Goal: Task Accomplishment & Management: Complete application form

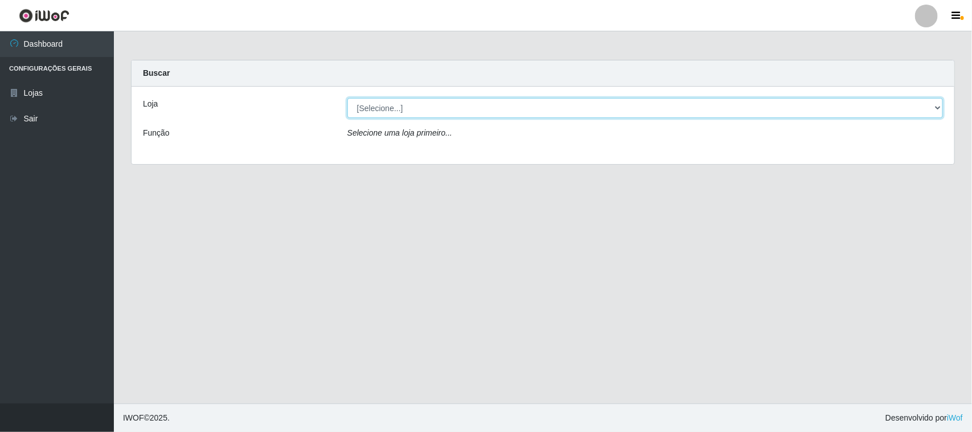
click at [397, 107] on select "[Selecione...] Nordestão - [GEOGRAPHIC_DATA]" at bounding box center [645, 108] width 596 height 20
click at [347, 98] on select "[Selecione...] Nordestão - [GEOGRAPHIC_DATA]" at bounding box center [645, 108] width 596 height 20
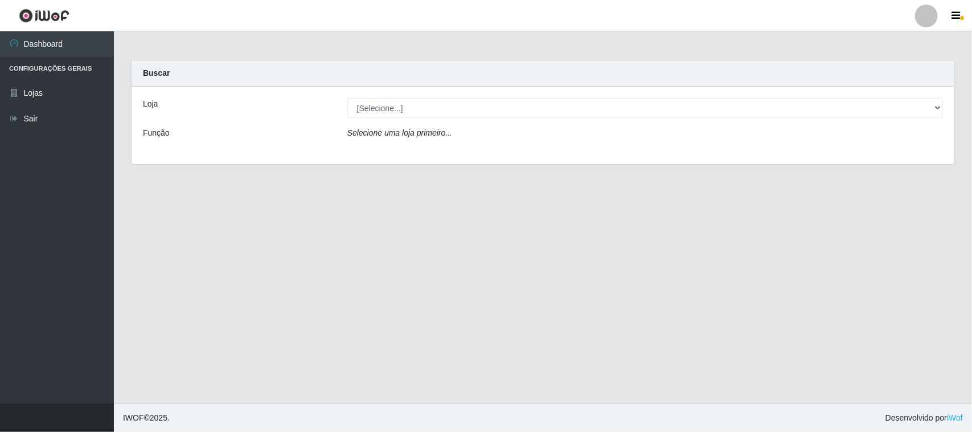
click at [393, 134] on icon "Selecione uma loja primeiro..." at bounding box center [399, 132] width 105 height 9
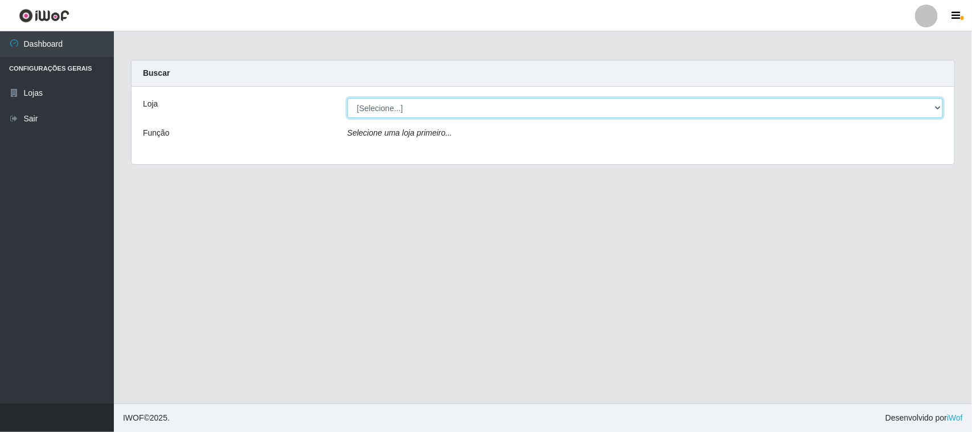
click at [399, 104] on select "[Selecione...] Nordestão - [GEOGRAPHIC_DATA]" at bounding box center [645, 108] width 596 height 20
click at [347, 98] on select "[Selecione...] Nordestão - [GEOGRAPHIC_DATA]" at bounding box center [645, 108] width 596 height 20
click at [392, 104] on select "[Selecione...] Nordestão - [GEOGRAPHIC_DATA]" at bounding box center [645, 108] width 596 height 20
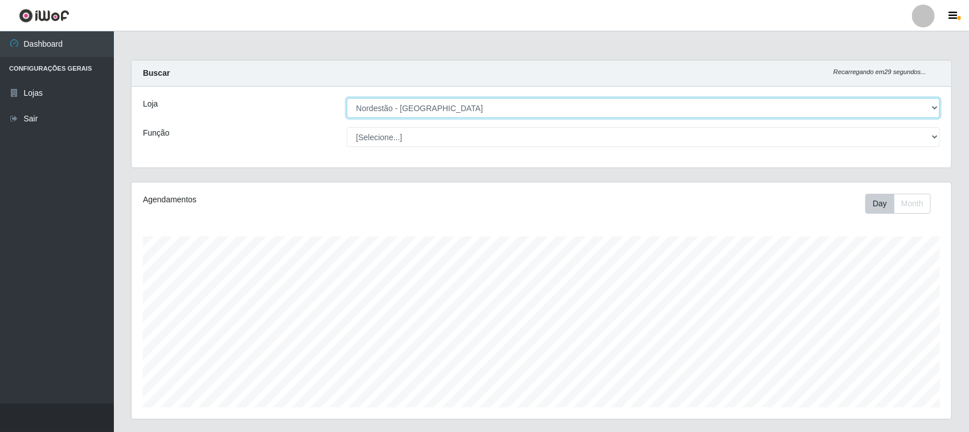
scroll to position [237, 820]
select select "[Selecione...]"
click at [347, 98] on select "[Selecione...] Nordestão - [GEOGRAPHIC_DATA]" at bounding box center [644, 108] width 594 height 20
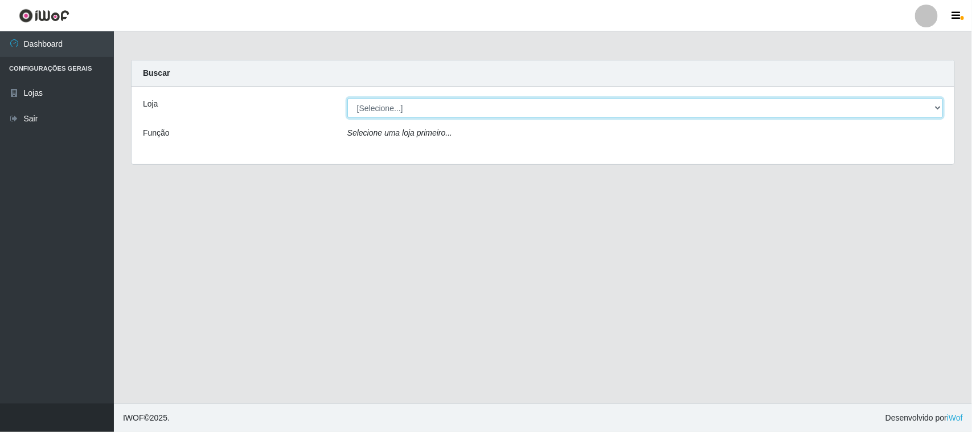
click at [385, 106] on select "[Selecione...] Nordestão - [GEOGRAPHIC_DATA]" at bounding box center [645, 108] width 596 height 20
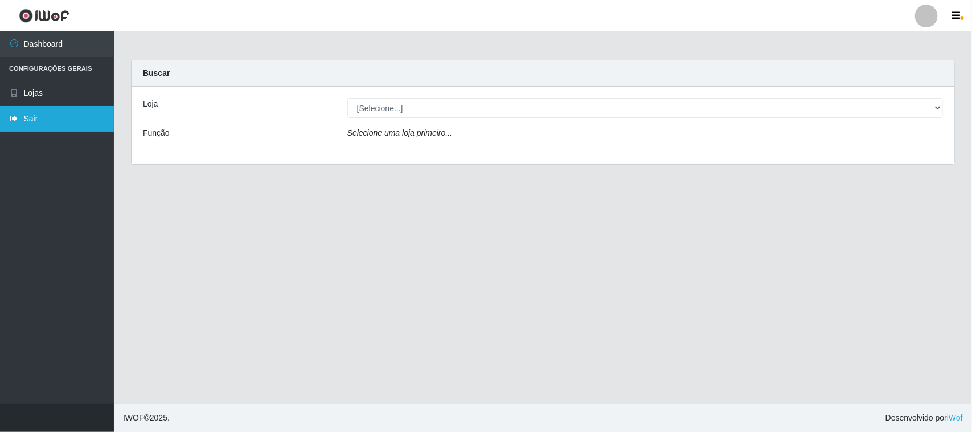
click at [36, 114] on link "Sair" at bounding box center [57, 119] width 114 height 26
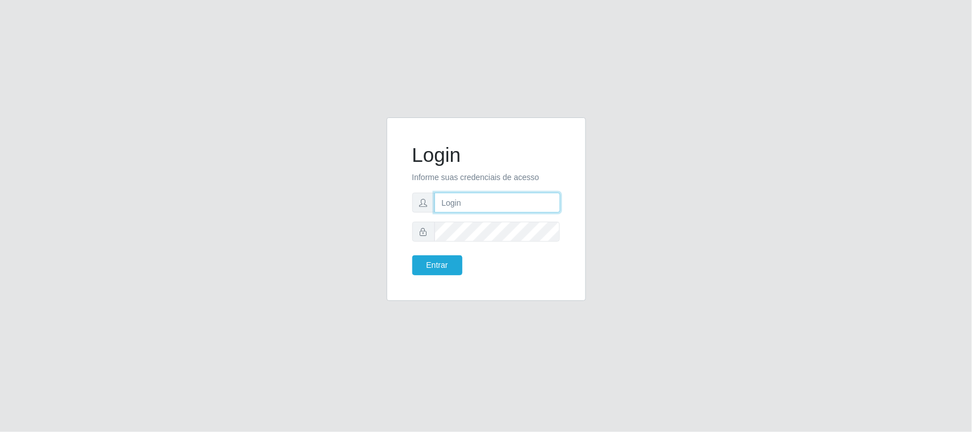
click at [474, 198] on input "text" at bounding box center [497, 202] width 126 height 20
type input "[EMAIL_ADDRESS][DOMAIN_NAME]"
click at [412, 255] on button "Entrar" at bounding box center [437, 265] width 50 height 20
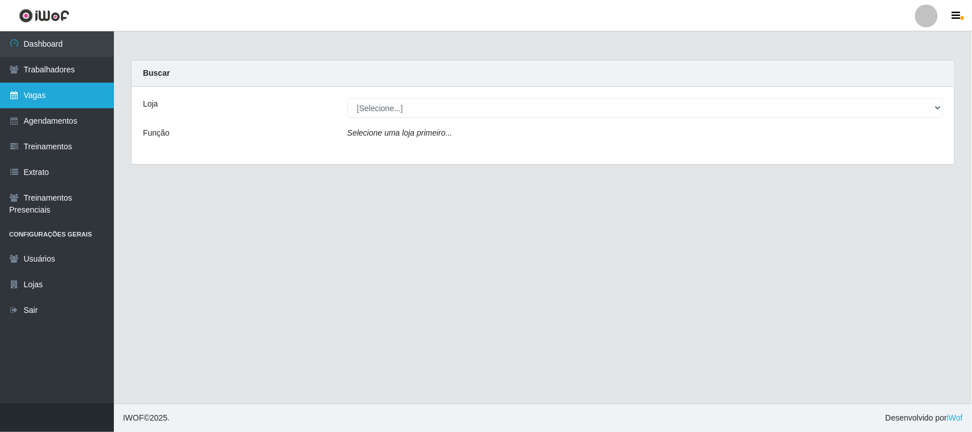
click at [42, 95] on link "Vagas" at bounding box center [57, 96] width 114 height 26
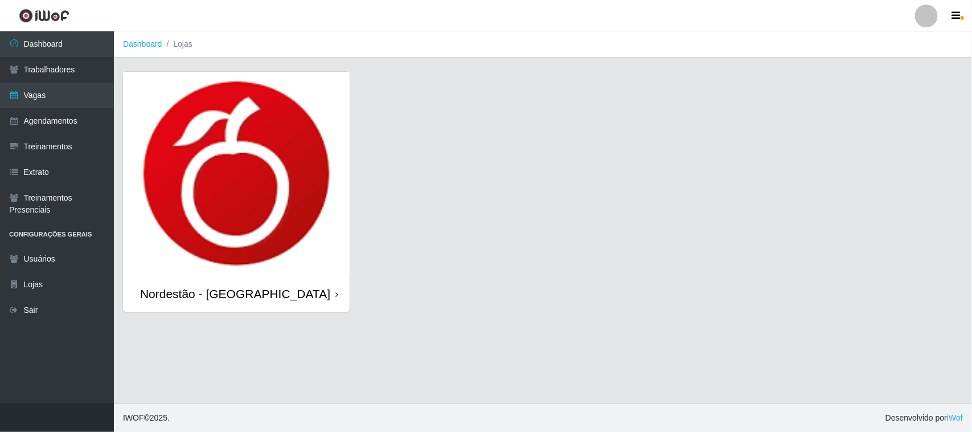
click at [336, 296] on icon at bounding box center [336, 294] width 3 height 8
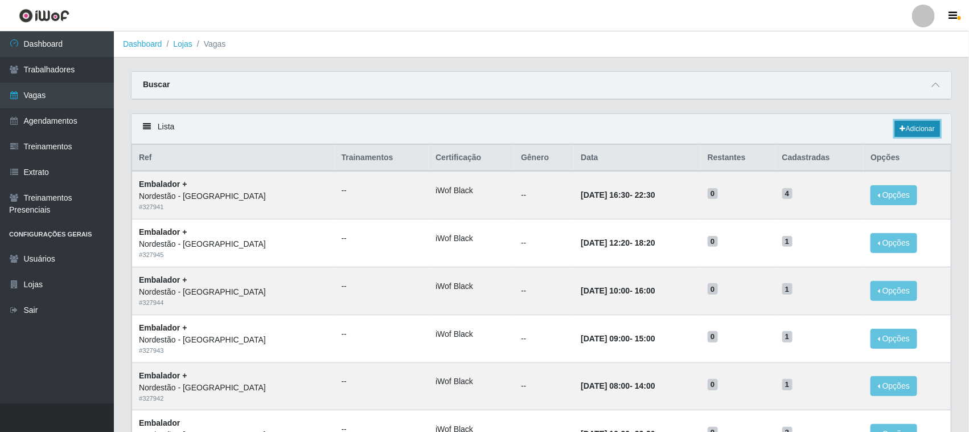
click at [912, 130] on link "Adicionar" at bounding box center [917, 129] width 45 height 16
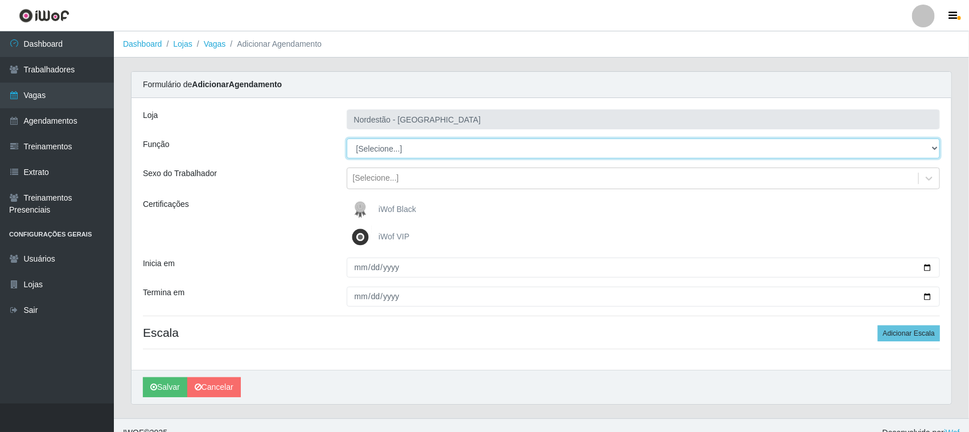
click at [389, 153] on select "[Selecione...] Embalador Embalador + Embalador ++ Operador de Caixa Operador de…" at bounding box center [644, 148] width 594 height 20
select select "1"
click at [347, 138] on select "[Selecione...] Embalador Embalador + Embalador ++ Operador de Caixa Operador de…" at bounding box center [644, 148] width 594 height 20
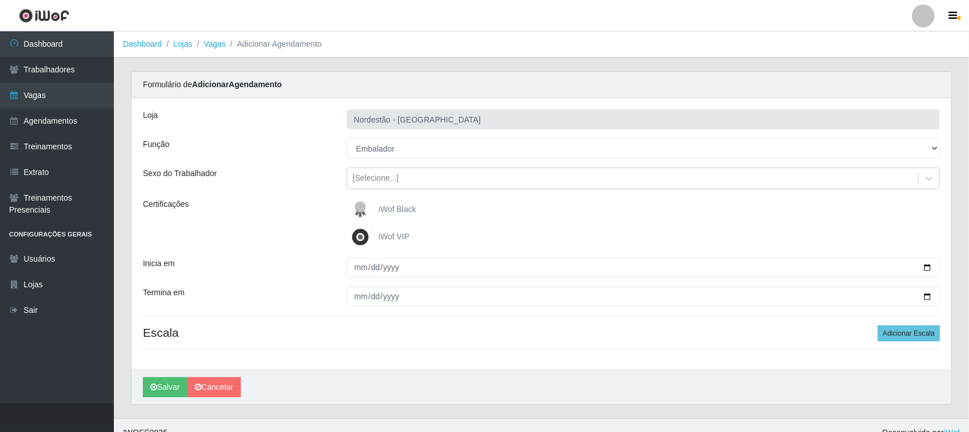
click at [385, 204] on span "iWof Black" at bounding box center [398, 208] width 38 height 9
click at [0, 0] on input "iWof Black" at bounding box center [0, 0] width 0 height 0
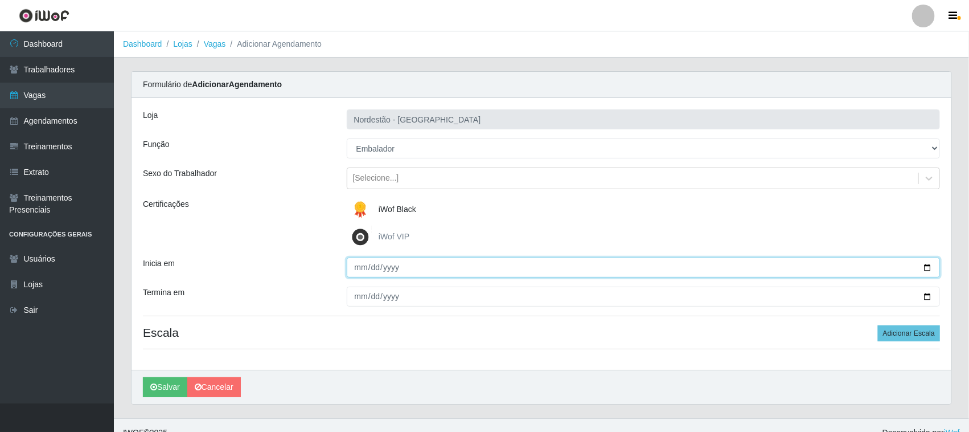
click at [922, 266] on input "Inicia em" at bounding box center [644, 267] width 594 height 20
type input "[DATE]"
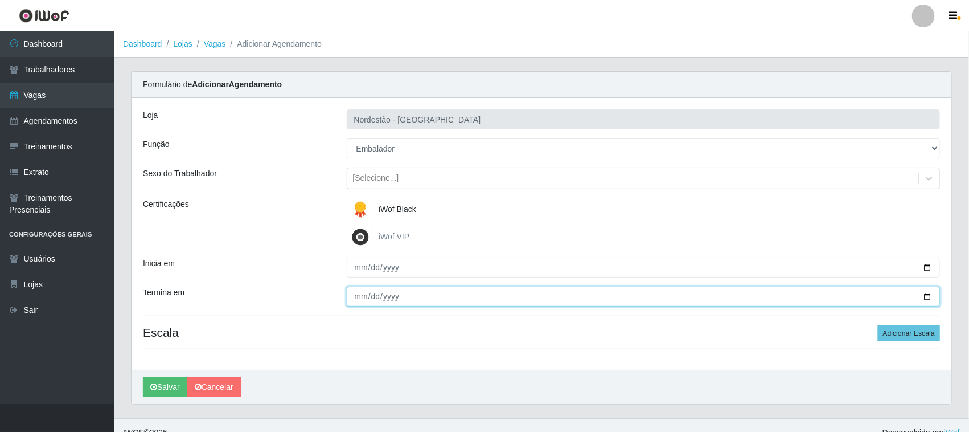
click at [925, 294] on input "Termina em" at bounding box center [644, 296] width 594 height 20
type input "[DATE]"
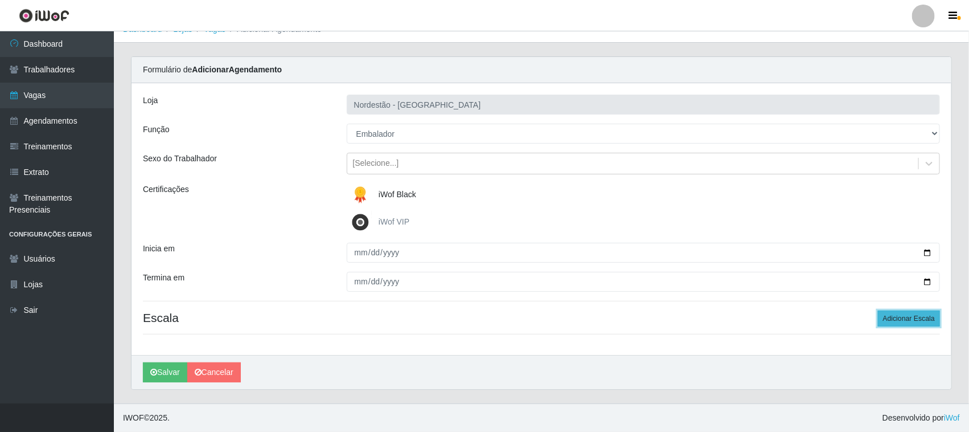
click at [908, 317] on button "Adicionar Escala" at bounding box center [909, 318] width 62 height 16
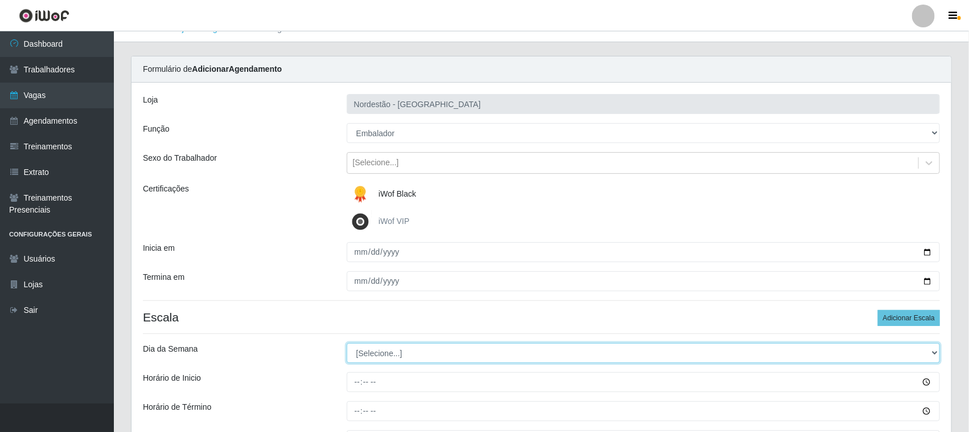
click at [451, 352] on select "[Selecione...] Segunda Terça Quarta Quinta Sexta Sábado Domingo" at bounding box center [644, 353] width 594 height 20
select select "4"
click at [347, 343] on select "[Selecione...] Segunda Terça Quarta Quinta Sexta Sábado Domingo" at bounding box center [644, 353] width 594 height 20
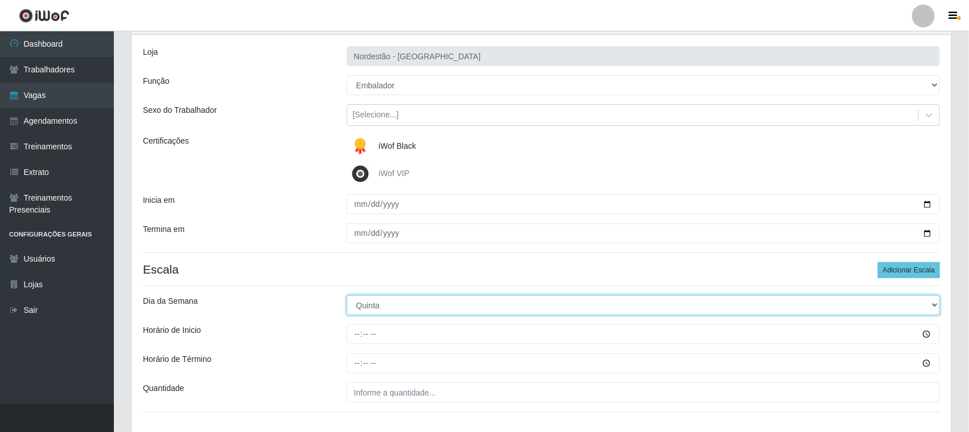
scroll to position [141, 0]
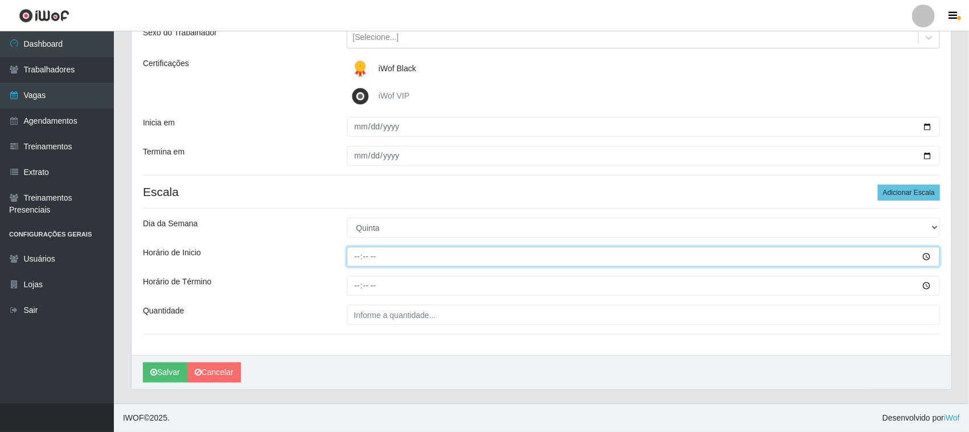
click at [356, 256] on input "Horário de Inicio" at bounding box center [644, 257] width 594 height 20
type input "16:30"
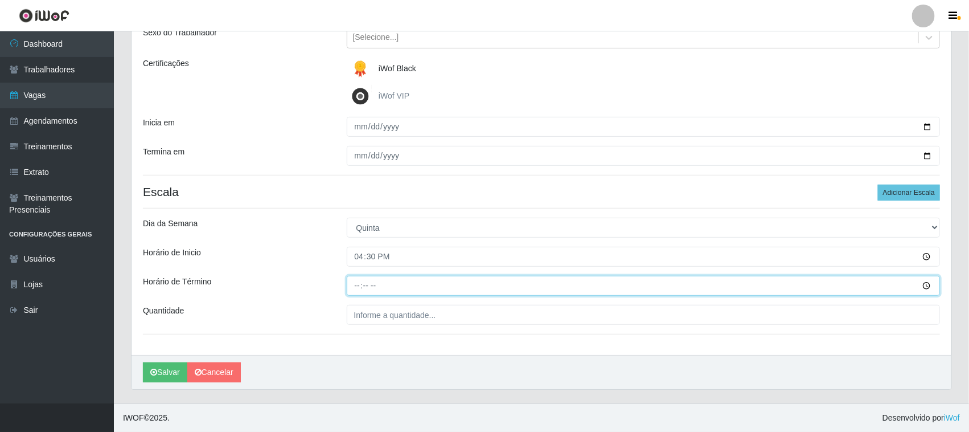
click at [354, 277] on input "Horário de Término" at bounding box center [644, 286] width 594 height 20
type input "22:30"
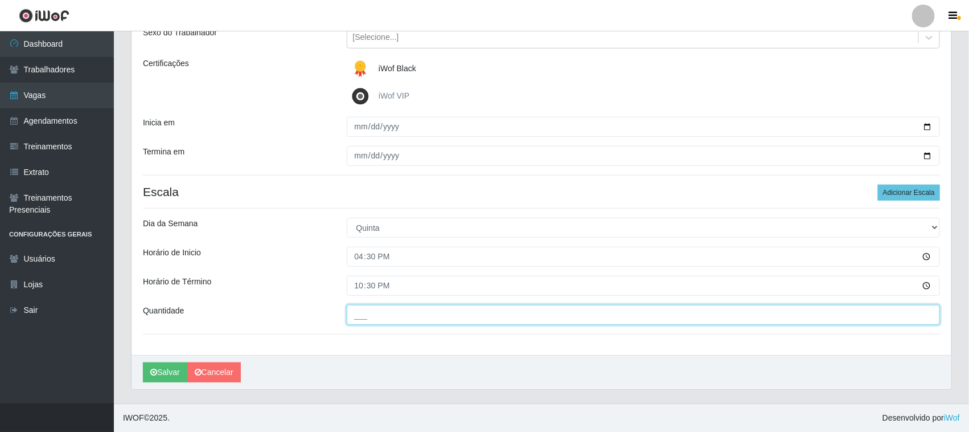
click at [365, 317] on input "___" at bounding box center [644, 315] width 594 height 20
type input "02_"
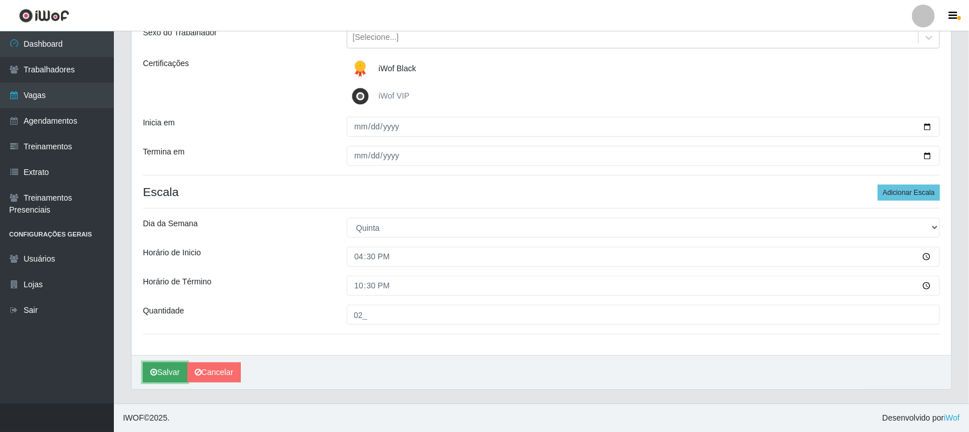
click at [171, 369] on button "Salvar" at bounding box center [165, 372] width 44 height 20
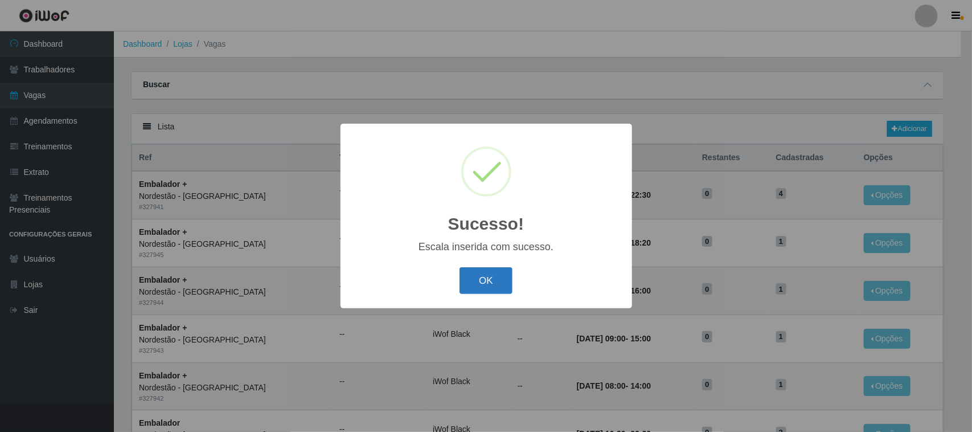
click at [500, 274] on button "OK" at bounding box center [485, 280] width 53 height 27
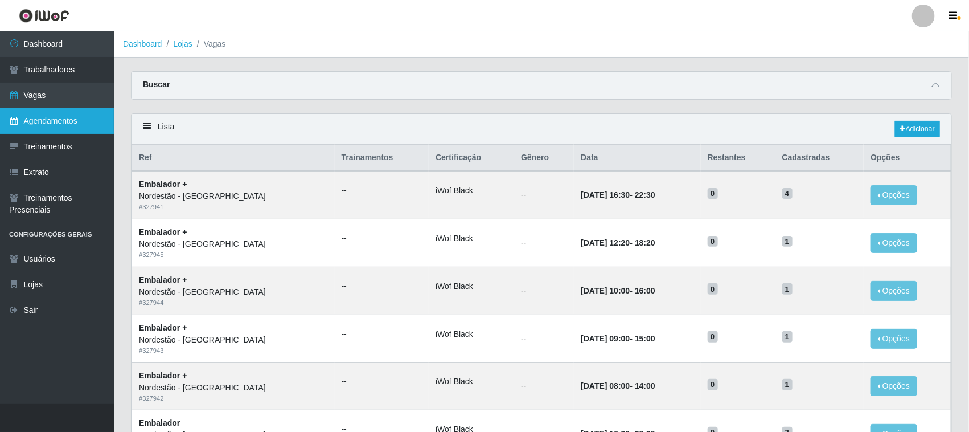
click at [56, 117] on link "Agendamentos" at bounding box center [57, 121] width 114 height 26
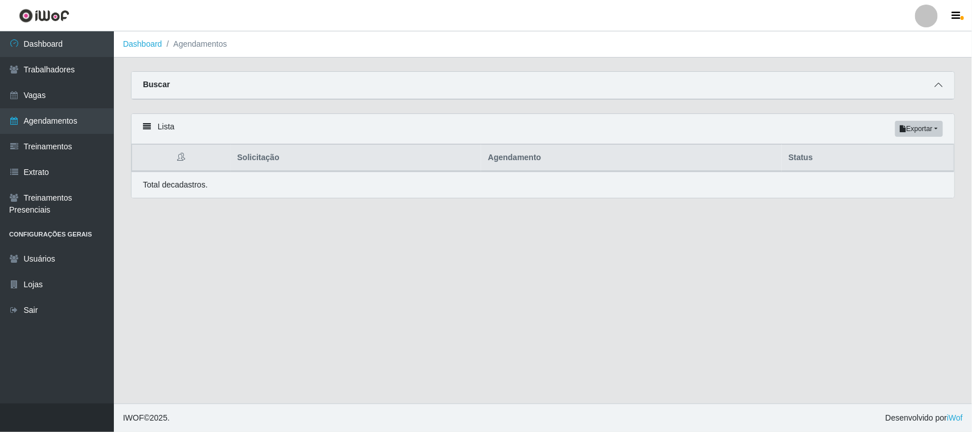
click at [945, 83] on span at bounding box center [939, 85] width 14 height 13
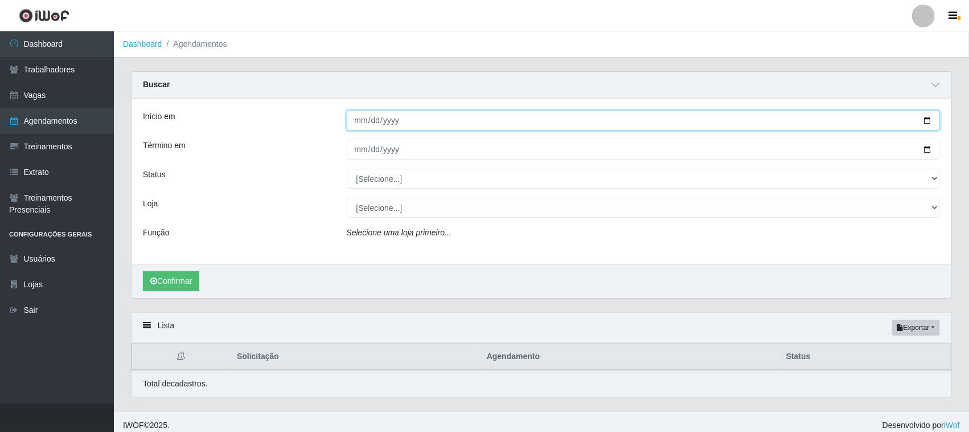
click at [924, 121] on input "Início em" at bounding box center [644, 120] width 594 height 20
type input "[DATE]"
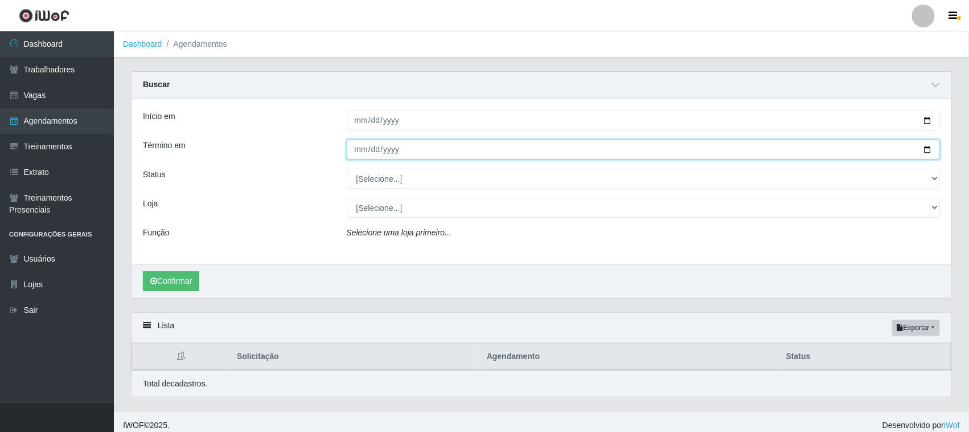
click at [925, 146] on input "Término em" at bounding box center [644, 149] width 594 height 20
type input "[DATE]"
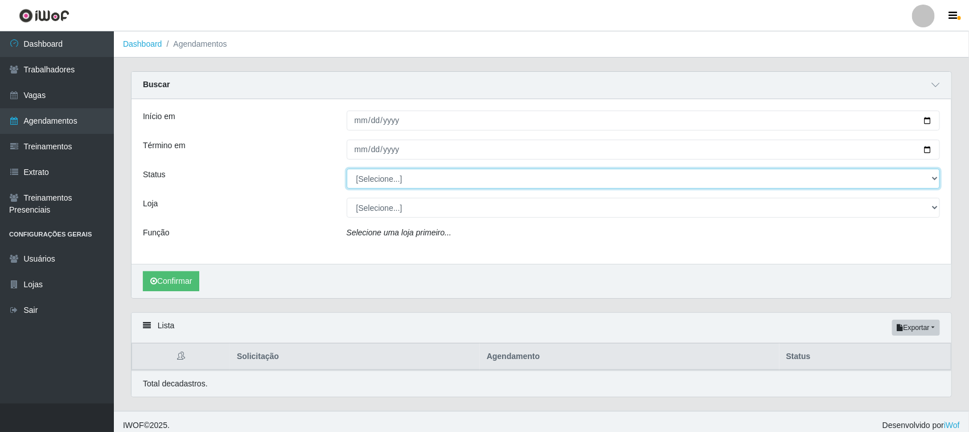
click at [934, 181] on select "[Selecione...] AGENDADO AGUARDANDO LIBERAR EM ANDAMENTO EM REVISÃO FINALIZADO C…" at bounding box center [644, 179] width 594 height 20
select select "AGENDADO"
click at [347, 169] on select "[Selecione...] AGENDADO AGUARDANDO LIBERAR EM ANDAMENTO EM REVISÃO FINALIZADO C…" at bounding box center [644, 179] width 594 height 20
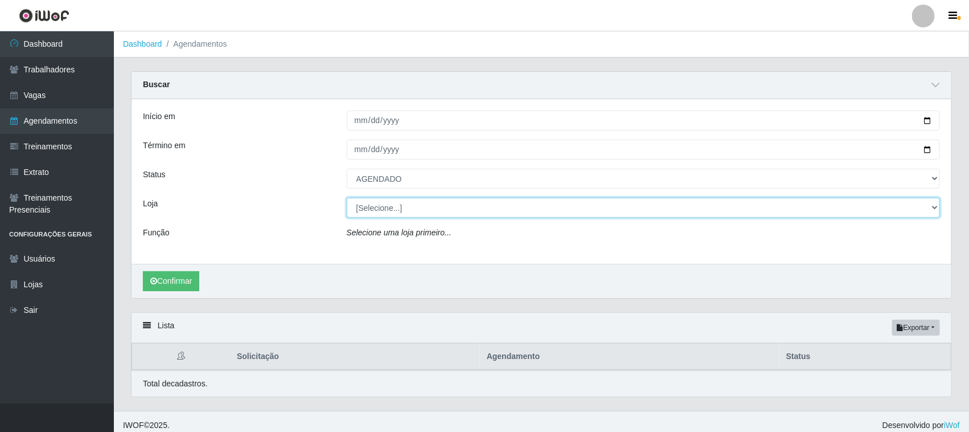
click at [408, 211] on select "[Selecione...] Nordestão - [GEOGRAPHIC_DATA]" at bounding box center [644, 208] width 594 height 20
select select "420"
click at [347, 198] on select "[Selecione...] Nordestão - [GEOGRAPHIC_DATA]" at bounding box center [644, 208] width 594 height 20
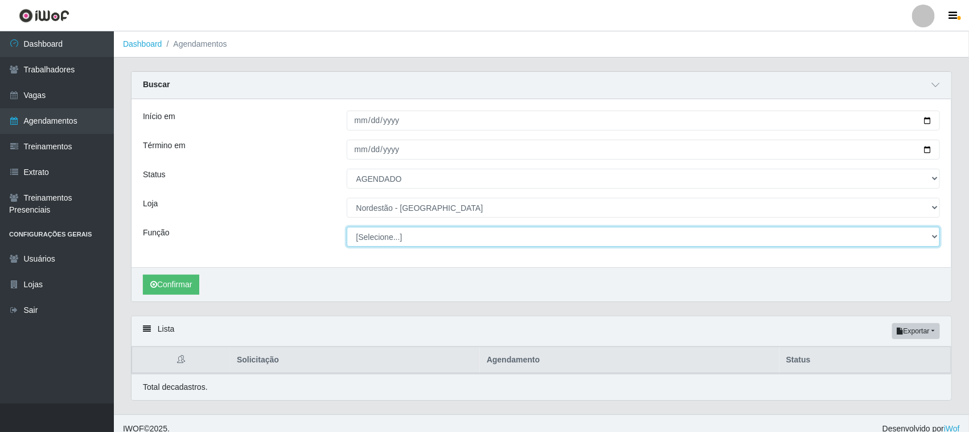
click at [374, 238] on select "[Selecione...] Embalador Embalador + Embalador ++ Operador de Caixa Operador de…" at bounding box center [644, 237] width 594 height 20
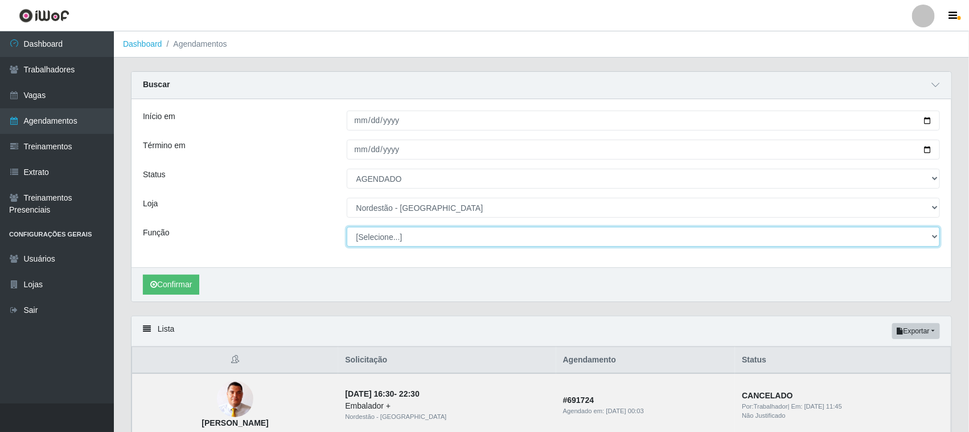
select select "1"
click at [347, 227] on select "[Selecione...] Embalador Embalador + Embalador ++ Operador de Caixa Operador de…" at bounding box center [644, 237] width 594 height 20
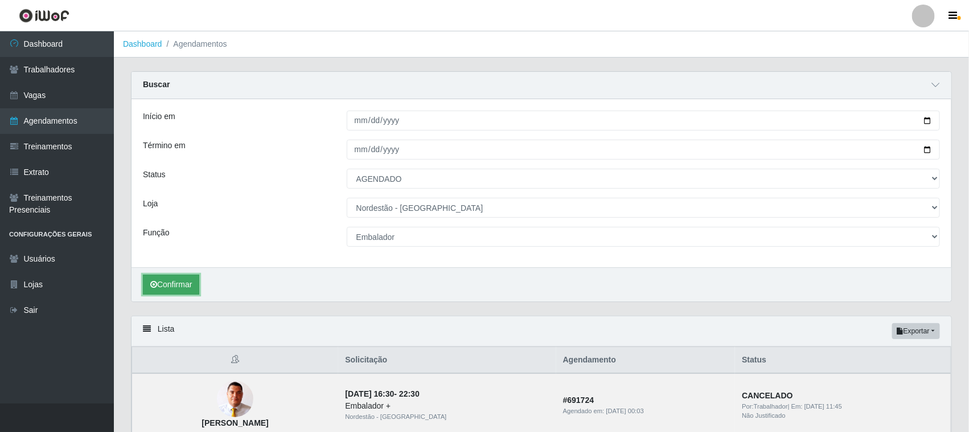
click at [180, 277] on button "Confirmar" at bounding box center [171, 284] width 56 height 20
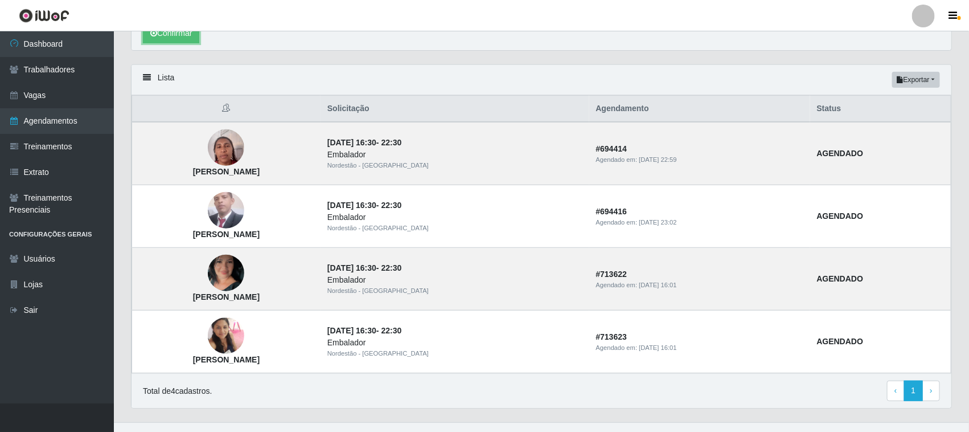
scroll to position [272, 0]
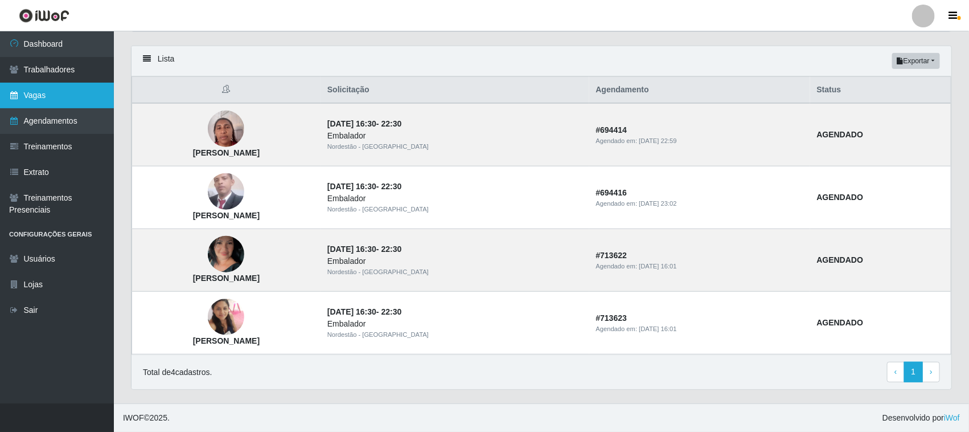
click at [48, 95] on link "Vagas" at bounding box center [57, 96] width 114 height 26
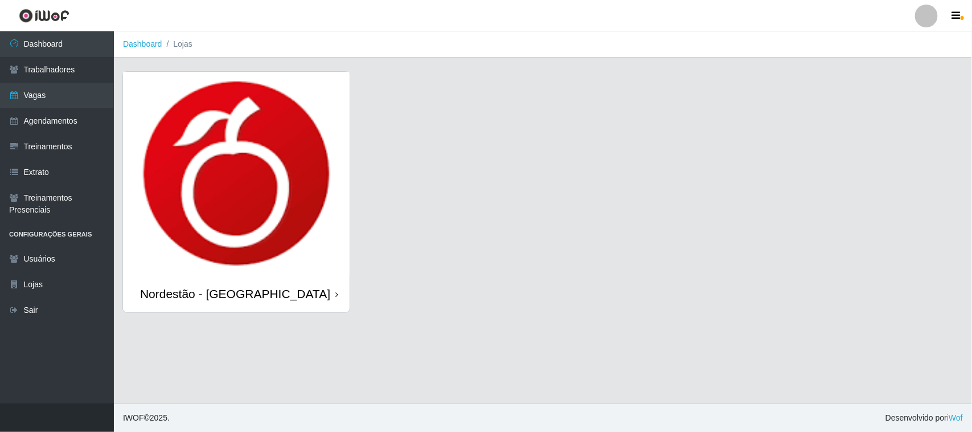
click at [338, 297] on div "Nordestão - [GEOGRAPHIC_DATA]" at bounding box center [236, 293] width 227 height 37
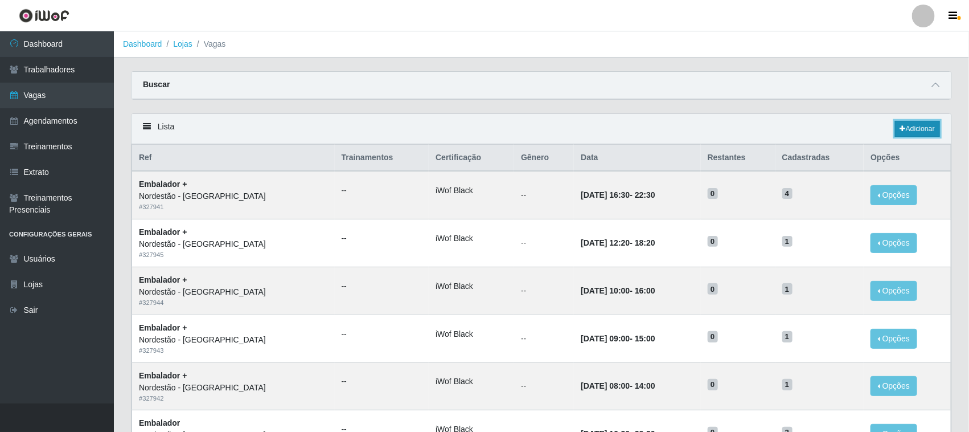
click at [912, 126] on link "Adicionar" at bounding box center [917, 129] width 45 height 16
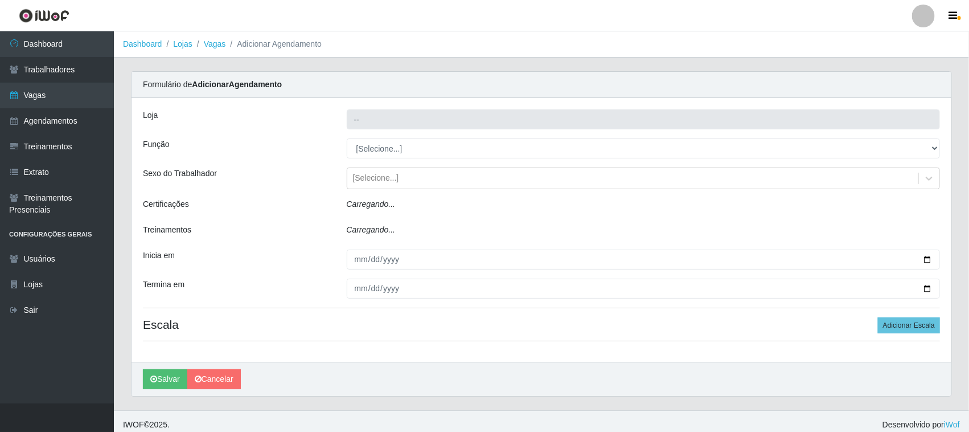
type input "Nordestão - [GEOGRAPHIC_DATA]"
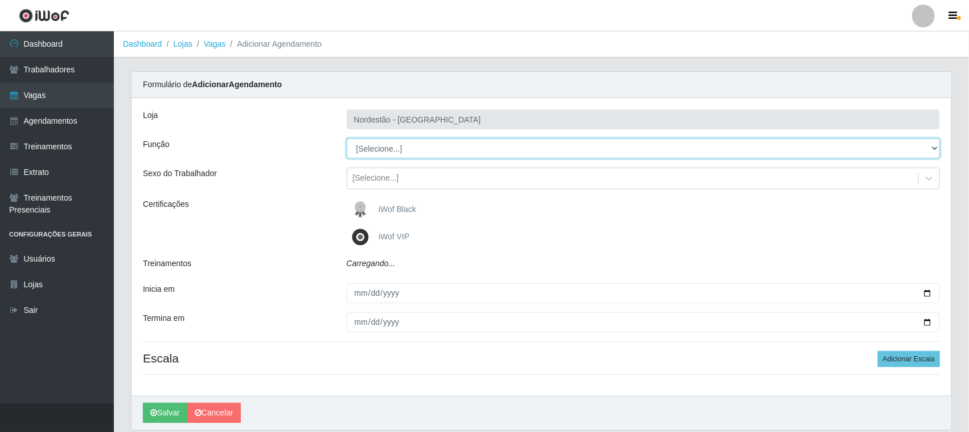
click at [376, 147] on select "[Selecione...] Embalador Embalador + Embalador ++ Operador de Caixa Operador de…" at bounding box center [644, 148] width 594 height 20
select select "1"
click at [347, 138] on select "[Selecione...] Embalador Embalador + Embalador ++ Operador de Caixa Operador de…" at bounding box center [644, 148] width 594 height 20
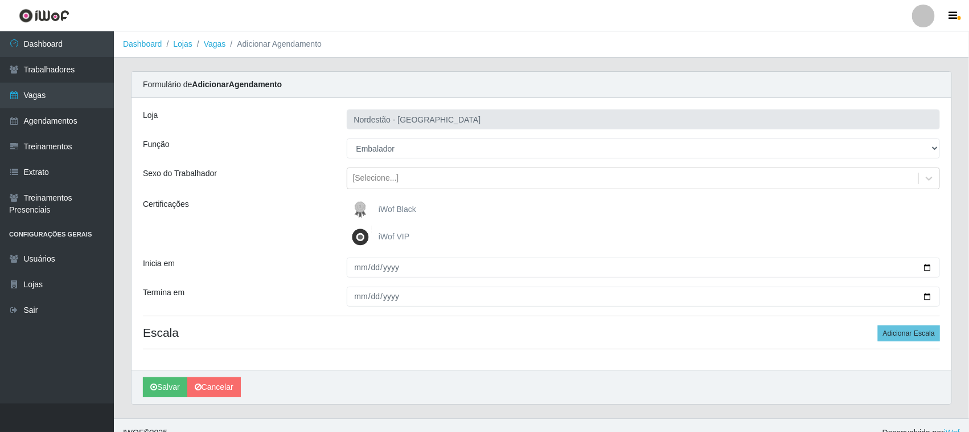
click at [380, 210] on span "iWof Black" at bounding box center [398, 208] width 38 height 9
click at [0, 0] on input "iWof Black" at bounding box center [0, 0] width 0 height 0
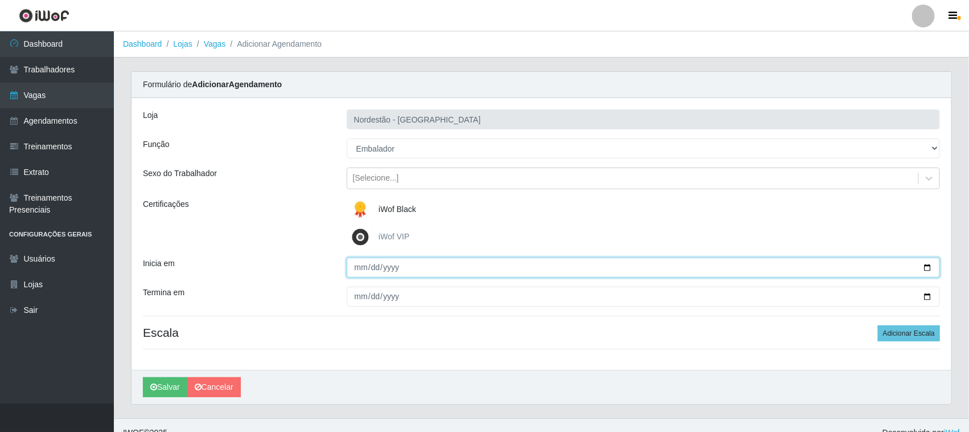
click at [926, 269] on input "Inicia em" at bounding box center [644, 267] width 594 height 20
type input "[DATE]"
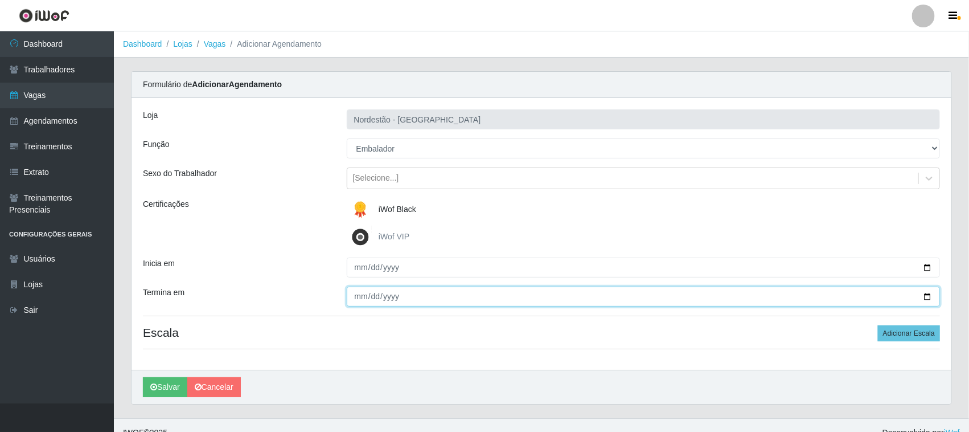
click at [922, 295] on input "Termina em" at bounding box center [644, 296] width 594 height 20
type input "[DATE]"
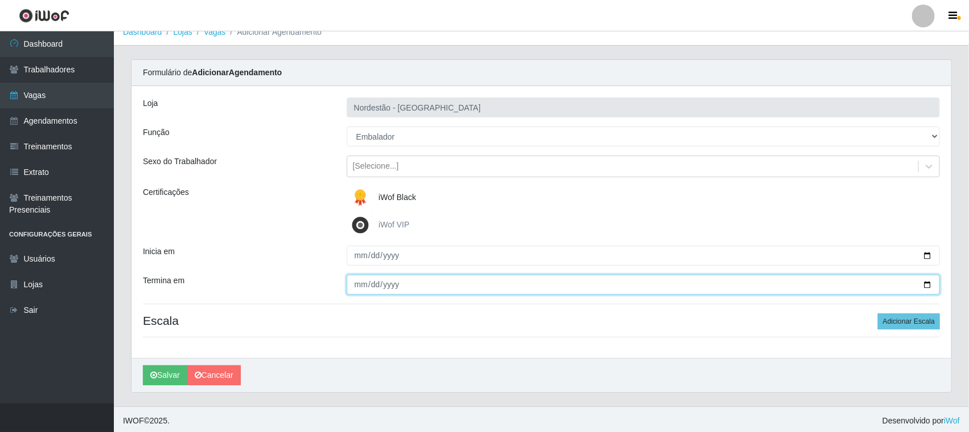
scroll to position [15, 0]
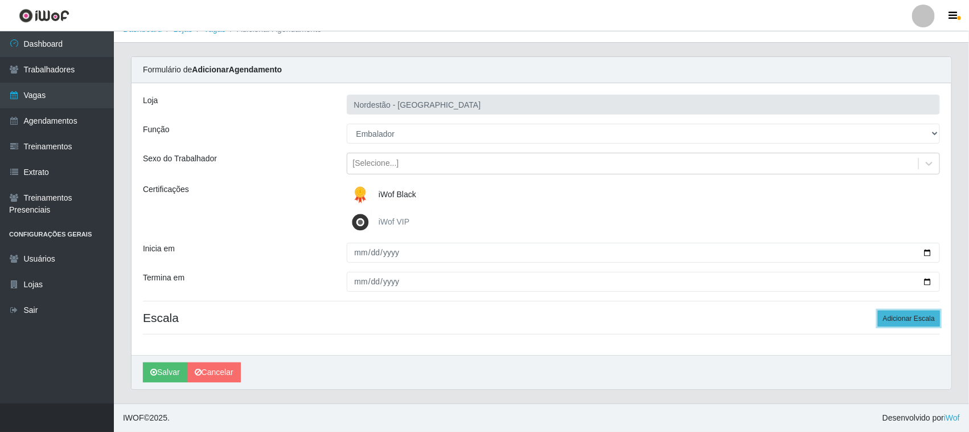
click at [903, 316] on button "Adicionar Escala" at bounding box center [909, 318] width 62 height 16
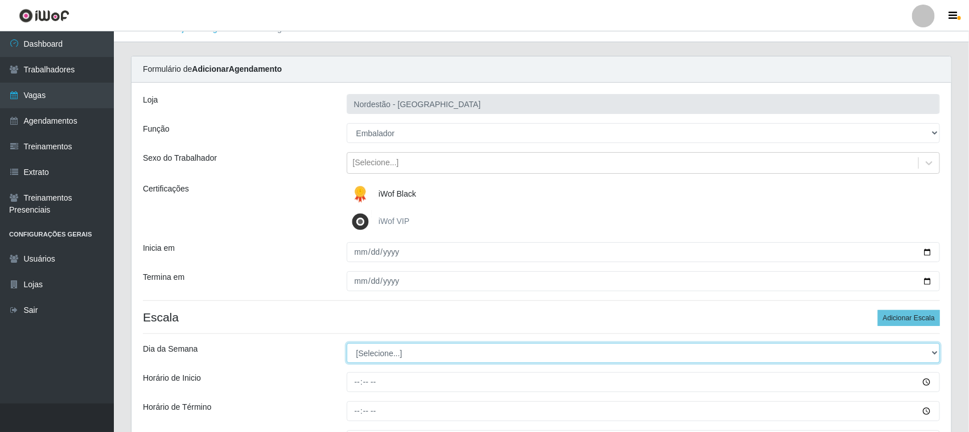
click at [420, 356] on select "[Selecione...] Segunda Terça Quarta Quinta Sexta Sábado Domingo" at bounding box center [644, 353] width 594 height 20
select select "5"
click at [347, 343] on select "[Selecione...] Segunda Terça Quarta Quinta Sexta Sábado Domingo" at bounding box center [644, 353] width 594 height 20
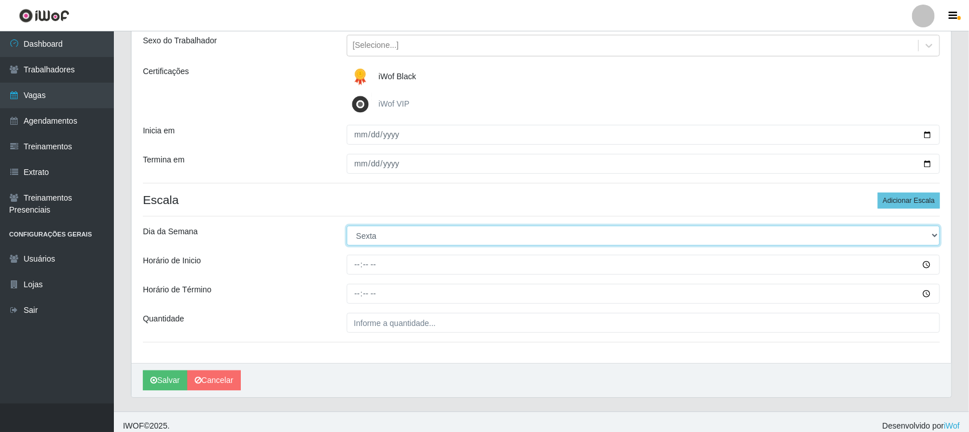
scroll to position [141, 0]
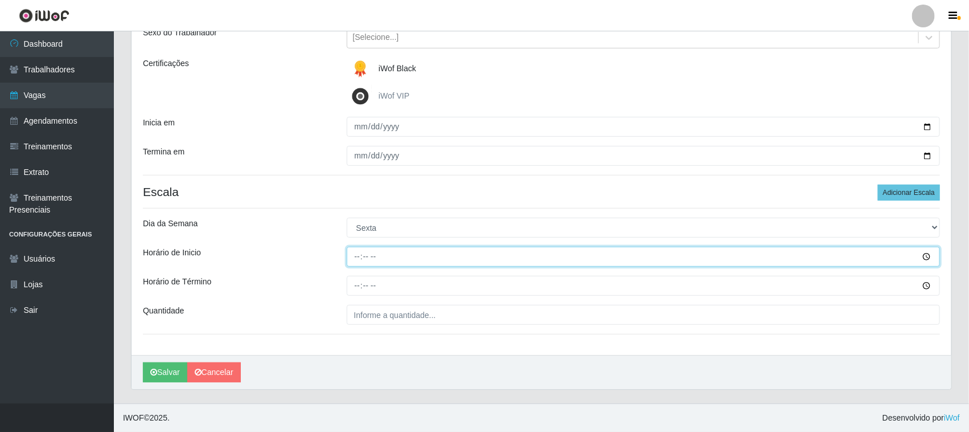
click at [351, 256] on input "Horário de Inicio" at bounding box center [644, 257] width 594 height 20
type input "16:30"
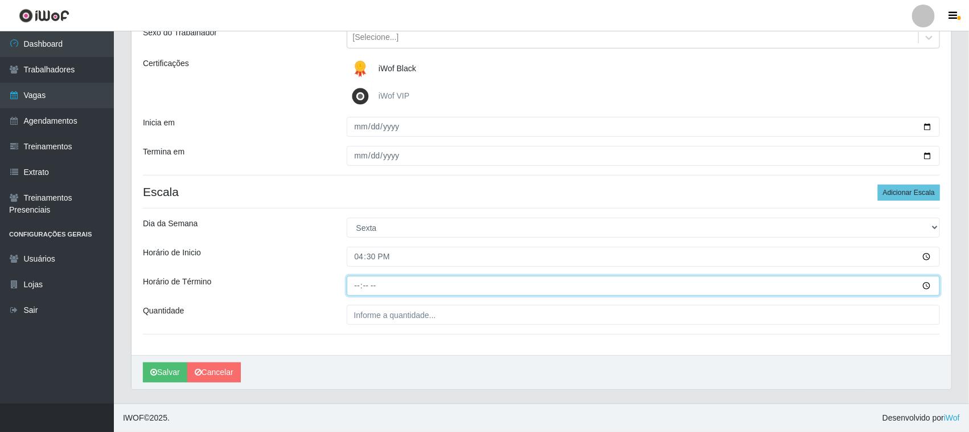
click at [354, 289] on input "Horário de Término" at bounding box center [644, 286] width 594 height 20
type input "22:30"
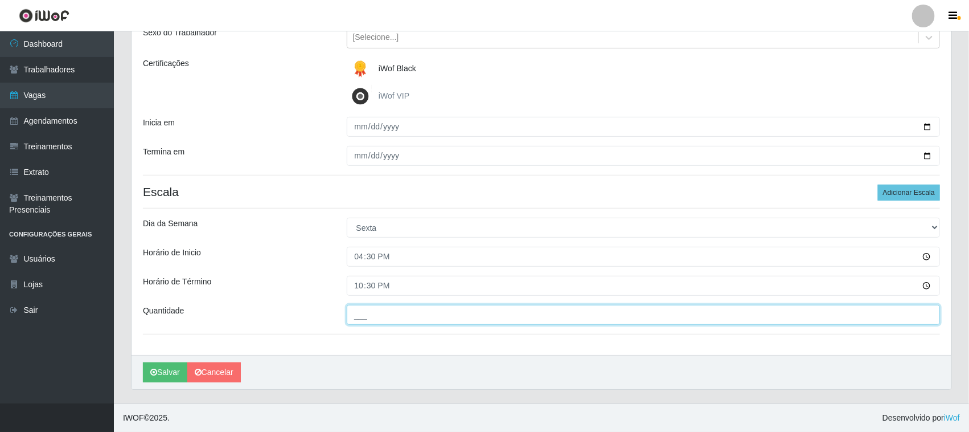
click at [359, 318] on input "___" at bounding box center [644, 315] width 594 height 20
type input "02_"
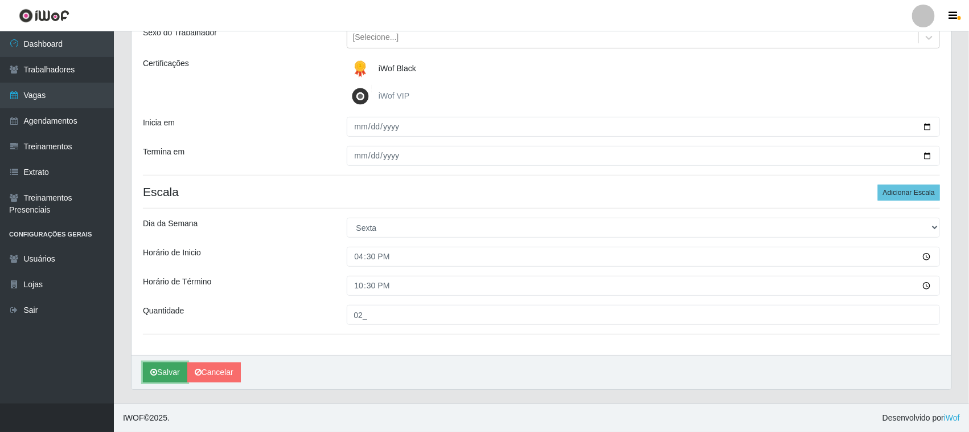
click at [161, 373] on button "Salvar" at bounding box center [165, 372] width 44 height 20
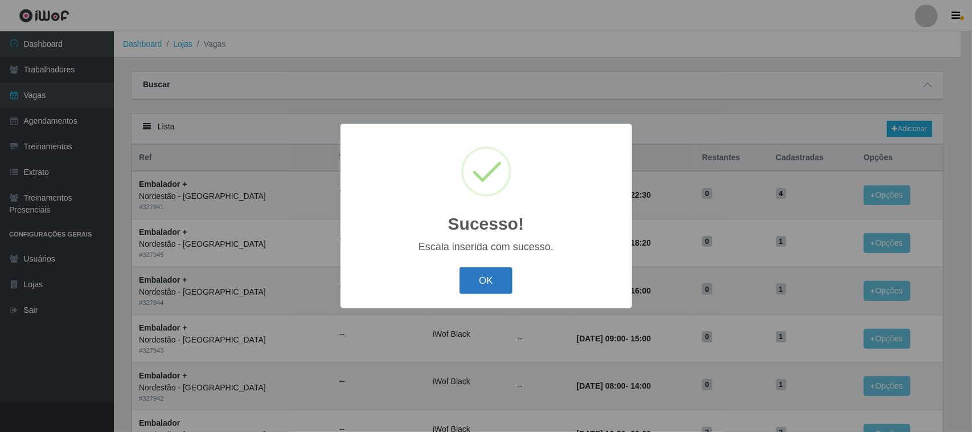
click at [482, 281] on button "OK" at bounding box center [485, 280] width 53 height 27
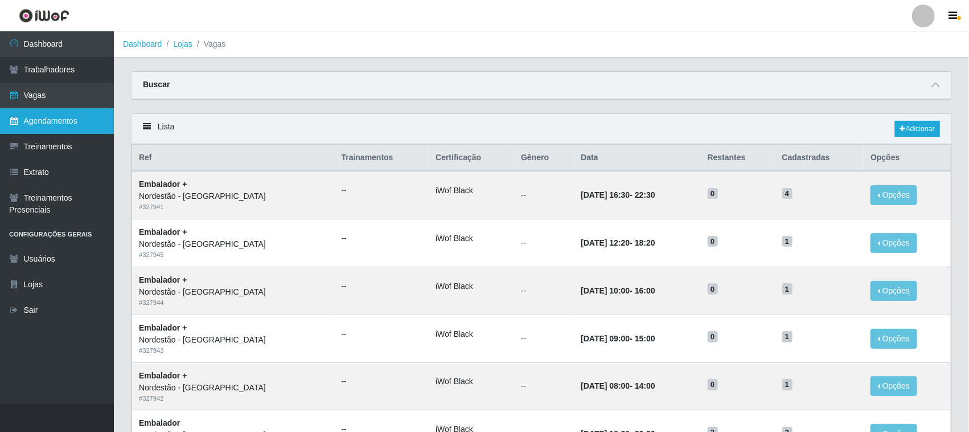
click at [60, 117] on link "Agendamentos" at bounding box center [57, 121] width 114 height 26
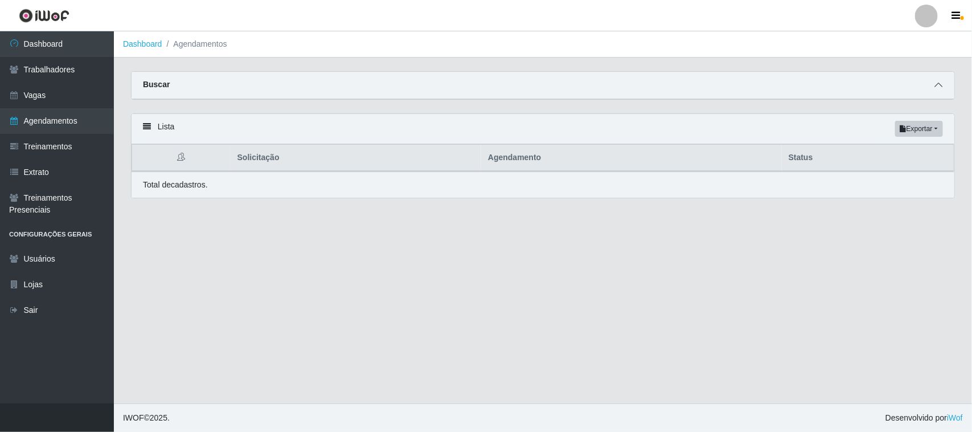
click at [939, 84] on icon at bounding box center [938, 85] width 8 height 8
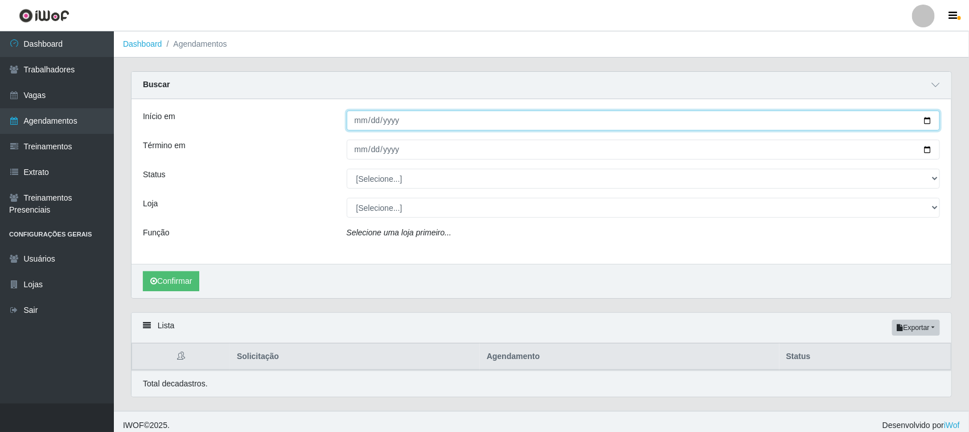
click at [927, 121] on input "Início em" at bounding box center [644, 120] width 594 height 20
type input "[DATE]"
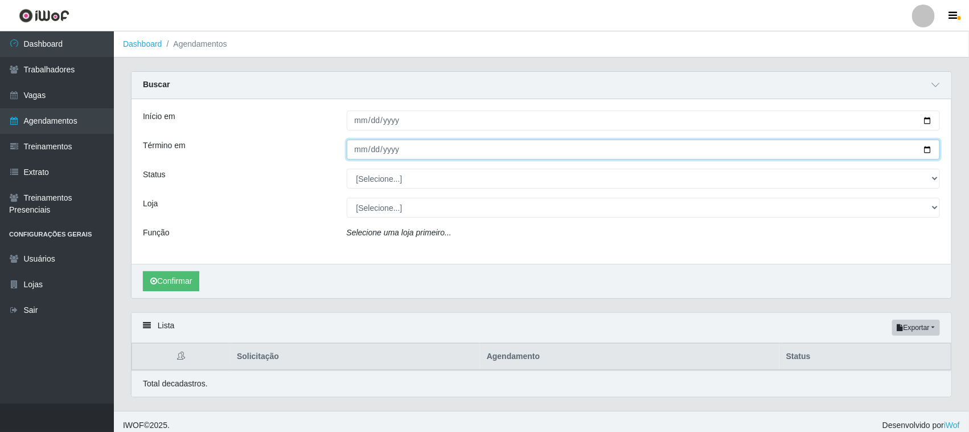
click at [931, 149] on input "Término em" at bounding box center [644, 149] width 594 height 20
type input "[DATE]"
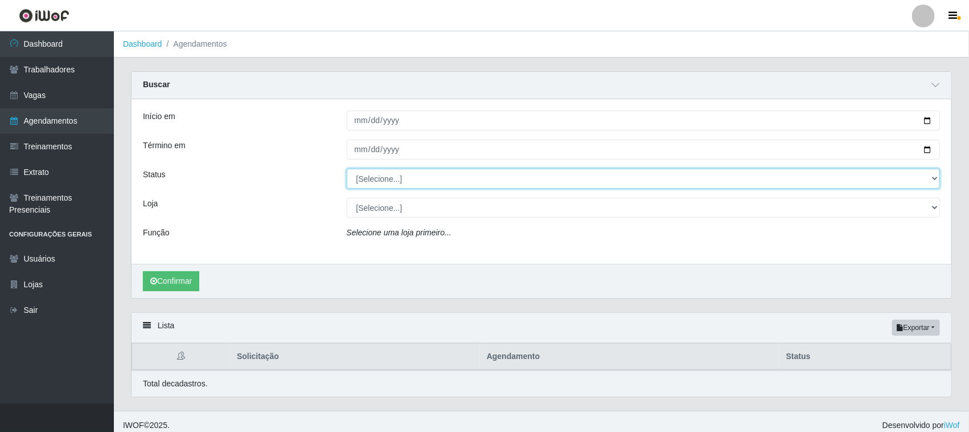
click at [372, 179] on select "[Selecione...] AGENDADO AGUARDANDO LIBERAR EM ANDAMENTO EM REVISÃO FINALIZADO C…" at bounding box center [644, 179] width 594 height 20
select select "AGENDADO"
click at [347, 169] on select "[Selecione...] AGENDADO AGUARDANDO LIBERAR EM ANDAMENTO EM REVISÃO FINALIZADO C…" at bounding box center [644, 179] width 594 height 20
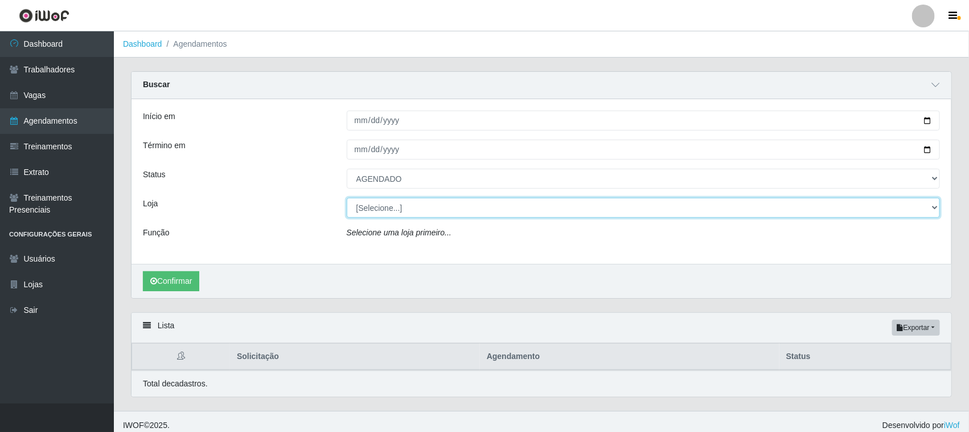
click at [391, 212] on select "[Selecione...] Nordestão - [GEOGRAPHIC_DATA]" at bounding box center [644, 208] width 594 height 20
select select "420"
click at [347, 198] on select "[Selecione...] Nordestão - [GEOGRAPHIC_DATA]" at bounding box center [644, 208] width 594 height 20
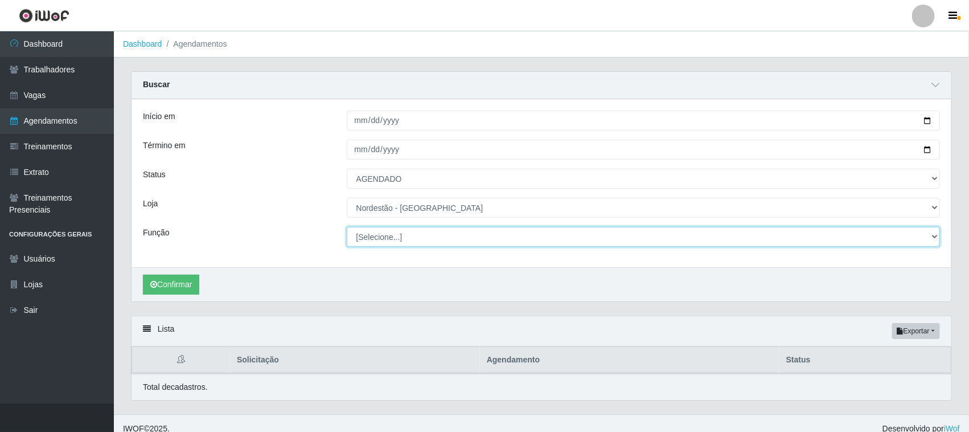
click at [393, 235] on select "[Selecione...] Embalador Embalador + Embalador ++ Operador de Caixa Operador de…" at bounding box center [644, 237] width 594 height 20
select select "1"
click at [347, 227] on select "[Selecione...] Embalador Embalador + Embalador ++ Operador de Caixa Operador de…" at bounding box center [644, 237] width 594 height 20
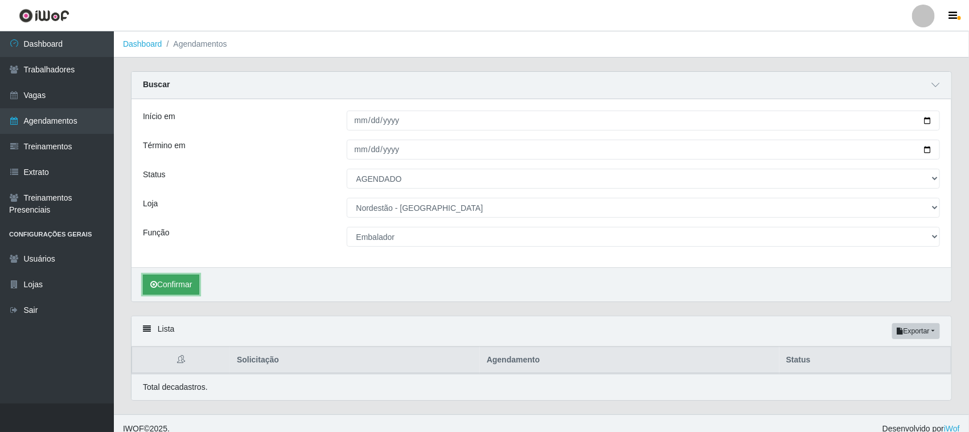
click at [195, 283] on button "Confirmar" at bounding box center [171, 284] width 56 height 20
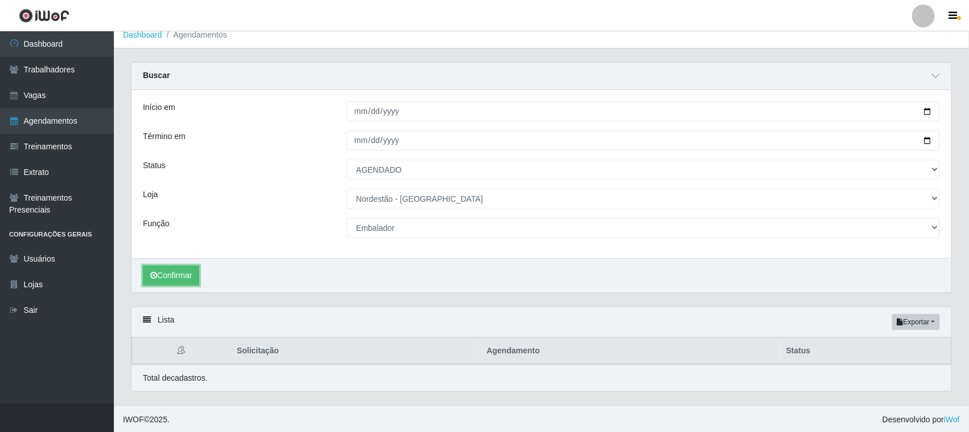
scroll to position [12, 0]
click at [177, 269] on button "Confirmar" at bounding box center [171, 274] width 56 height 20
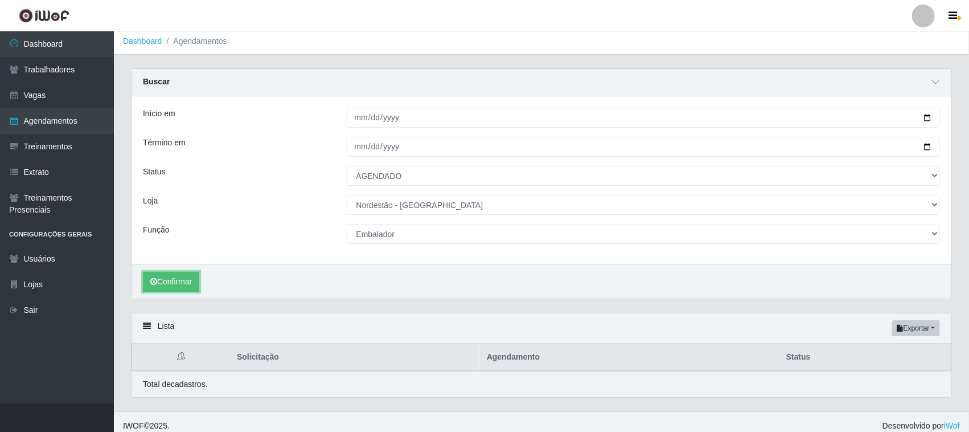
scroll to position [0, 0]
click at [159, 289] on button "Confirmar" at bounding box center [171, 284] width 56 height 20
click at [157, 285] on button "Confirmar" at bounding box center [171, 284] width 56 height 20
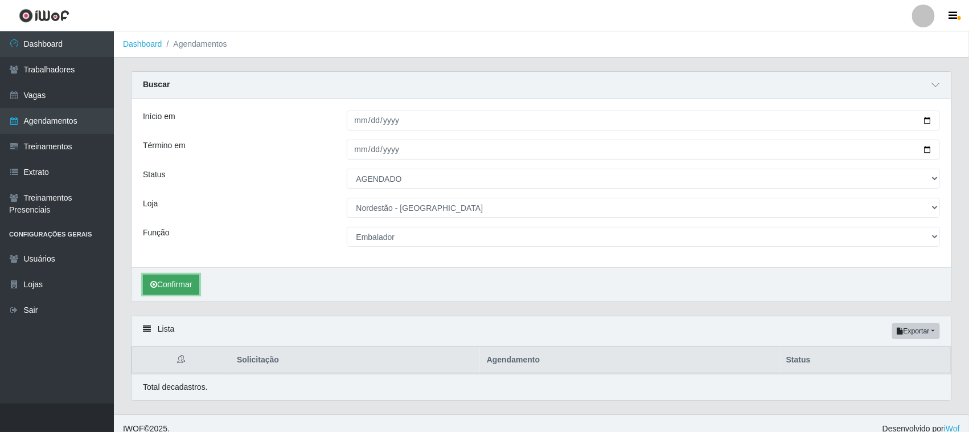
click at [157, 285] on button "Confirmar" at bounding box center [171, 284] width 56 height 20
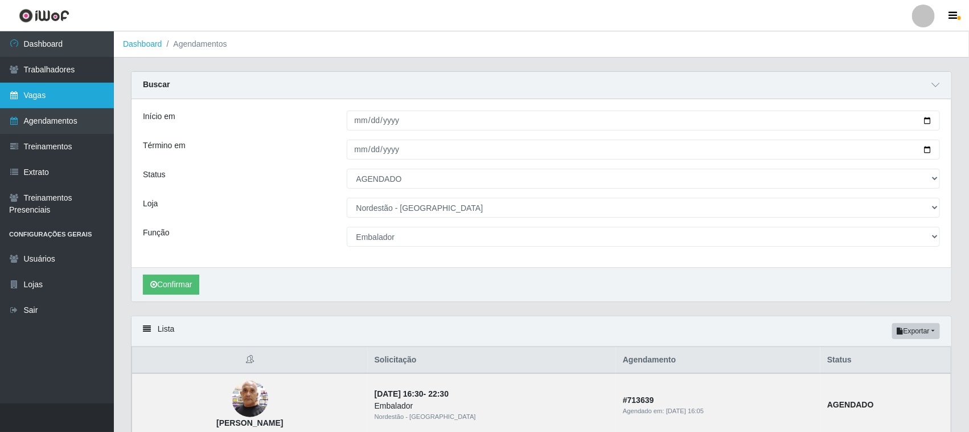
click at [56, 89] on link "Vagas" at bounding box center [57, 96] width 114 height 26
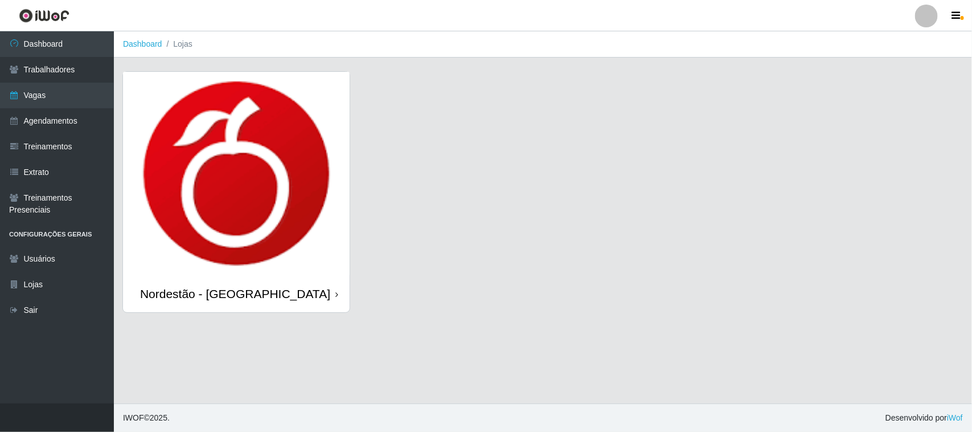
click at [335, 297] on icon at bounding box center [336, 294] width 3 height 8
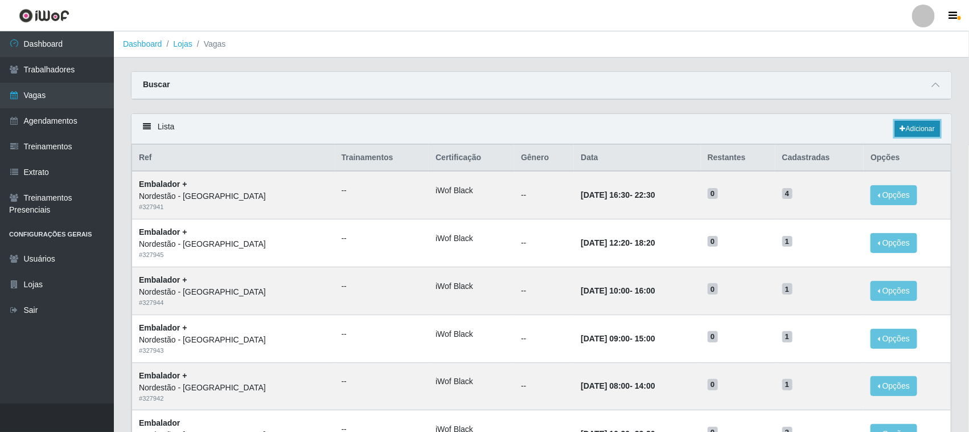
click at [917, 129] on link "Adicionar" at bounding box center [917, 129] width 45 height 16
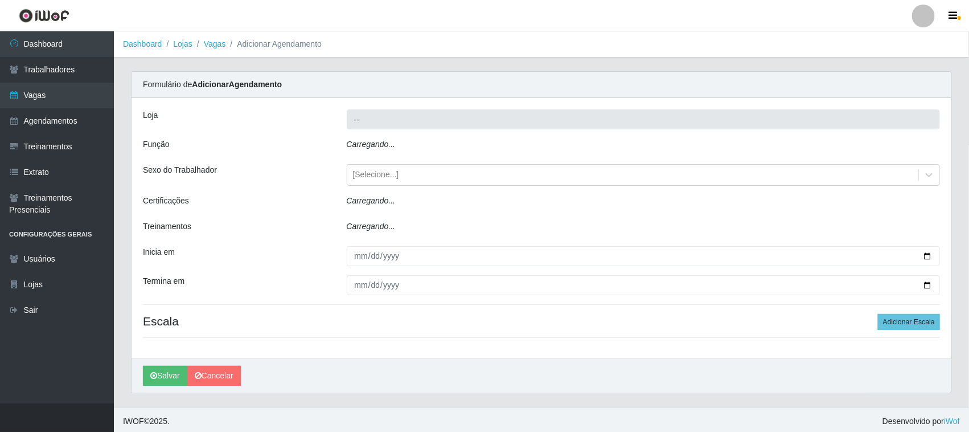
type input "Nordestão - [GEOGRAPHIC_DATA]"
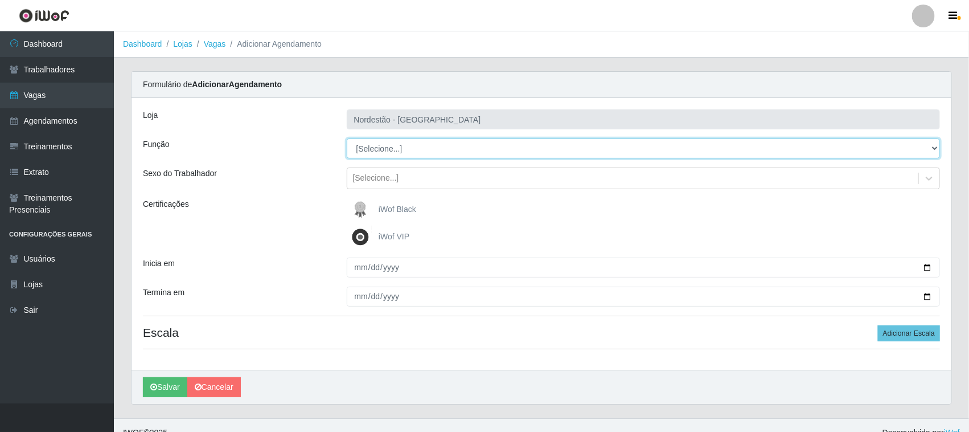
click at [376, 143] on select "[Selecione...] Embalador Embalador + Embalador ++ Operador de Caixa Operador de…" at bounding box center [644, 148] width 594 height 20
select select "22"
click at [347, 138] on select "[Selecione...] Embalador Embalador + Embalador ++ Operador de Caixa Operador de…" at bounding box center [644, 148] width 594 height 20
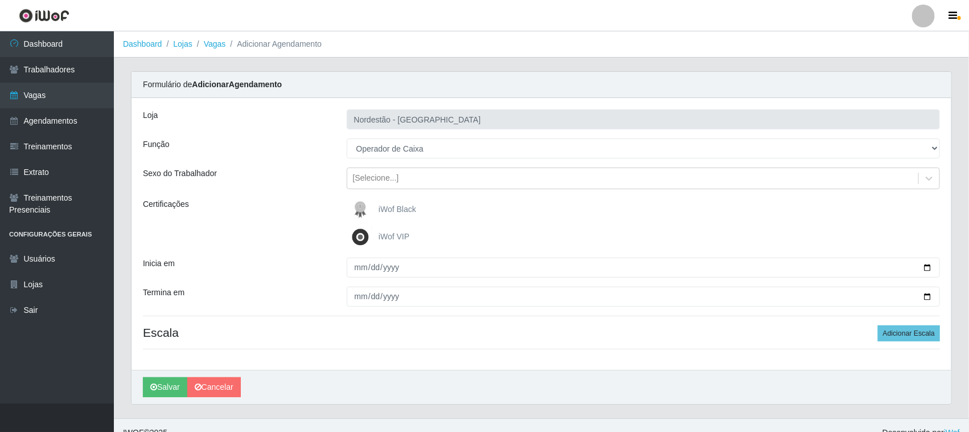
click at [371, 208] on img at bounding box center [362, 209] width 27 height 23
click at [0, 0] on input "iWof Black" at bounding box center [0, 0] width 0 height 0
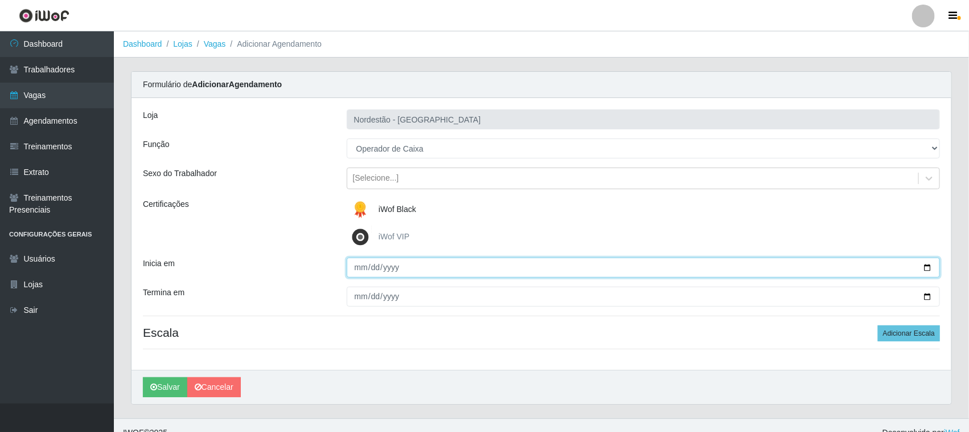
click at [921, 269] on input "Inicia em" at bounding box center [644, 267] width 594 height 20
click at [925, 269] on input "Inicia em" at bounding box center [644, 267] width 594 height 20
type input "[DATE]"
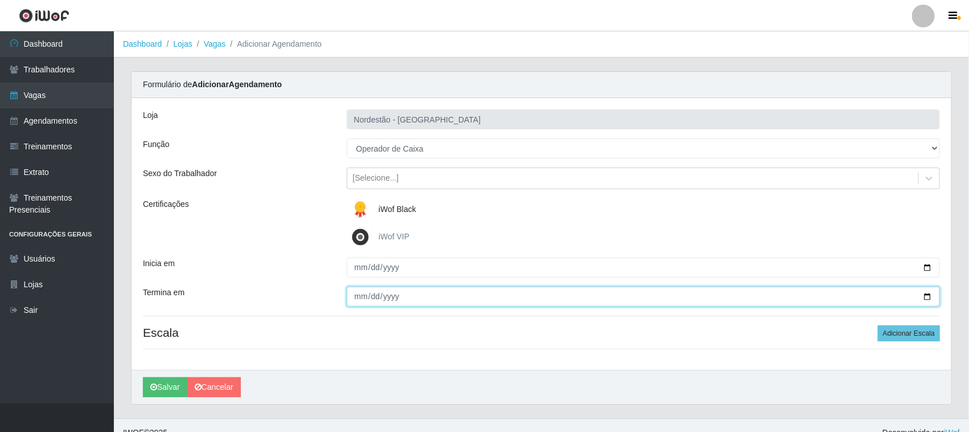
click at [922, 294] on input "Termina em" at bounding box center [644, 296] width 594 height 20
type input "[DATE]"
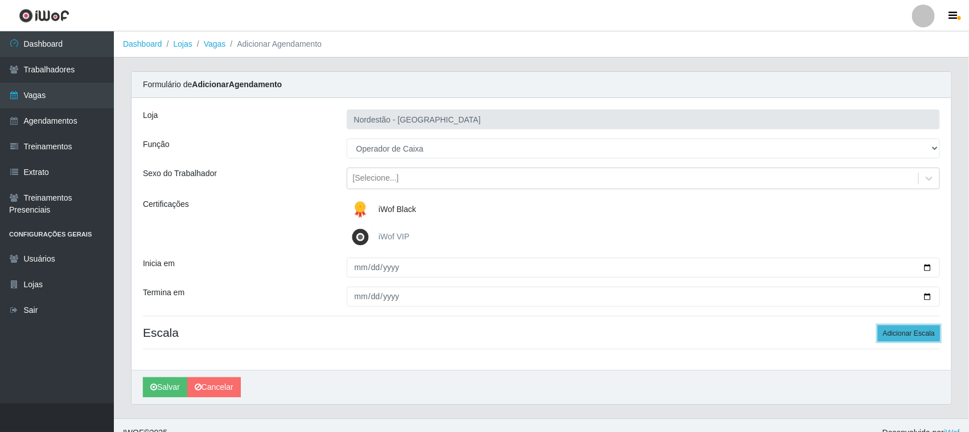
click at [911, 334] on button "Adicionar Escala" at bounding box center [909, 333] width 62 height 16
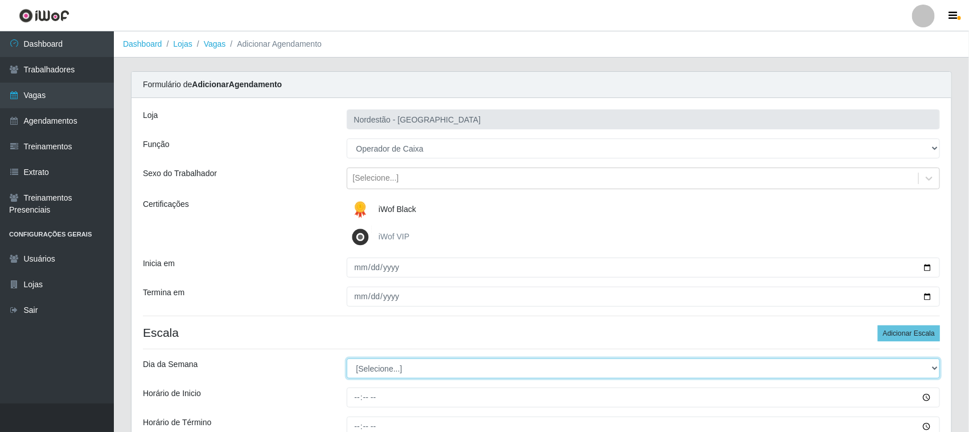
click at [369, 365] on select "[Selecione...] Segunda Terça Quarta Quinta Sexta Sábado Domingo" at bounding box center [644, 368] width 594 height 20
select select "4"
click at [347, 359] on select "[Selecione...] Segunda Terça Quarta Quinta Sexta Sábado Domingo" at bounding box center [644, 368] width 594 height 20
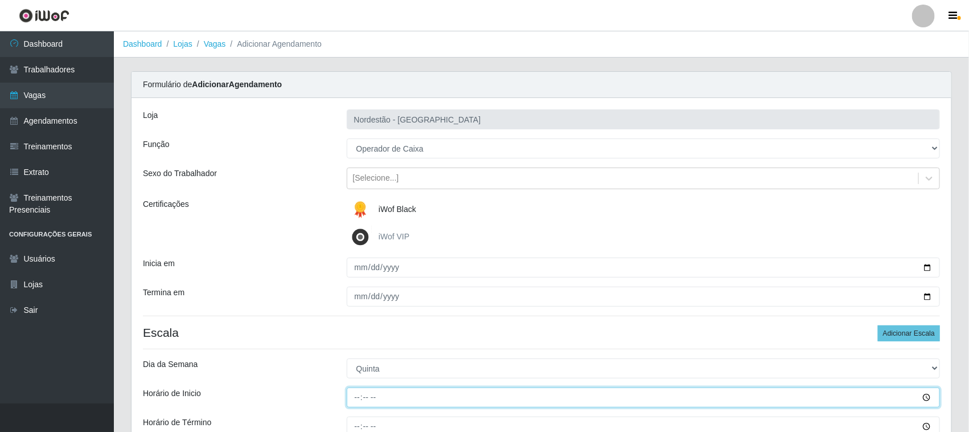
click at [360, 391] on input "Horário de Inicio" at bounding box center [644, 397] width 594 height 20
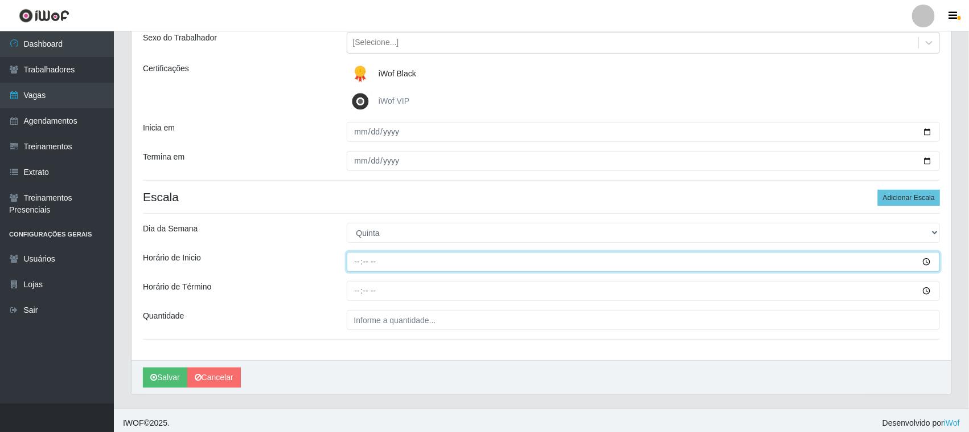
scroll to position [141, 0]
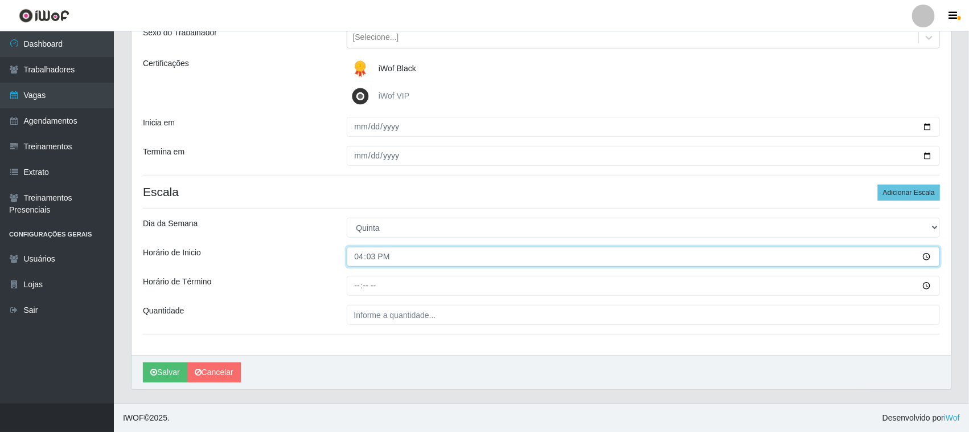
type input "16:30"
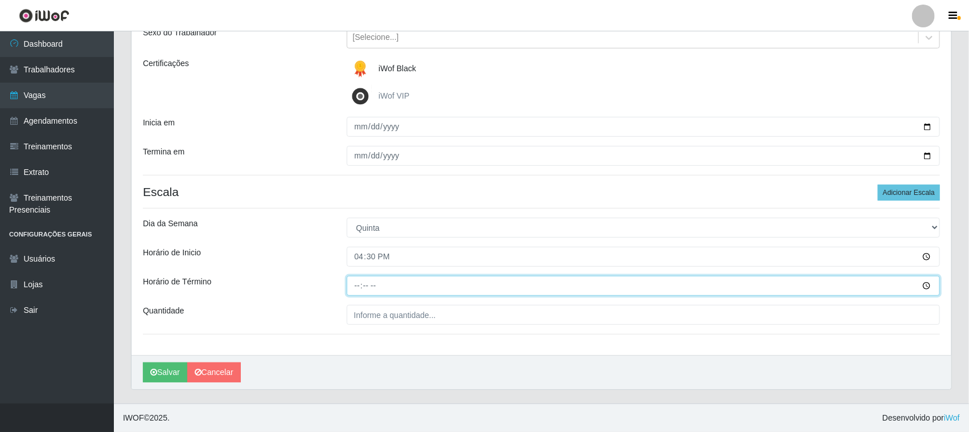
click at [356, 282] on input "Horário de Término" at bounding box center [644, 286] width 594 height 20
type input "22:30"
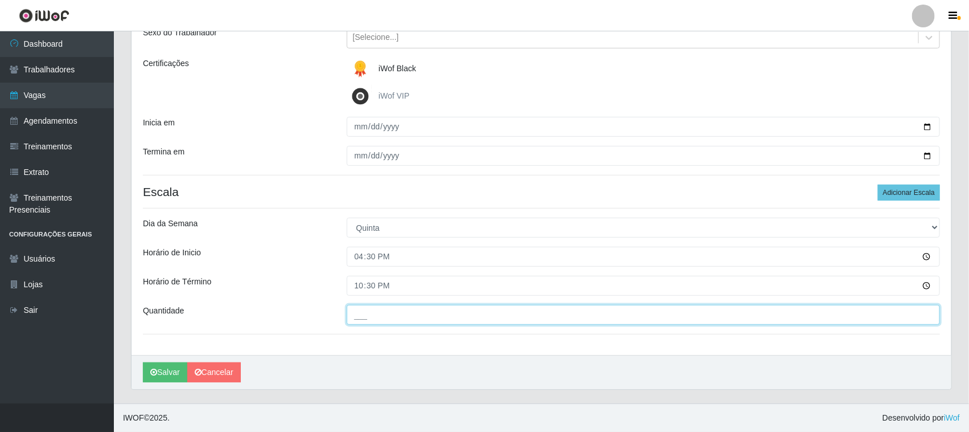
click at [369, 312] on input "___" at bounding box center [644, 315] width 594 height 20
type input "02_"
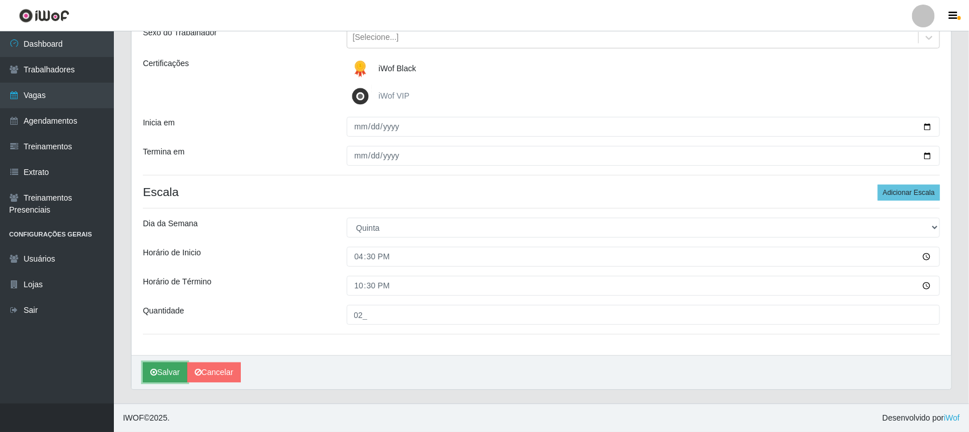
click at [165, 371] on button "Salvar" at bounding box center [165, 372] width 44 height 20
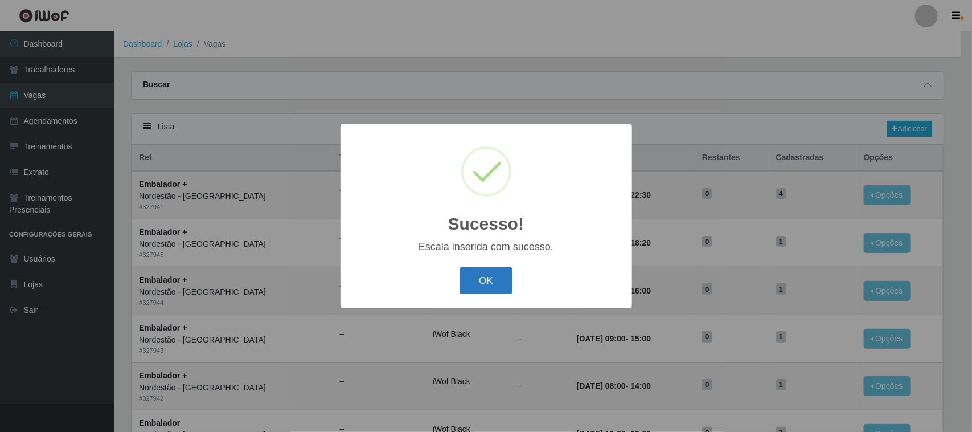
click at [480, 274] on button "OK" at bounding box center [485, 280] width 53 height 27
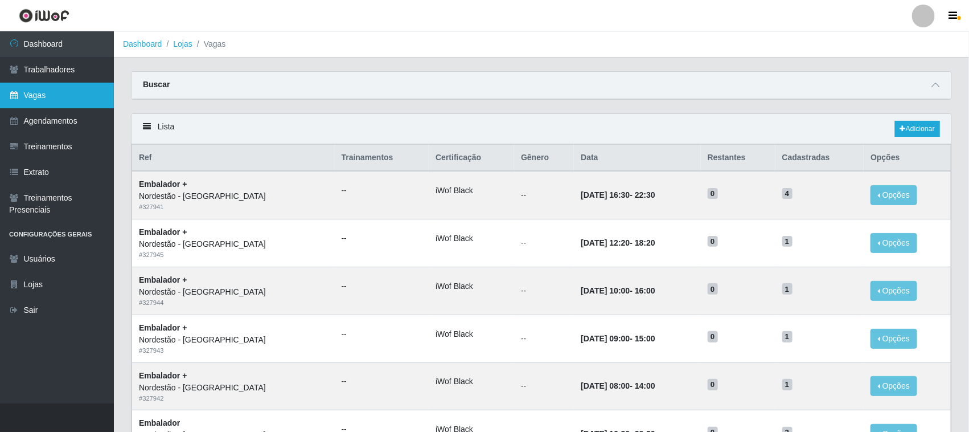
click at [64, 98] on link "Vagas" at bounding box center [57, 96] width 114 height 26
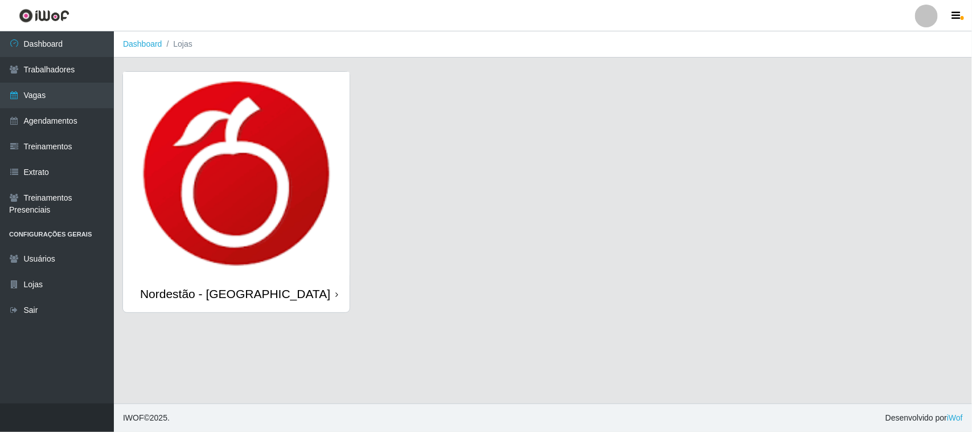
click at [332, 293] on div "Nordestão - [GEOGRAPHIC_DATA]" at bounding box center [236, 293] width 227 height 37
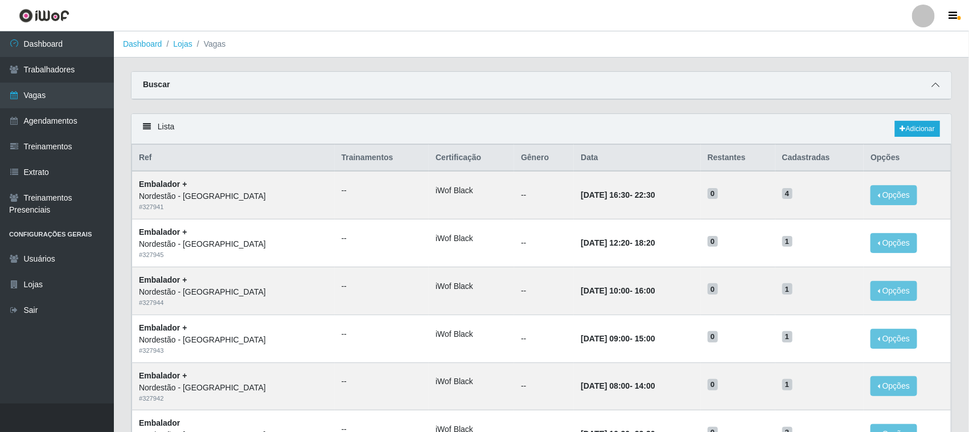
click at [935, 86] on icon at bounding box center [936, 85] width 8 height 8
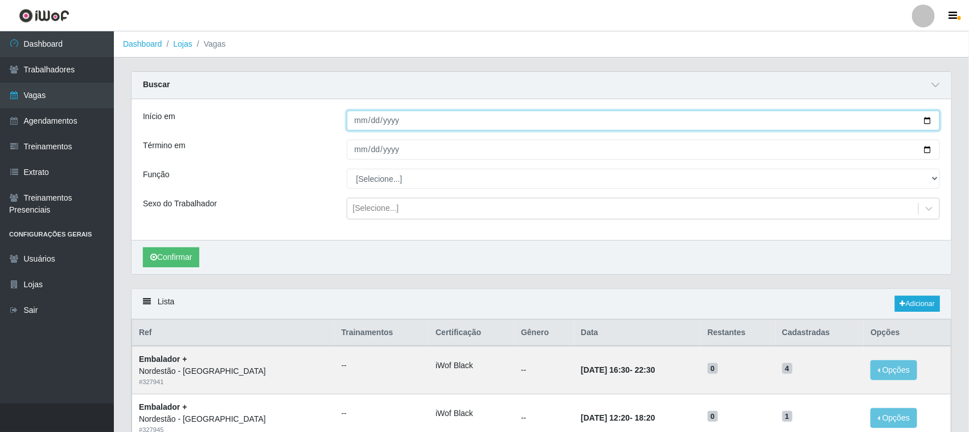
click at [930, 120] on input "Início em" at bounding box center [644, 120] width 594 height 20
click at [251, 263] on div "Confirmar" at bounding box center [542, 257] width 820 height 34
click at [906, 301] on link "Adicionar" at bounding box center [917, 304] width 45 height 16
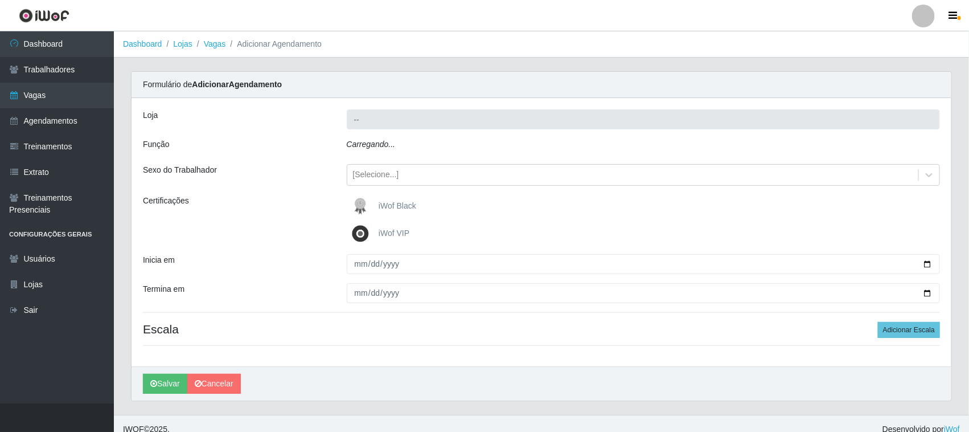
type input "Nordestão - [GEOGRAPHIC_DATA]"
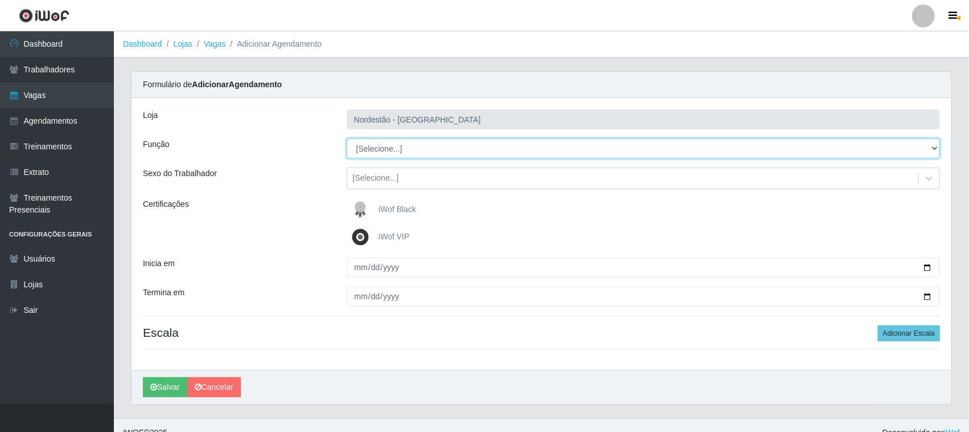
click at [393, 151] on select "[Selecione...] Embalador Embalador + Embalador ++ Operador de Caixa Operador de…" at bounding box center [644, 148] width 594 height 20
select select "1"
click at [347, 138] on select "[Selecione...] Embalador Embalador + Embalador ++ Operador de Caixa Operador de…" at bounding box center [644, 148] width 594 height 20
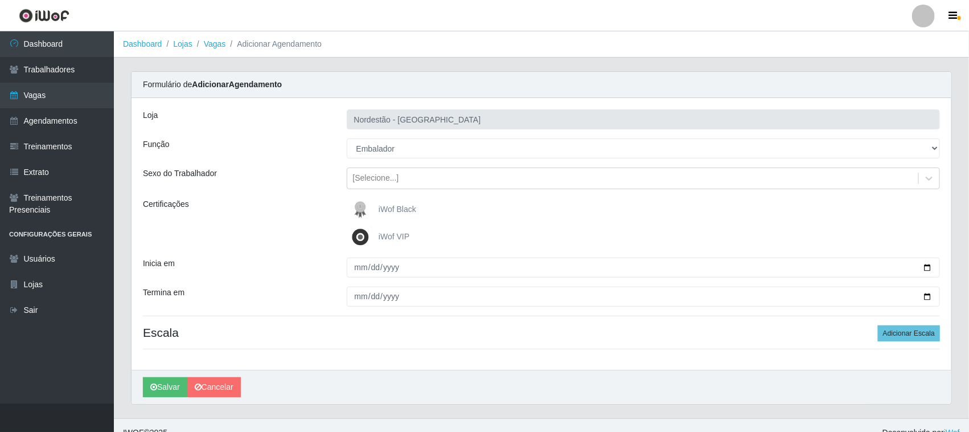
click at [393, 210] on span "iWof Black" at bounding box center [398, 208] width 38 height 9
click at [0, 0] on input "iWof Black" at bounding box center [0, 0] width 0 height 0
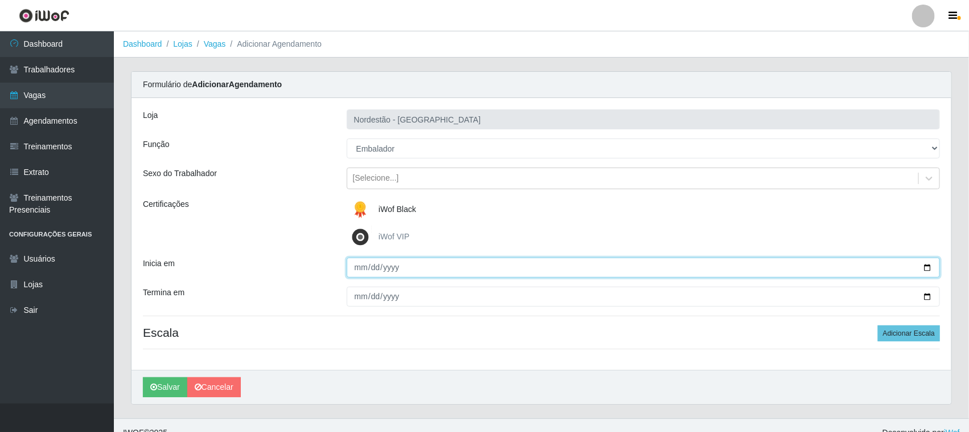
click at [926, 266] on input "Inicia em" at bounding box center [644, 267] width 594 height 20
type input "[DATE]"
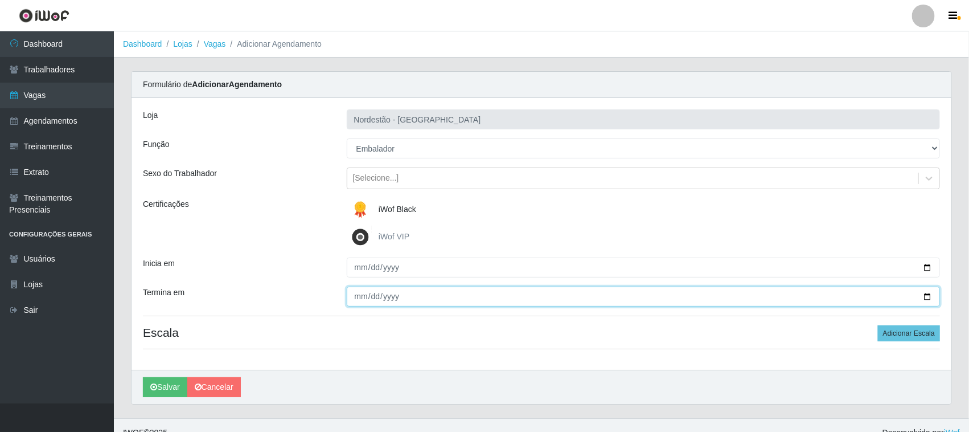
click at [929, 297] on input "Termina em" at bounding box center [644, 296] width 594 height 20
type input "[DATE]"
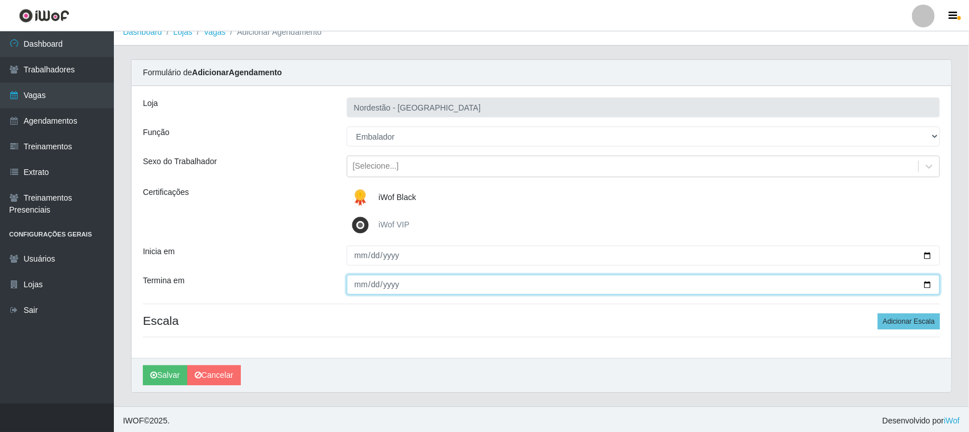
scroll to position [15, 0]
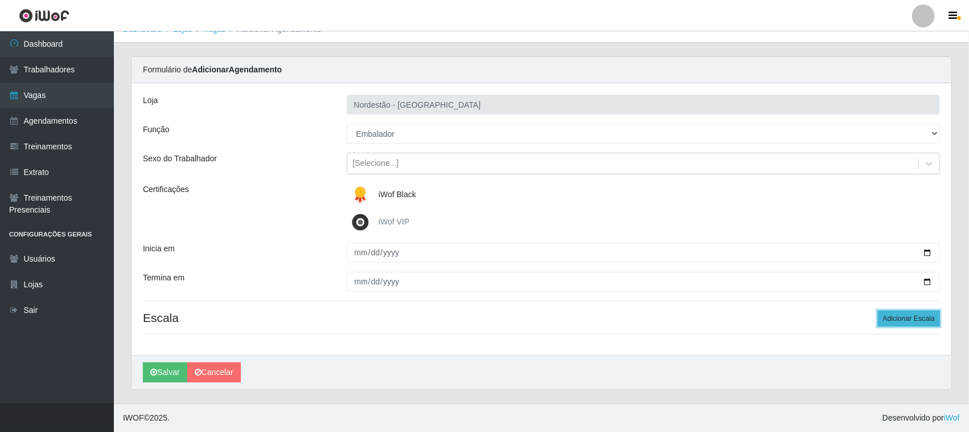
click at [917, 322] on button "Adicionar Escala" at bounding box center [909, 318] width 62 height 16
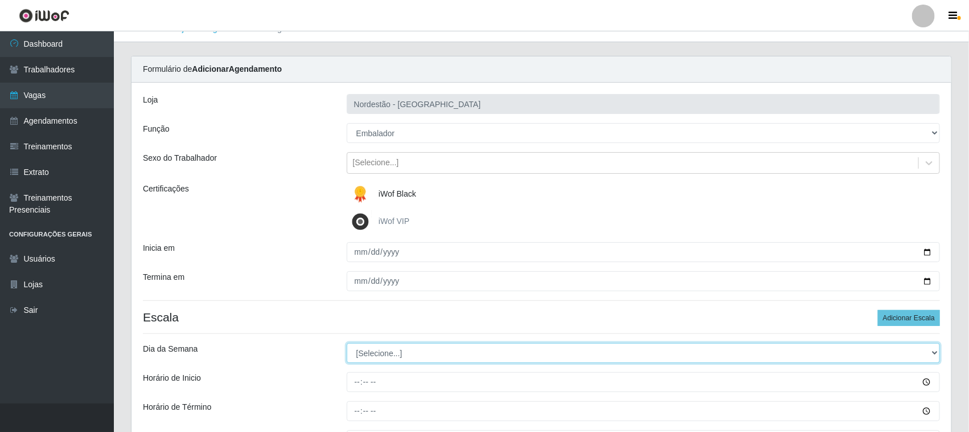
click at [396, 348] on select "[Selecione...] Segunda Terça Quarta Quinta Sexta Sábado Domingo" at bounding box center [644, 353] width 594 height 20
select select "4"
click at [347, 343] on select "[Selecione...] Segunda Terça Quarta Quinta Sexta Sábado Domingo" at bounding box center [644, 353] width 594 height 20
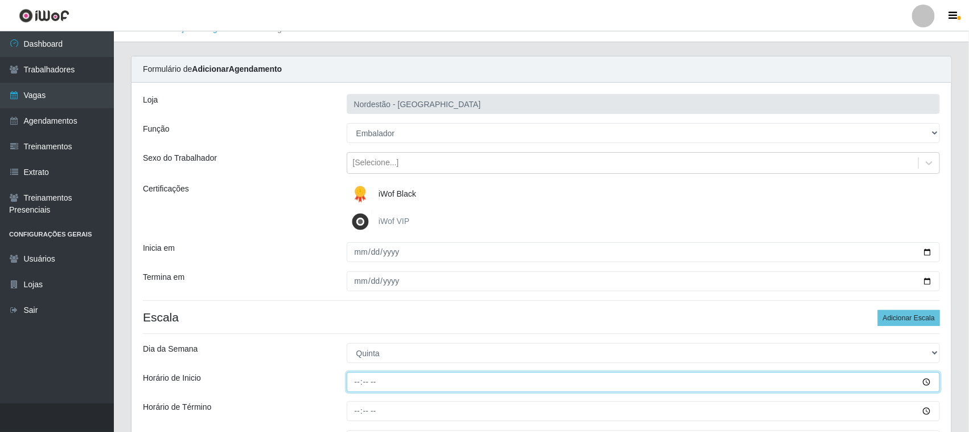
click at [359, 380] on input "Horário de Inicio" at bounding box center [644, 382] width 594 height 20
type input "10:00"
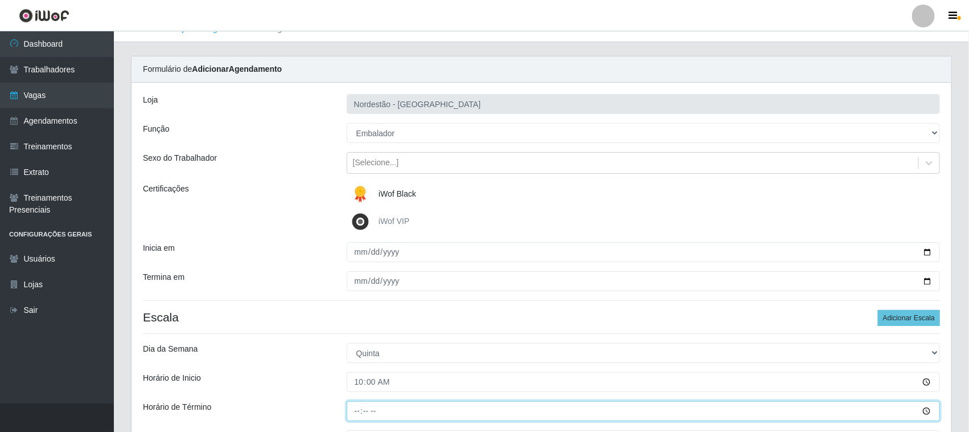
click at [353, 415] on input "Horário de Término" at bounding box center [644, 411] width 594 height 20
type input "16:00"
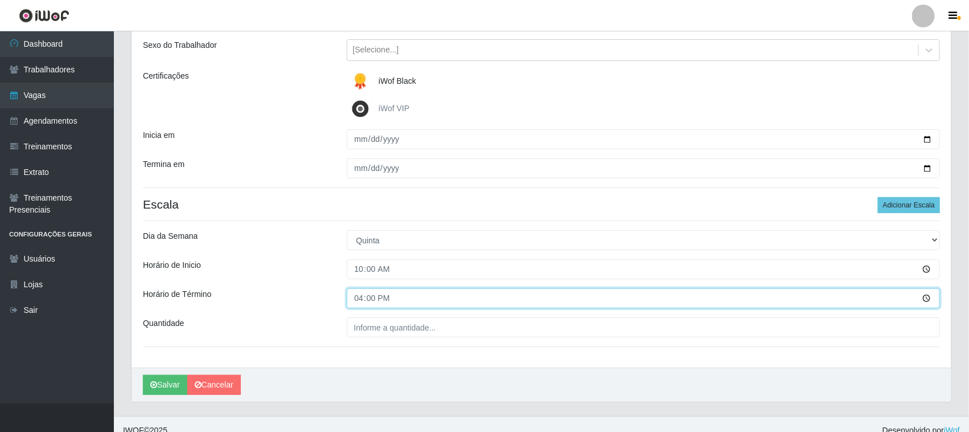
scroll to position [141, 0]
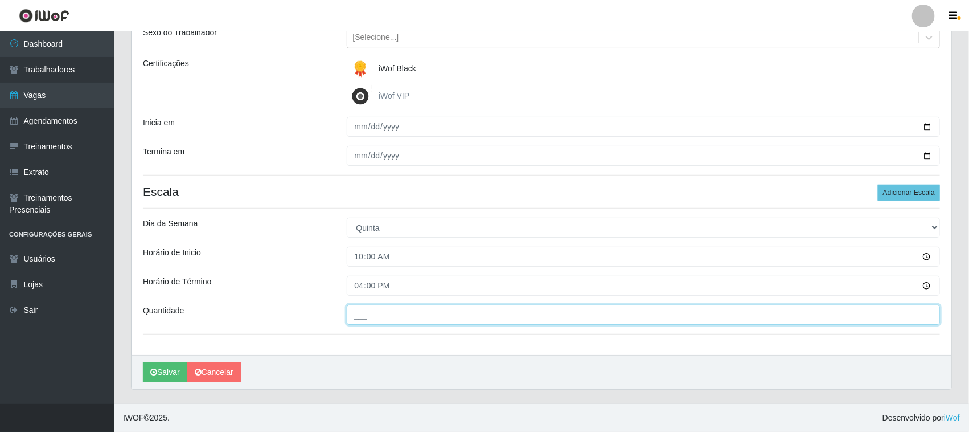
click at [400, 315] on input "___" at bounding box center [644, 315] width 594 height 20
type input "01_"
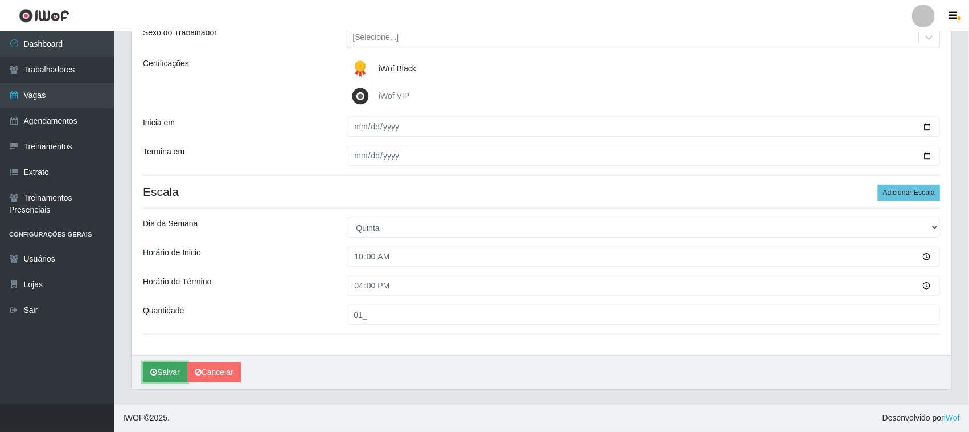
click at [166, 375] on button "Salvar" at bounding box center [165, 372] width 44 height 20
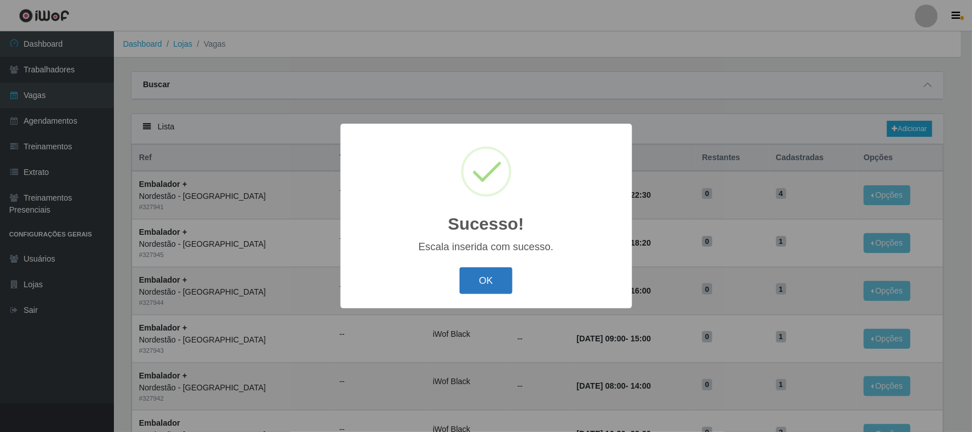
click at [476, 286] on button "OK" at bounding box center [485, 280] width 53 height 27
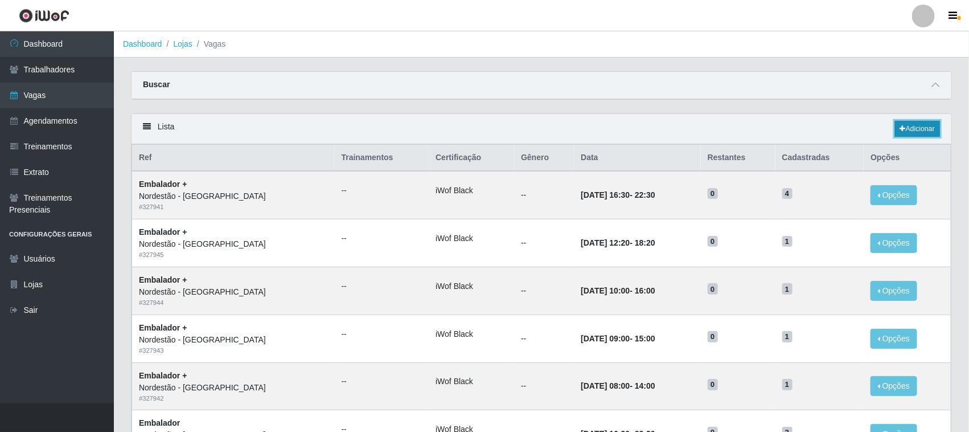
click at [928, 134] on link "Adicionar" at bounding box center [917, 129] width 45 height 16
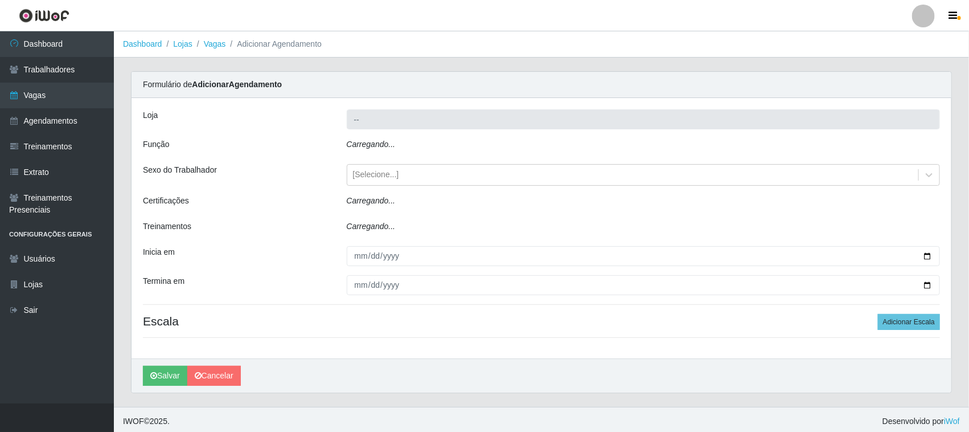
type input "Nordestão - [GEOGRAPHIC_DATA]"
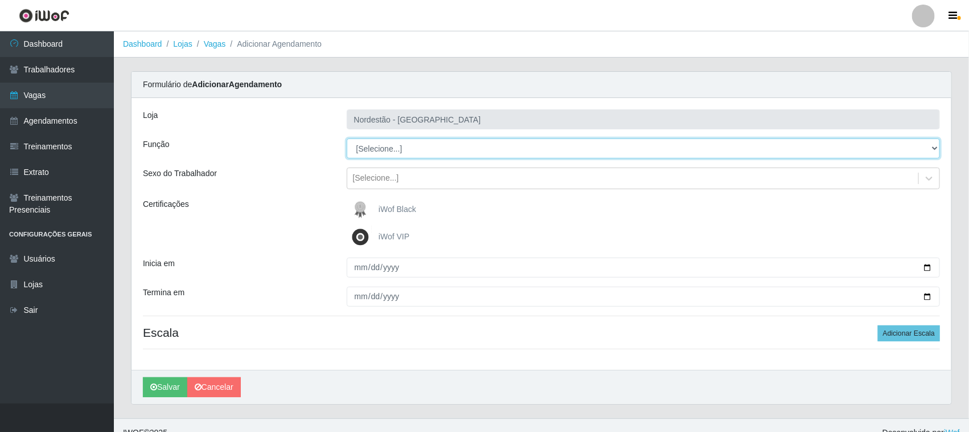
click at [405, 147] on select "[Selecione...] Embalador Embalador + Embalador ++ Operador de Caixa Operador de…" at bounding box center [644, 148] width 594 height 20
select select "1"
click at [347, 138] on select "[Selecione...] Embalador Embalador + Embalador ++ Operador de Caixa Operador de…" at bounding box center [644, 148] width 594 height 20
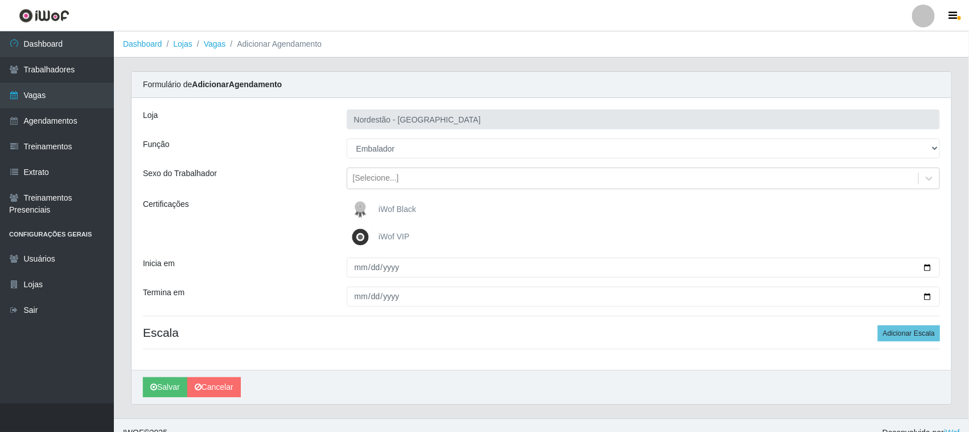
click at [383, 207] on span "iWof Black" at bounding box center [398, 208] width 38 height 9
click at [0, 0] on input "iWof Black" at bounding box center [0, 0] width 0 height 0
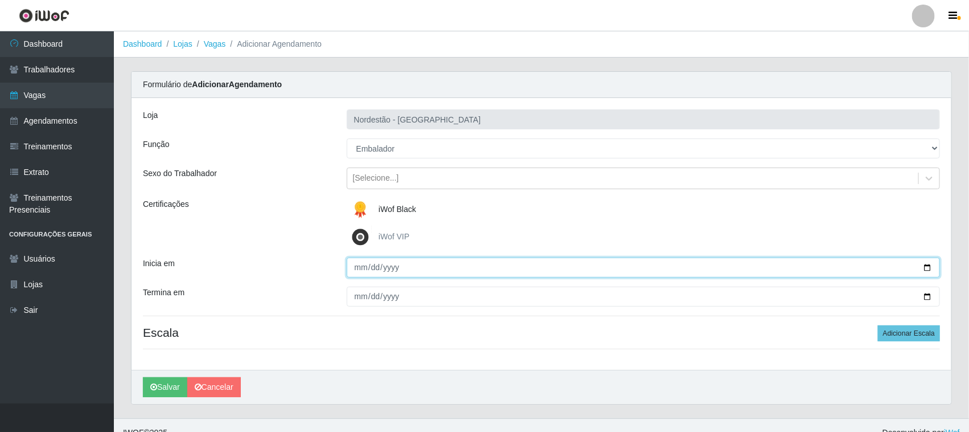
click at [929, 266] on input "Inicia em" at bounding box center [644, 267] width 594 height 20
type input "[DATE]"
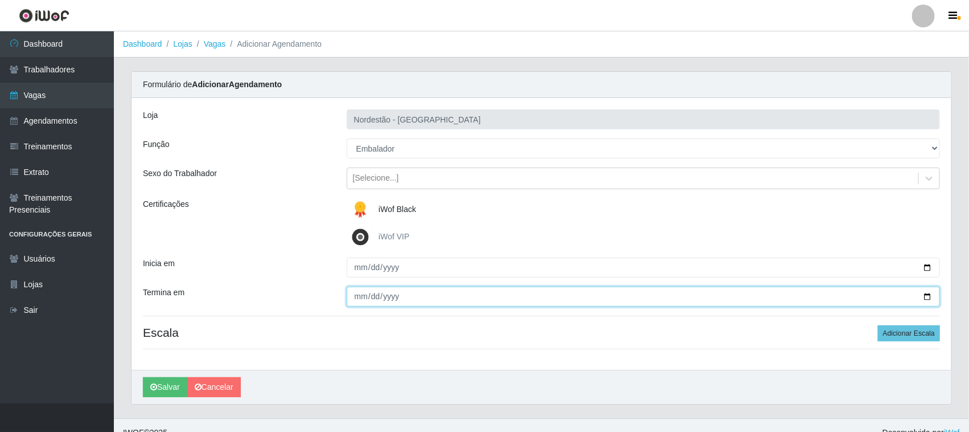
click at [924, 297] on input "Termina em" at bounding box center [644, 296] width 594 height 20
type input "[DATE]"
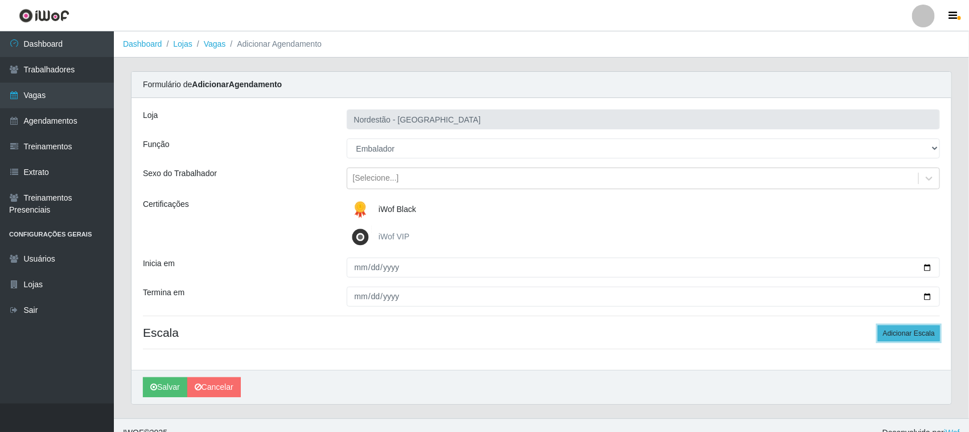
click at [900, 336] on button "Adicionar Escala" at bounding box center [909, 333] width 62 height 16
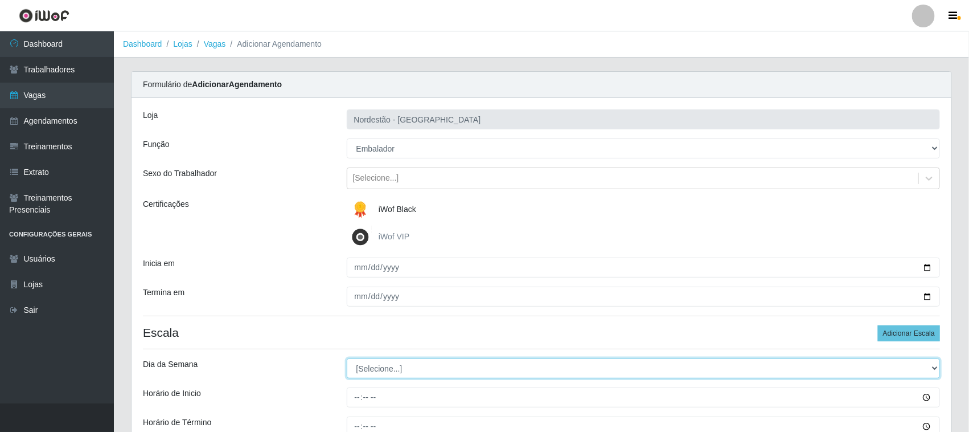
click at [385, 369] on select "[Selecione...] Segunda Terça Quarta Quinta Sexta Sábado Domingo" at bounding box center [644, 368] width 594 height 20
select select "5"
click at [347, 359] on select "[Selecione...] Segunda Terça Quarta Quinta Sexta Sábado Domingo" at bounding box center [644, 368] width 594 height 20
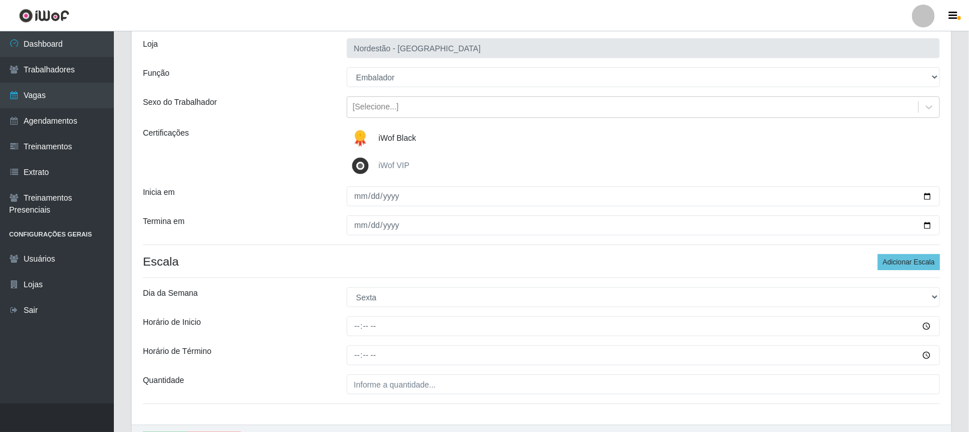
click at [356, 315] on div "Loja Nordestão - [GEOGRAPHIC_DATA] Função [Selecione...] Embalador Embalador + …" at bounding box center [542, 225] width 820 height 397
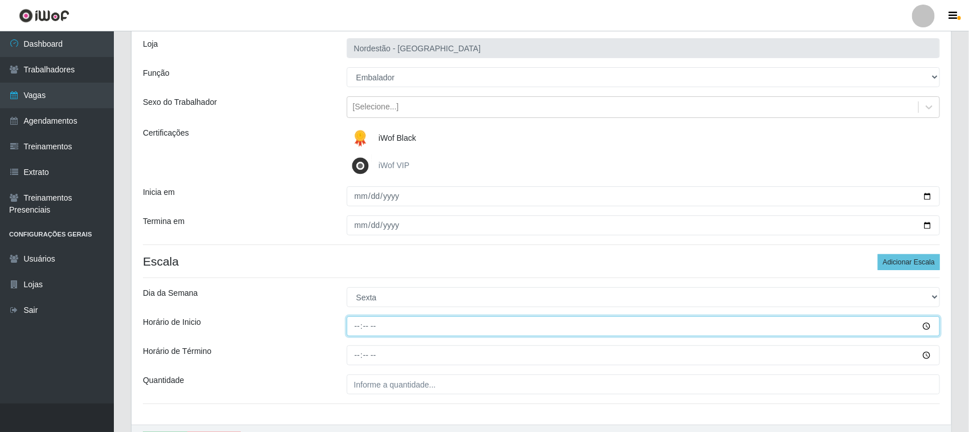
click at [353, 327] on input "Horário de Inicio" at bounding box center [644, 326] width 594 height 20
type input "10:00"
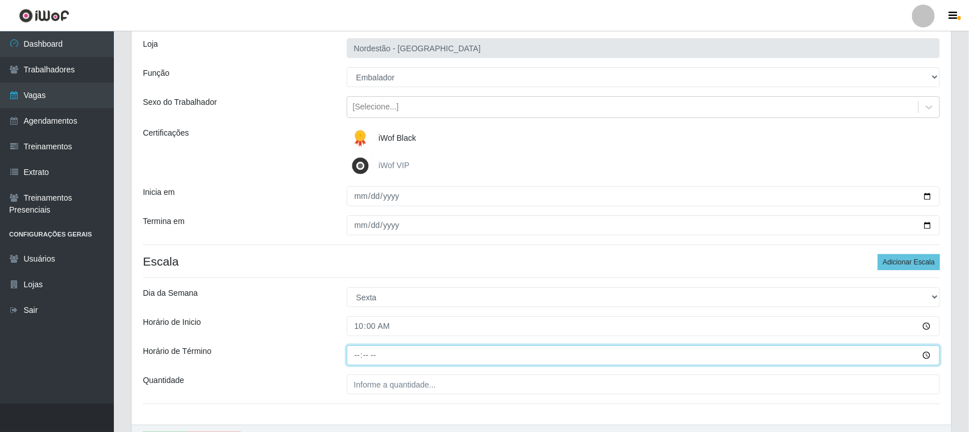
click at [359, 352] on input "Horário de Término" at bounding box center [644, 355] width 594 height 20
type input "16:00"
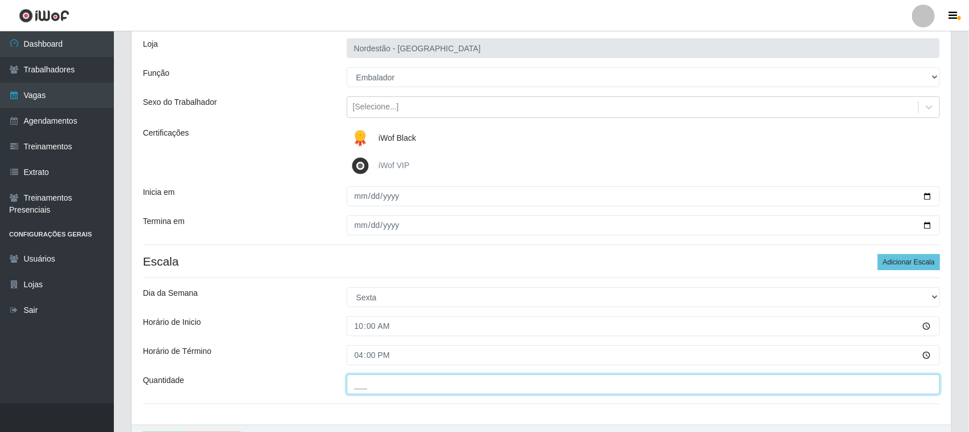
click at [371, 380] on input "___" at bounding box center [644, 384] width 594 height 20
type input "01_"
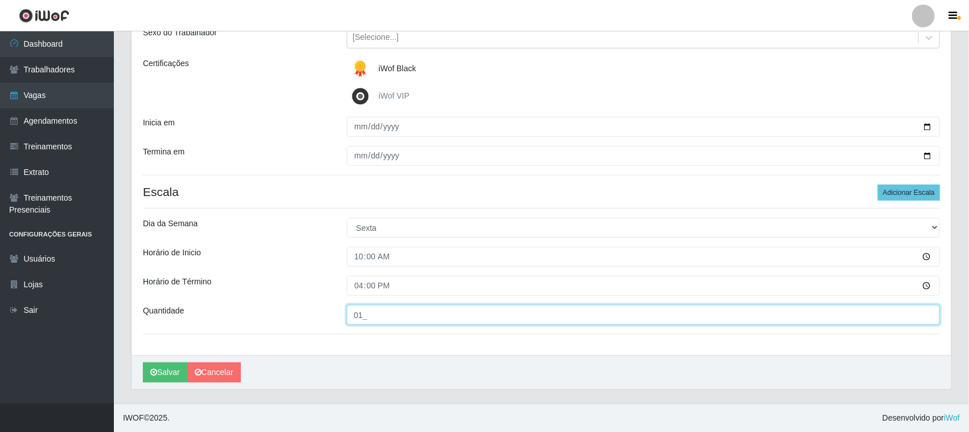
scroll to position [141, 0]
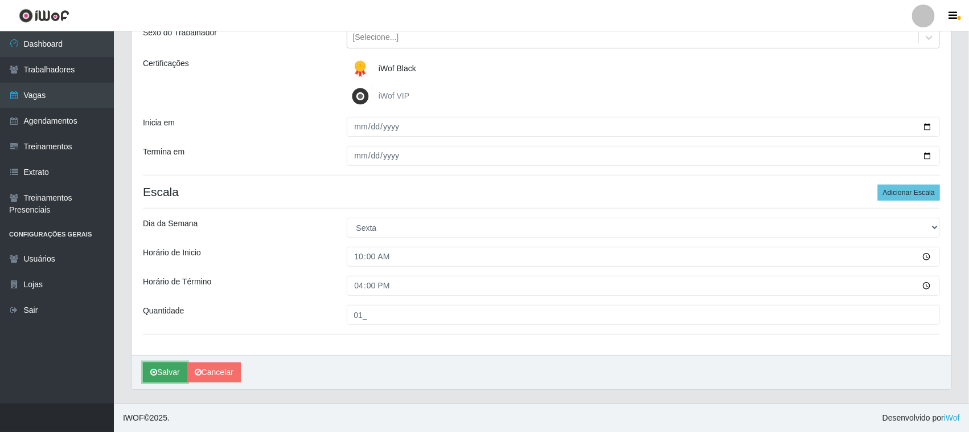
click at [171, 379] on button "Salvar" at bounding box center [165, 372] width 44 height 20
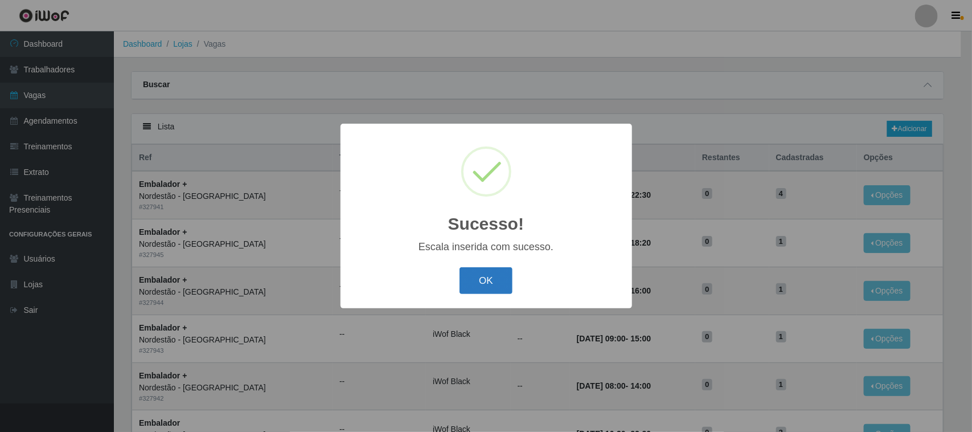
click at [505, 281] on button "OK" at bounding box center [485, 280] width 53 height 27
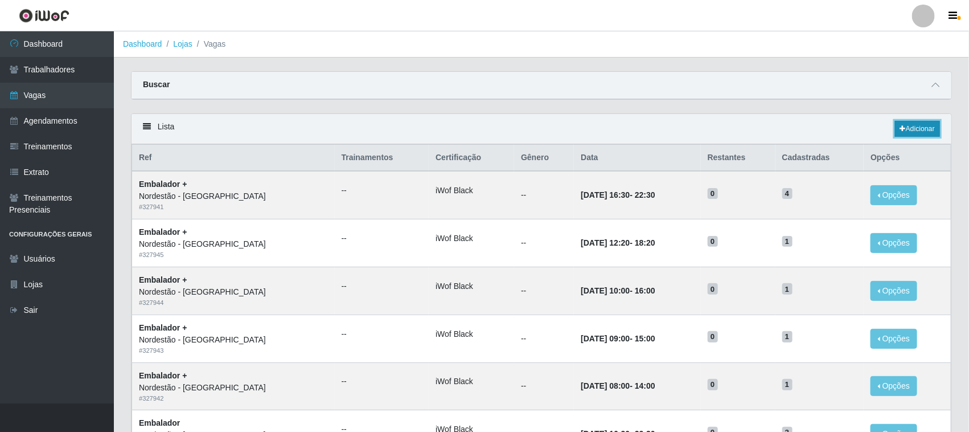
click at [916, 133] on link "Adicionar" at bounding box center [917, 129] width 45 height 16
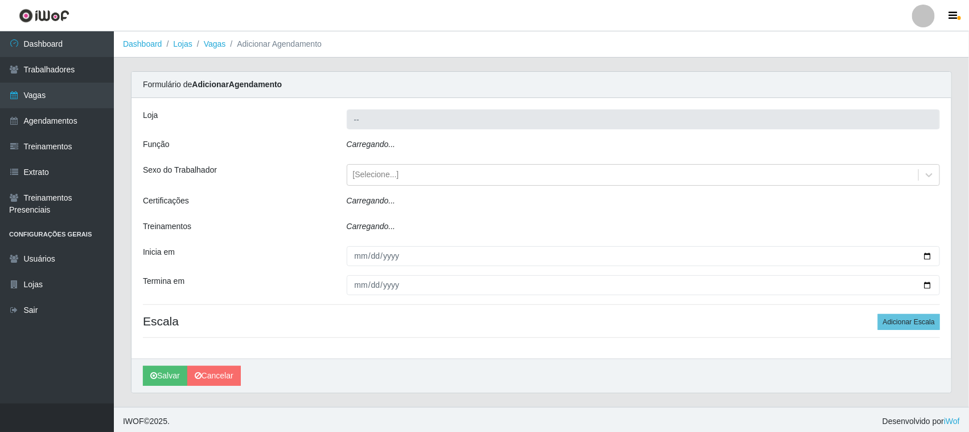
type input "Nordestão - [GEOGRAPHIC_DATA]"
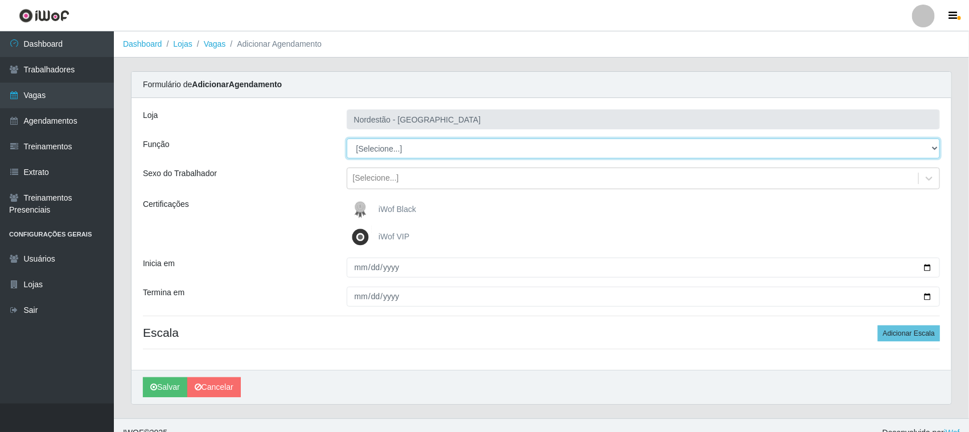
click at [433, 152] on select "[Selecione...] Embalador Embalador + Embalador ++ Operador de Caixa Operador de…" at bounding box center [644, 148] width 594 height 20
select select "1"
click at [347, 138] on select "[Selecione...] Embalador Embalador + Embalador ++ Operador de Caixa Operador de…" at bounding box center [644, 148] width 594 height 20
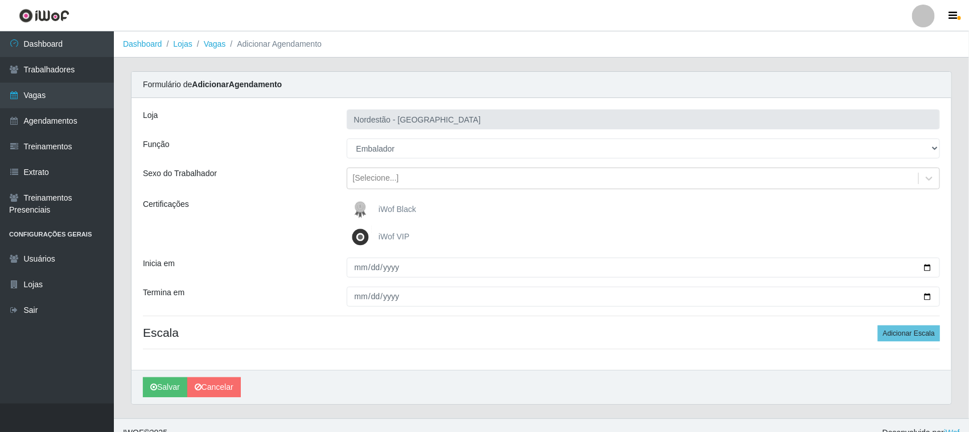
click at [379, 211] on span "iWof Black" at bounding box center [398, 208] width 38 height 9
click at [0, 0] on input "iWof Black" at bounding box center [0, 0] width 0 height 0
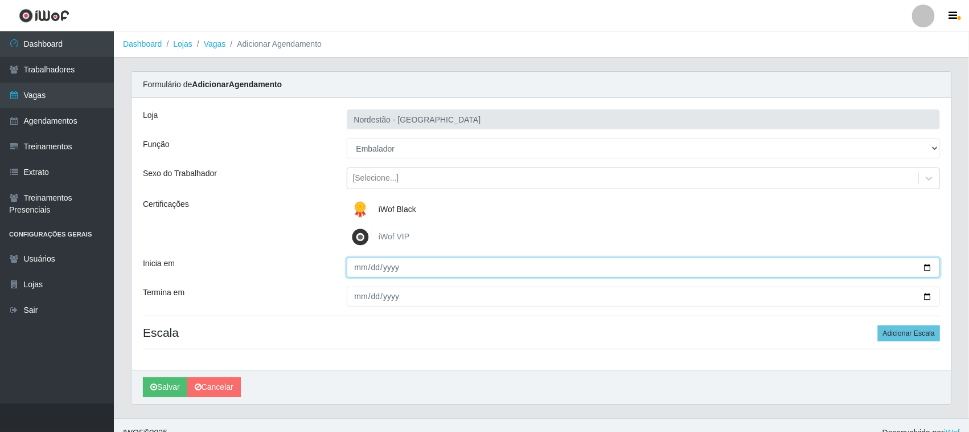
click at [930, 265] on input "Inicia em" at bounding box center [644, 267] width 594 height 20
type input "[DATE]"
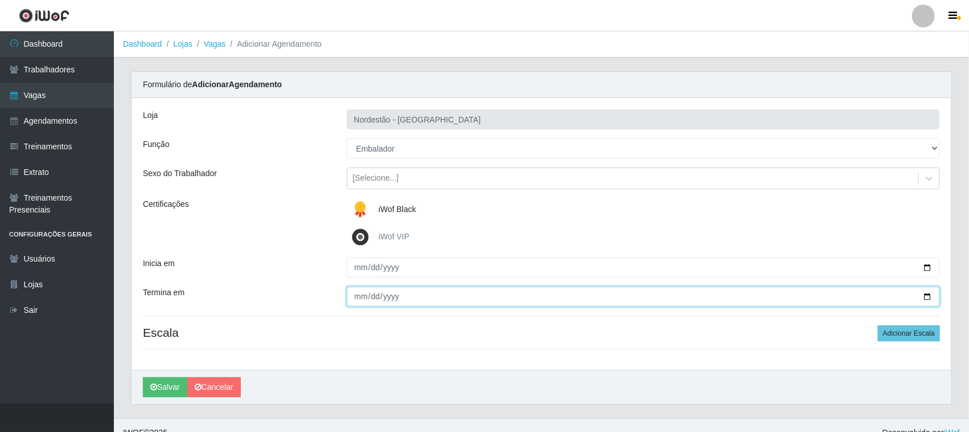
click at [931, 297] on input "Termina em" at bounding box center [644, 296] width 594 height 20
type input "[DATE]"
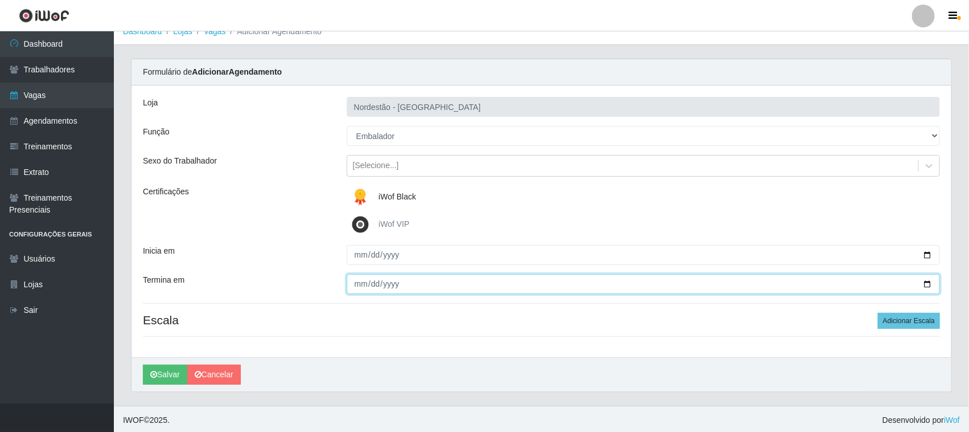
scroll to position [15, 0]
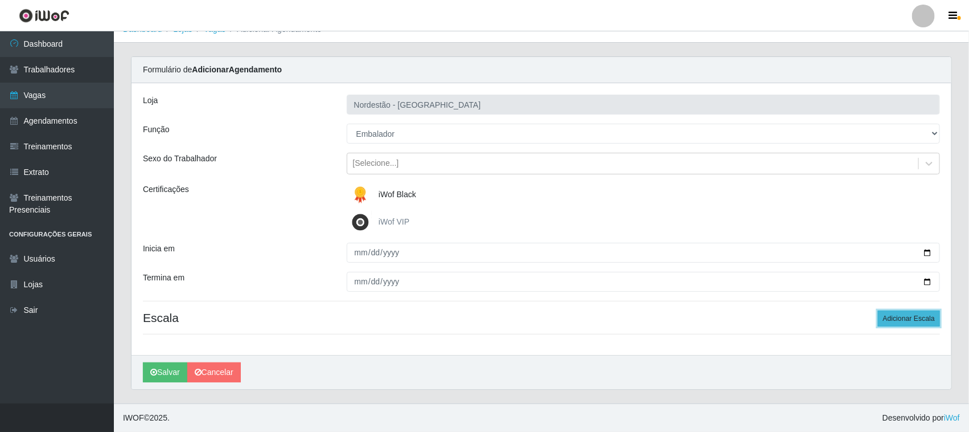
click at [914, 318] on button "Adicionar Escala" at bounding box center [909, 318] width 62 height 16
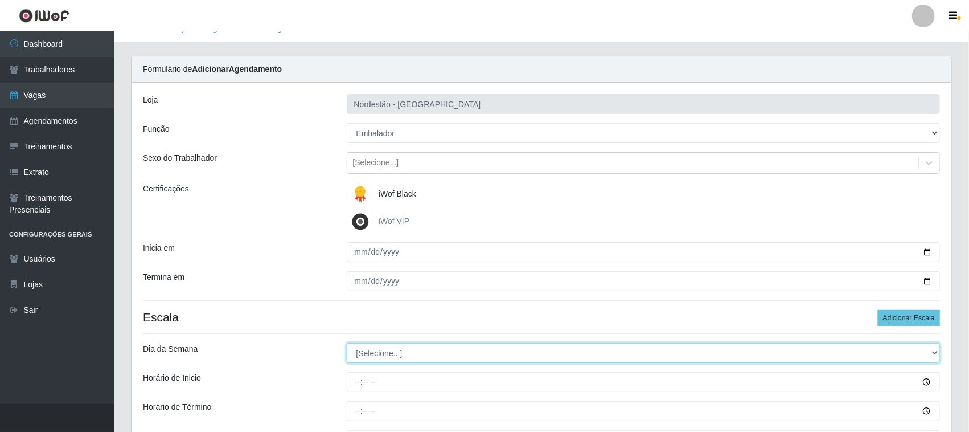
click at [393, 357] on select "[Selecione...] Segunda Terça Quarta Quinta Sexta Sábado Domingo" at bounding box center [644, 353] width 594 height 20
select select "5"
click at [347, 343] on select "[Selecione...] Segunda Terça Quarta Quinta Sexta Sábado Domingo" at bounding box center [644, 353] width 594 height 20
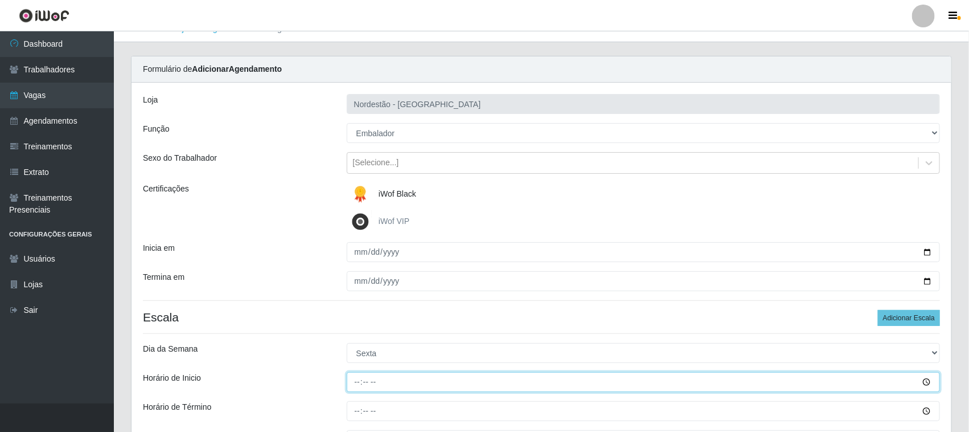
click at [357, 380] on input "Horário de Inicio" at bounding box center [644, 382] width 594 height 20
type input "16:30"
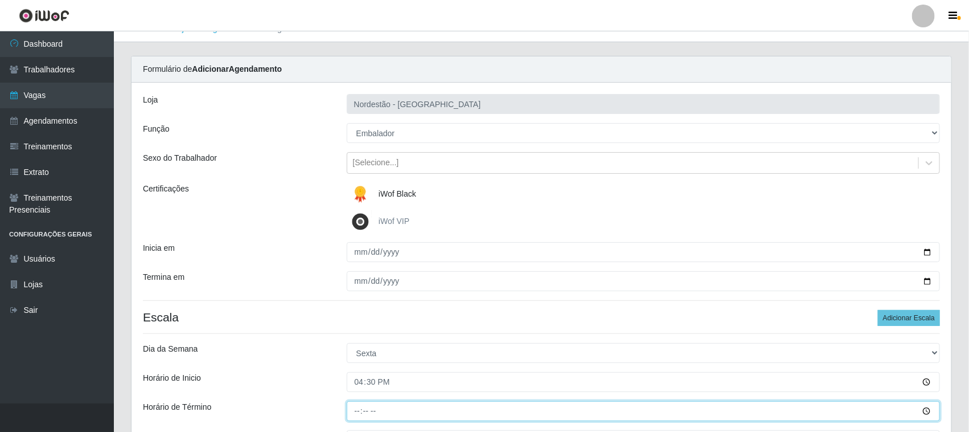
click at [354, 405] on input "Horário de Término" at bounding box center [644, 411] width 594 height 20
type input "22:30"
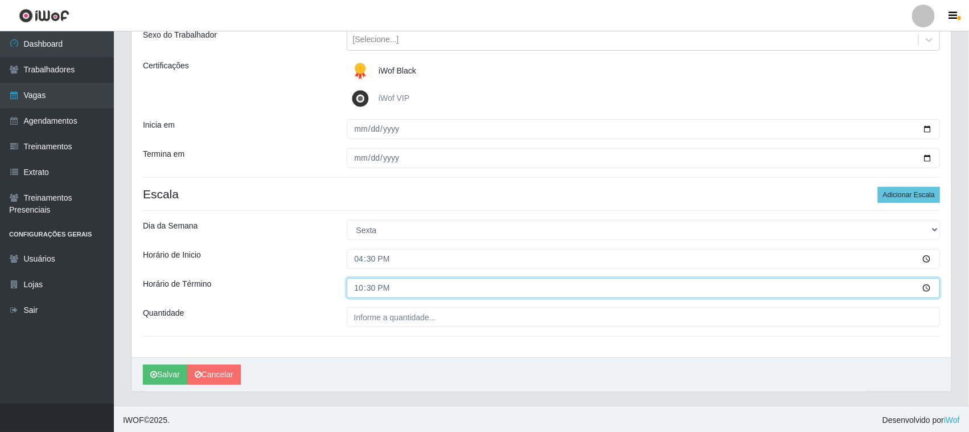
scroll to position [141, 0]
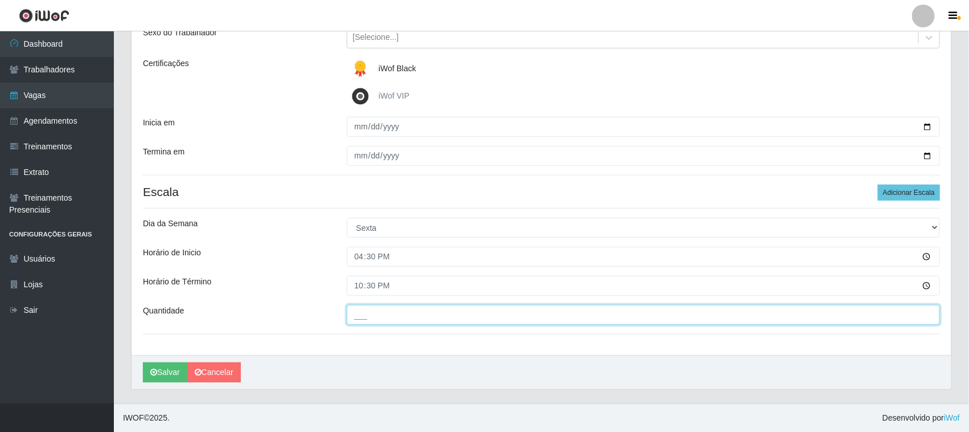
click at [397, 311] on input "___" at bounding box center [644, 315] width 594 height 20
type input "02_"
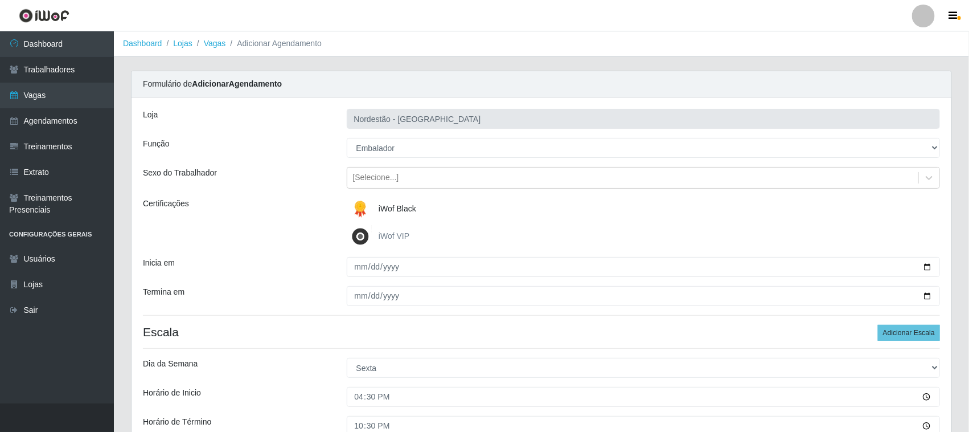
scroll to position [0, 0]
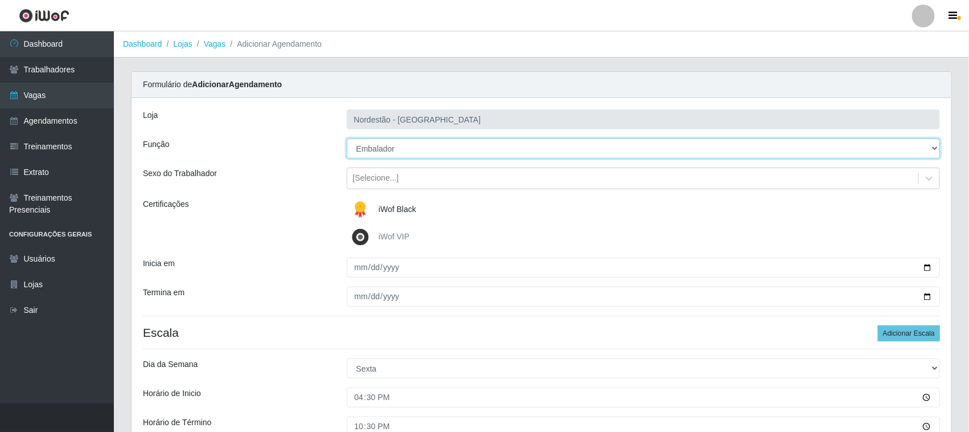
click at [935, 149] on select "[Selecione...] Embalador Embalador + Embalador ++ Operador de Caixa Operador de…" at bounding box center [644, 148] width 594 height 20
select select "22"
click at [347, 138] on select "[Selecione...] Embalador Embalador + Embalador ++ Operador de Caixa Operador de…" at bounding box center [644, 148] width 594 height 20
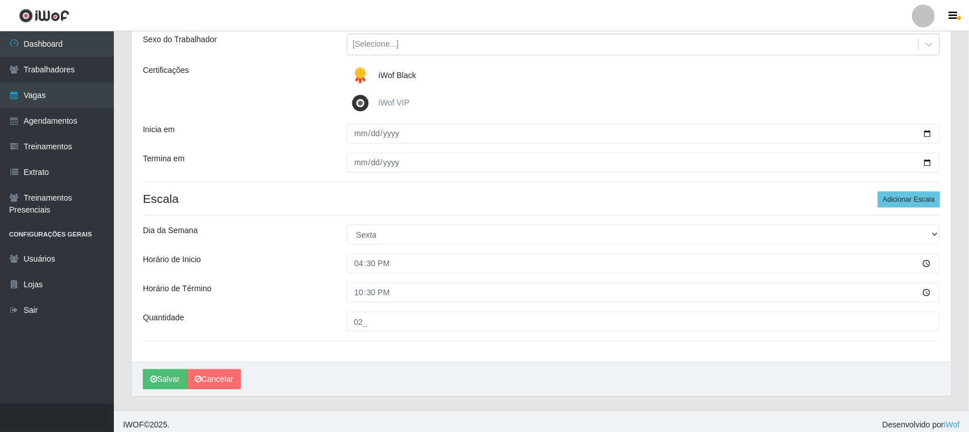
scroll to position [141, 0]
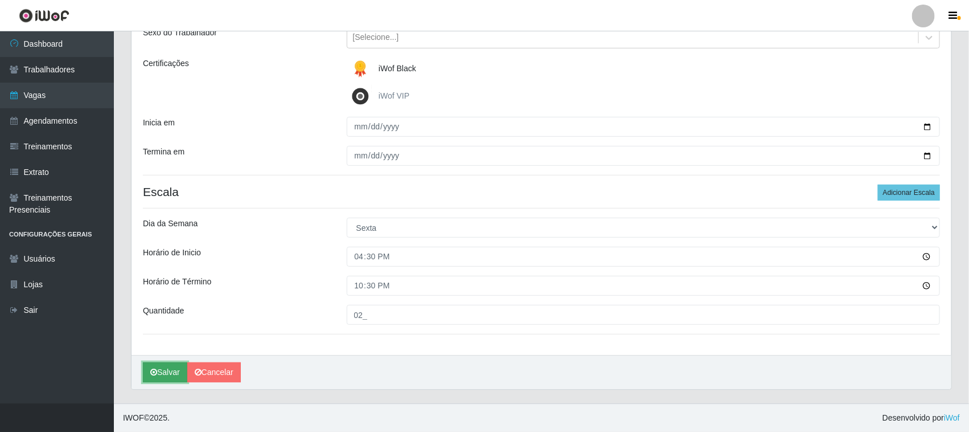
click at [171, 375] on button "Salvar" at bounding box center [165, 372] width 44 height 20
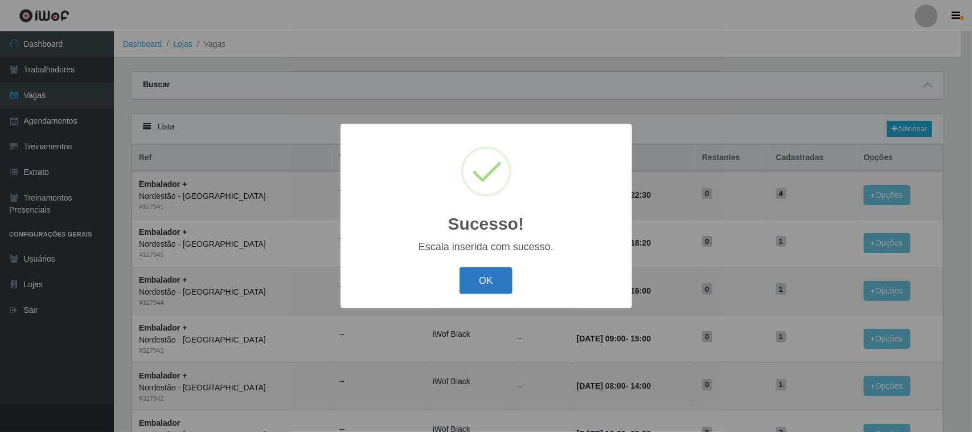
click at [485, 280] on button "OK" at bounding box center [485, 280] width 53 height 27
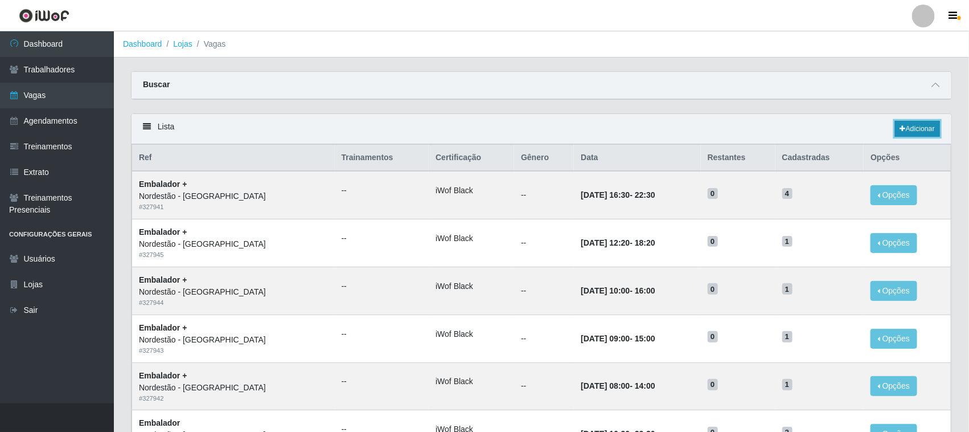
click at [917, 123] on link "Adicionar" at bounding box center [917, 129] width 45 height 16
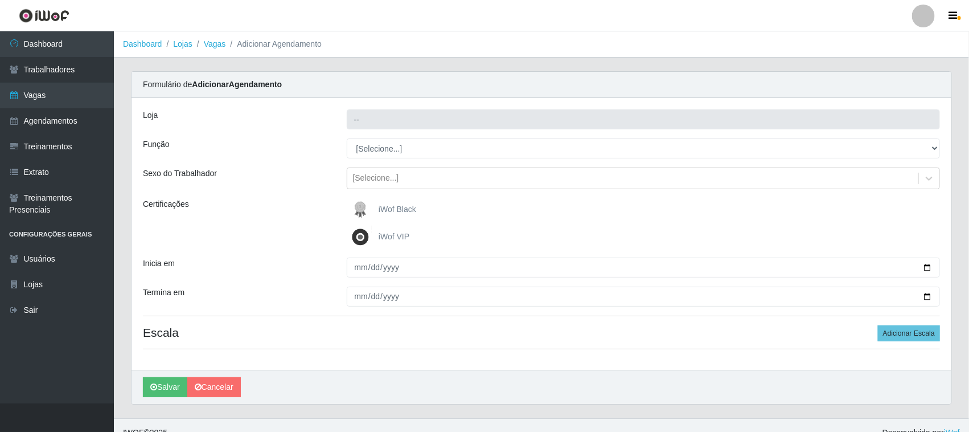
type input "Nordestão - [GEOGRAPHIC_DATA]"
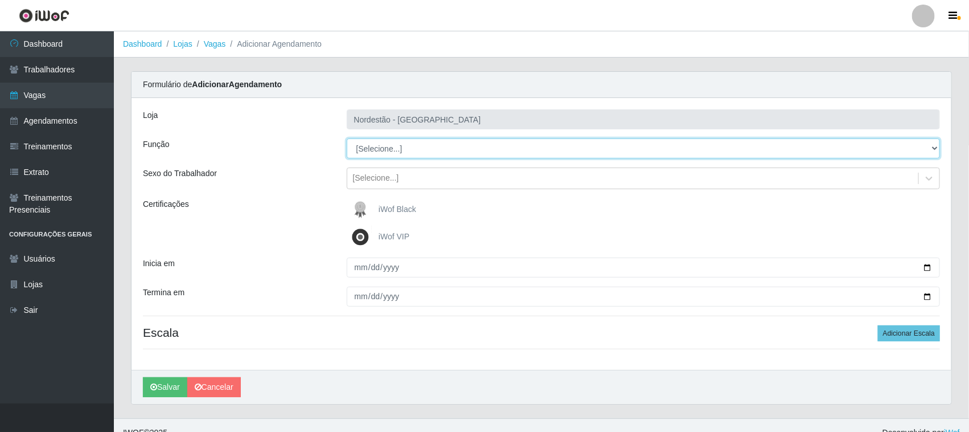
click at [378, 150] on select "[Selecione...] Embalador Embalador + Embalador ++ Operador de Caixa Operador de…" at bounding box center [644, 148] width 594 height 20
select select "22"
click at [347, 138] on select "[Selecione...] Embalador Embalador + Embalador ++ Operador de Caixa Operador de…" at bounding box center [644, 148] width 594 height 20
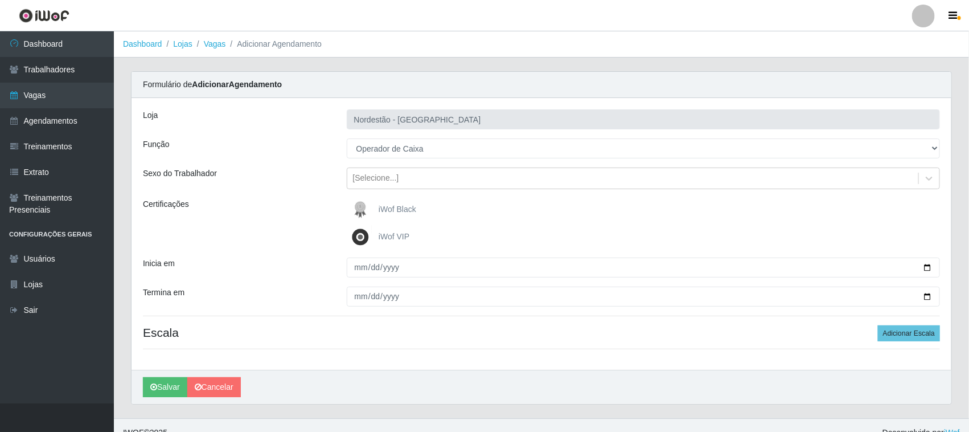
click at [399, 211] on span "iWof Black" at bounding box center [398, 208] width 38 height 9
click at [0, 0] on input "iWof Black" at bounding box center [0, 0] width 0 height 0
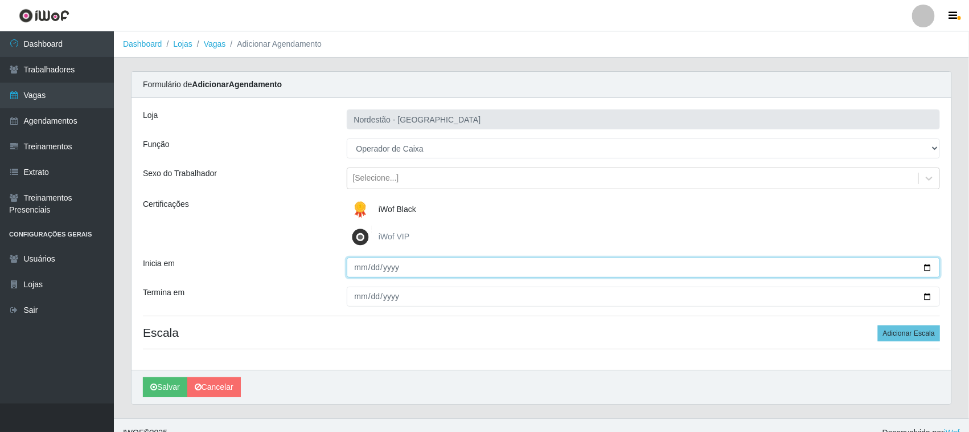
click at [922, 270] on input "Inicia em" at bounding box center [644, 267] width 594 height 20
type input "[DATE]"
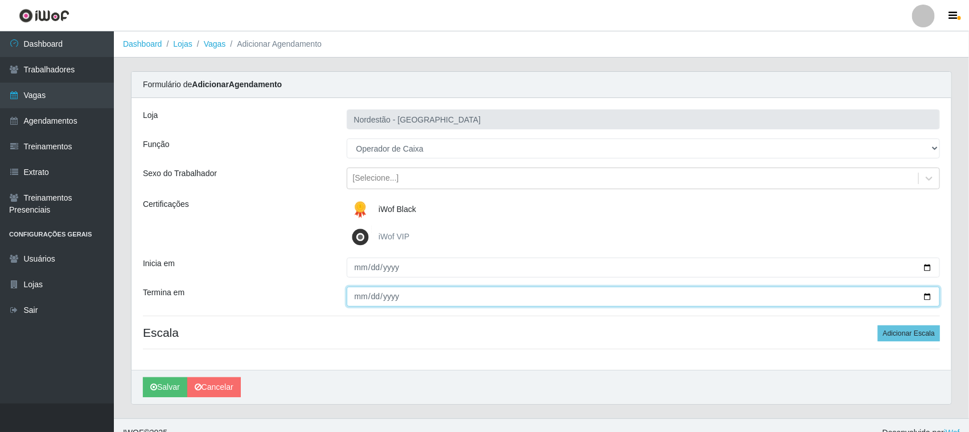
click at [926, 294] on input "Termina em" at bounding box center [644, 296] width 594 height 20
type input "[DATE]"
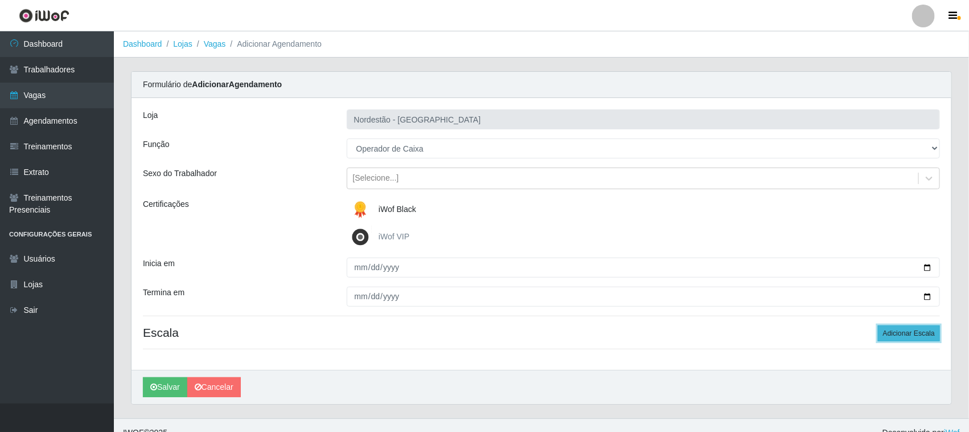
click at [901, 337] on button "Adicionar Escala" at bounding box center [909, 333] width 62 height 16
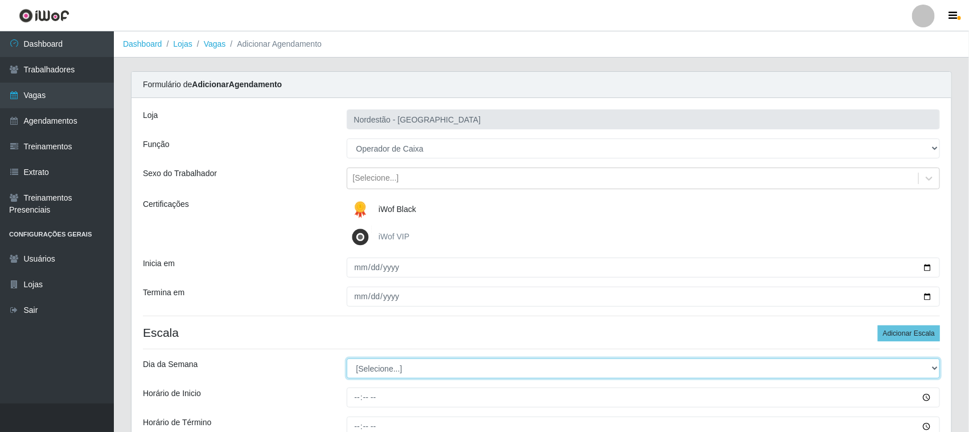
click at [400, 367] on select "[Selecione...] Segunda Terça Quarta Quinta Sexta Sábado Domingo" at bounding box center [644, 368] width 594 height 20
select select "4"
click at [347, 359] on select "[Selecione...] Segunda Terça Quarta Quinta Sexta Sábado Domingo" at bounding box center [644, 368] width 594 height 20
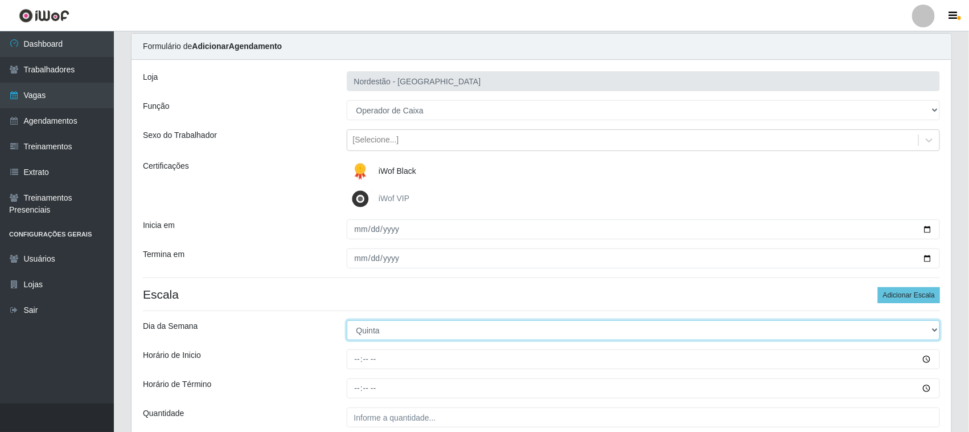
scroll to position [71, 0]
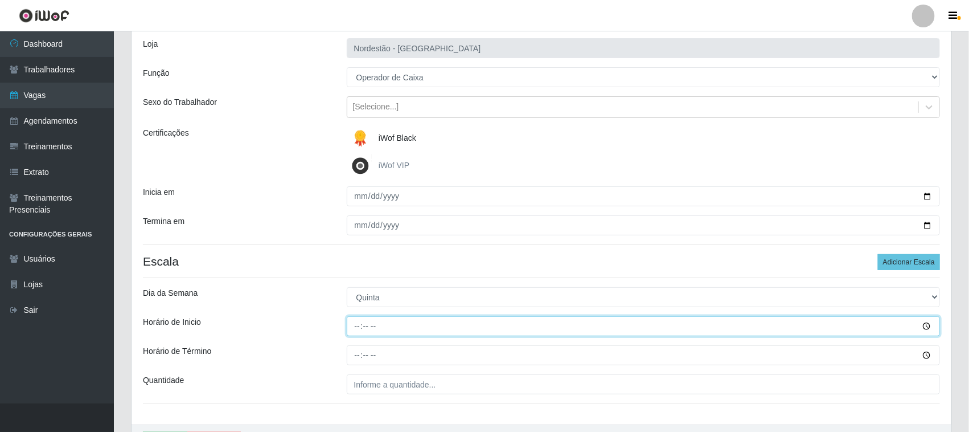
click at [357, 328] on input "Horário de Inicio" at bounding box center [644, 326] width 594 height 20
type input "09:00"
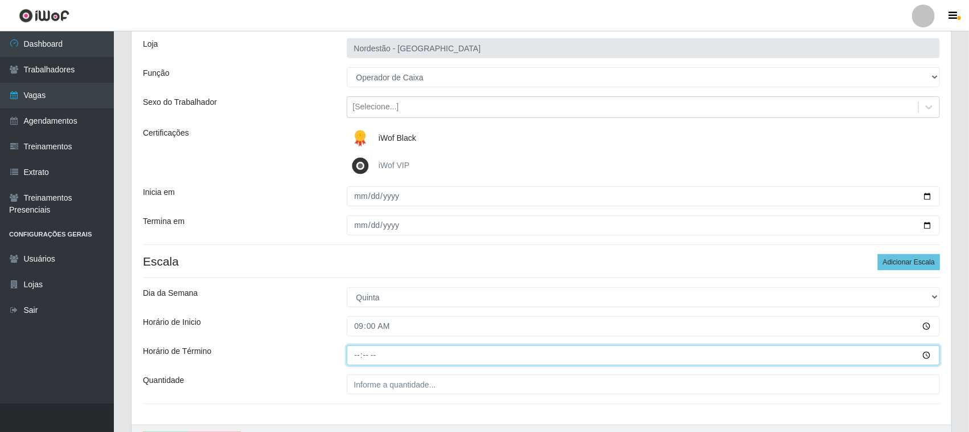
click at [351, 357] on input "Horário de Término" at bounding box center [644, 355] width 594 height 20
type input "15:00"
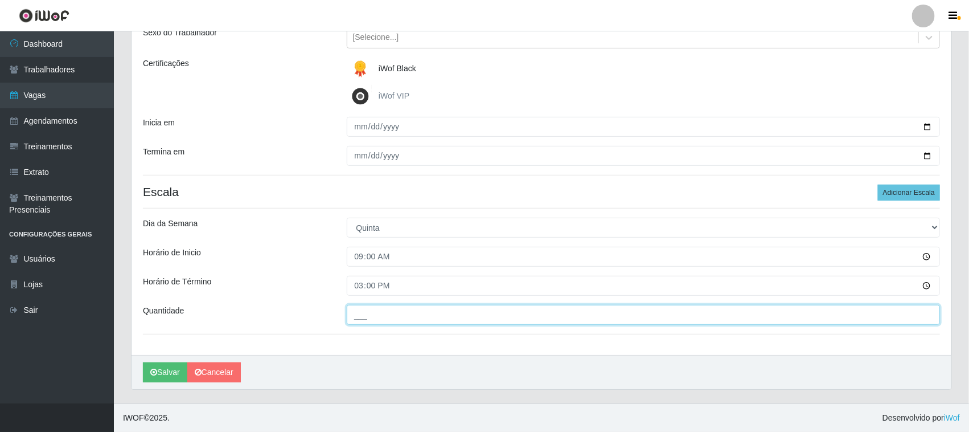
click at [384, 314] on input "___" at bounding box center [644, 315] width 594 height 20
type input "02_"
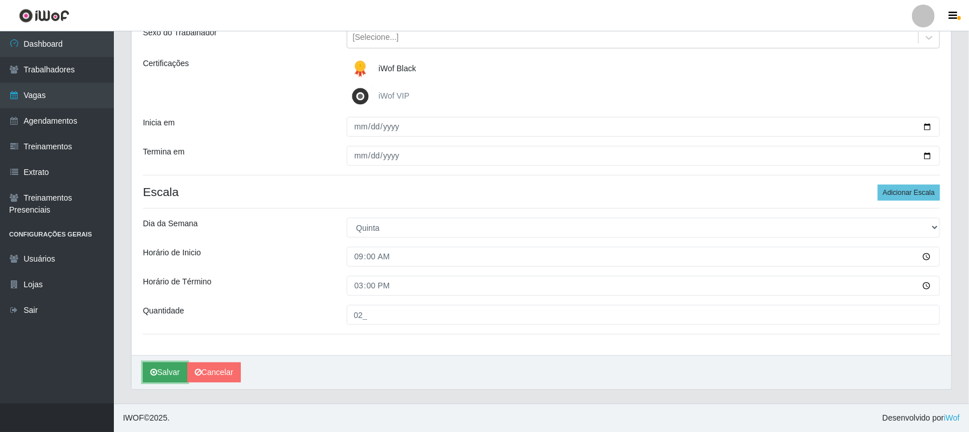
click at [168, 376] on button "Salvar" at bounding box center [165, 372] width 44 height 20
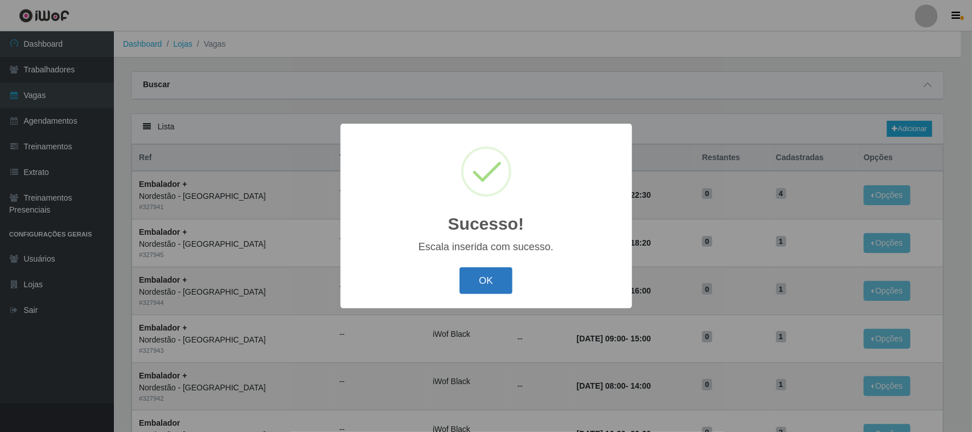
click at [497, 285] on button "OK" at bounding box center [485, 280] width 53 height 27
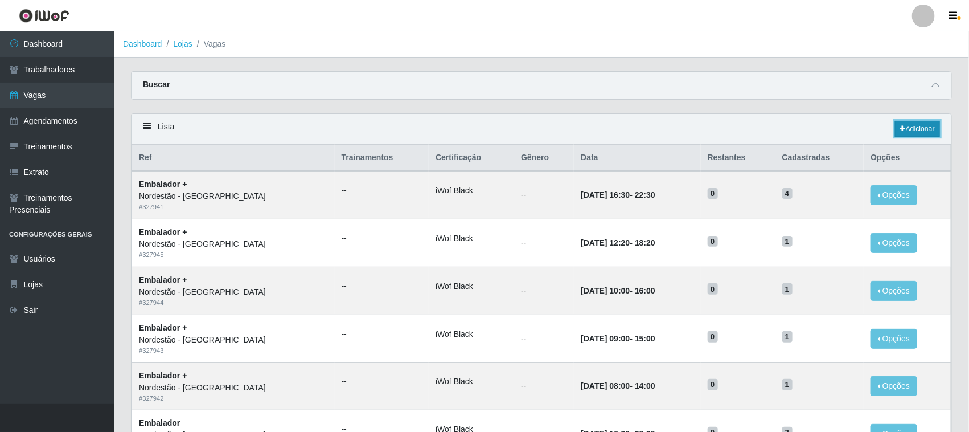
click at [920, 129] on link "Adicionar" at bounding box center [917, 129] width 45 height 16
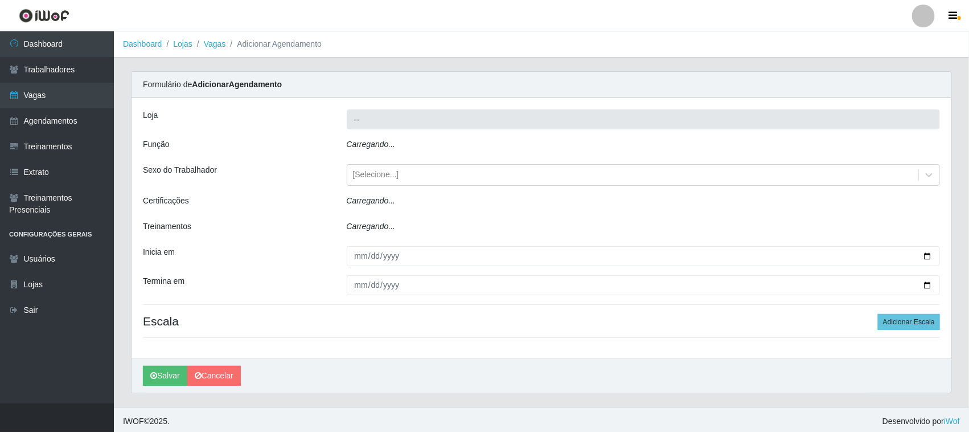
type input "Nordestão - [GEOGRAPHIC_DATA]"
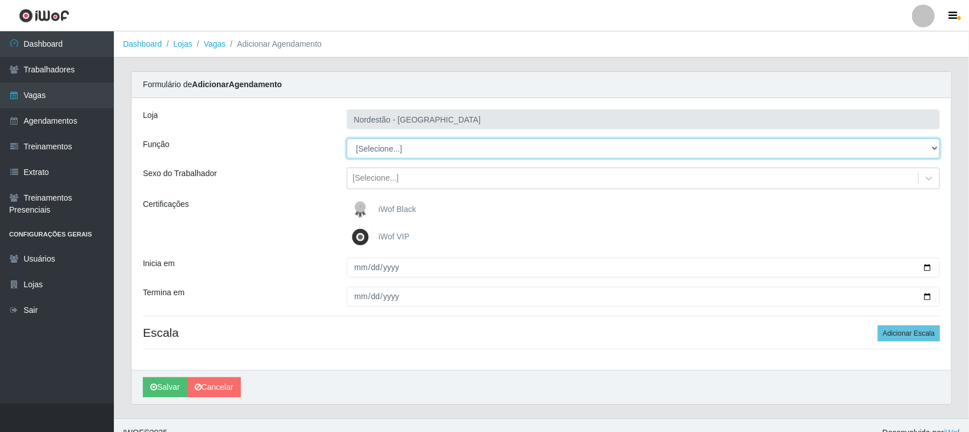
click at [375, 149] on select "[Selecione...] Embalador Embalador + Embalador ++ Operador de Caixa Operador de…" at bounding box center [644, 148] width 594 height 20
select select "22"
click at [347, 138] on select "[Selecione...] Embalador Embalador + Embalador ++ Operador de Caixa Operador de…" at bounding box center [644, 148] width 594 height 20
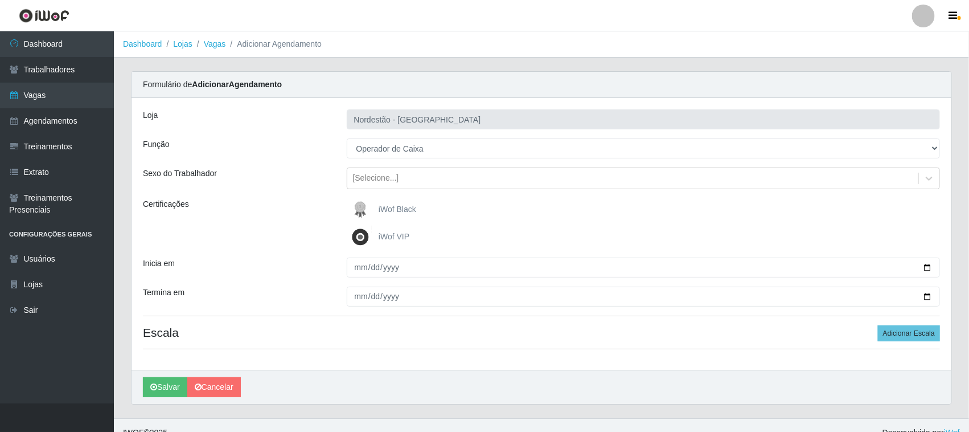
click at [363, 208] on img at bounding box center [362, 209] width 27 height 23
click at [0, 0] on input "iWof Black" at bounding box center [0, 0] width 0 height 0
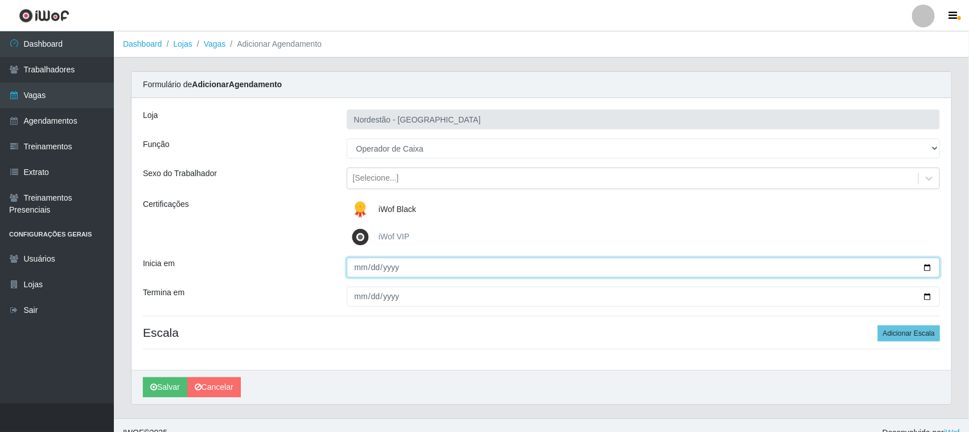
click at [931, 268] on input "Inicia em" at bounding box center [644, 267] width 594 height 20
type input "[DATE]"
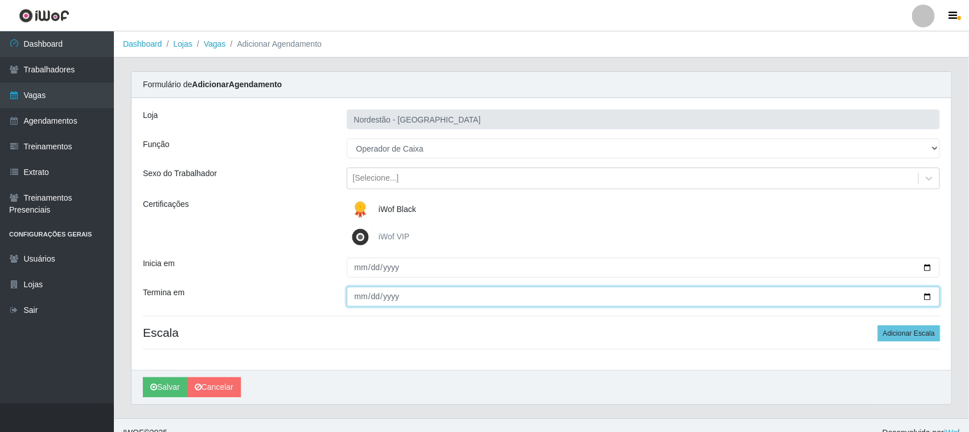
click at [925, 295] on input "Termina em" at bounding box center [644, 296] width 594 height 20
type input "[DATE]"
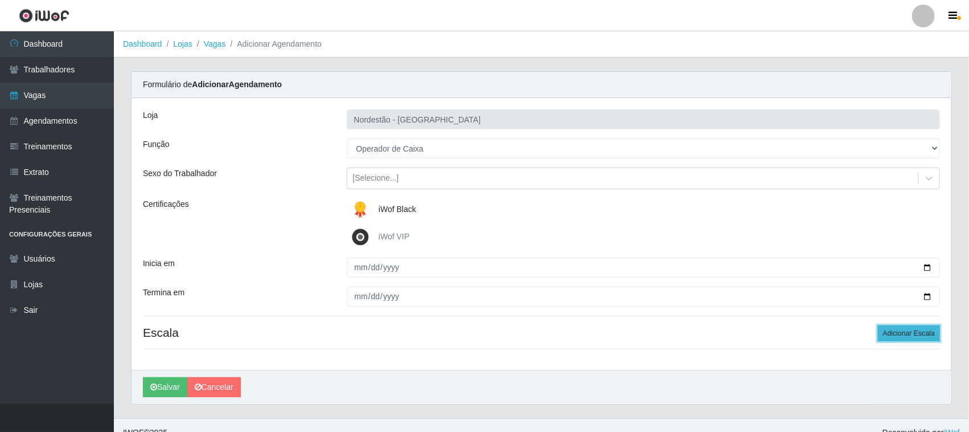
click at [921, 332] on button "Adicionar Escala" at bounding box center [909, 333] width 62 height 16
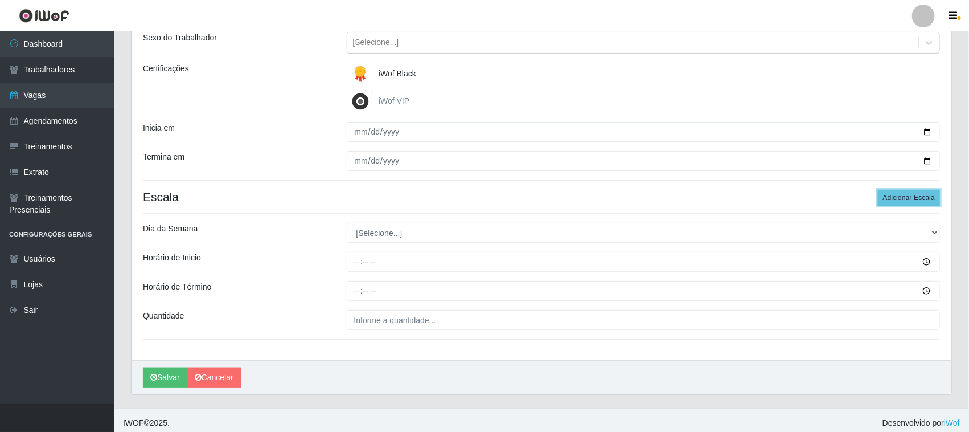
scroll to position [141, 0]
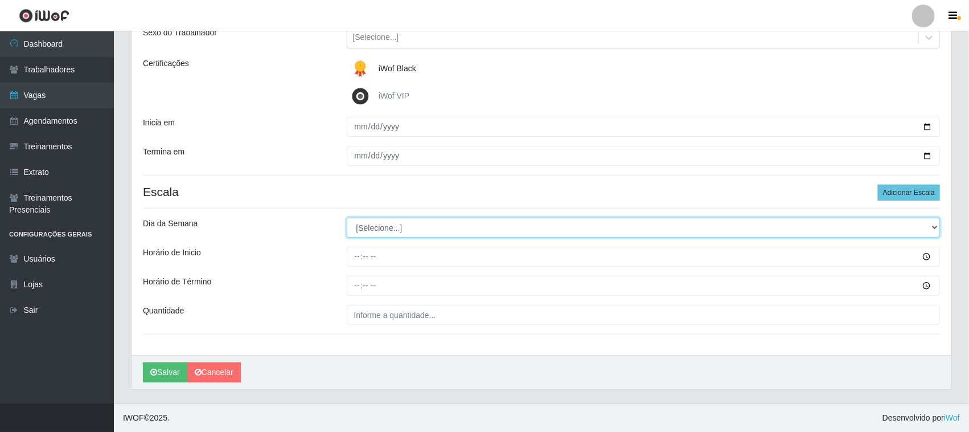
click at [419, 232] on select "[Selecione...] Segunda Terça Quarta Quinta Sexta Sábado Domingo" at bounding box center [644, 228] width 594 height 20
select select "4"
click at [347, 218] on select "[Selecione...] Segunda Terça Quarta Quinta Sexta Sábado Domingo" at bounding box center [644, 228] width 594 height 20
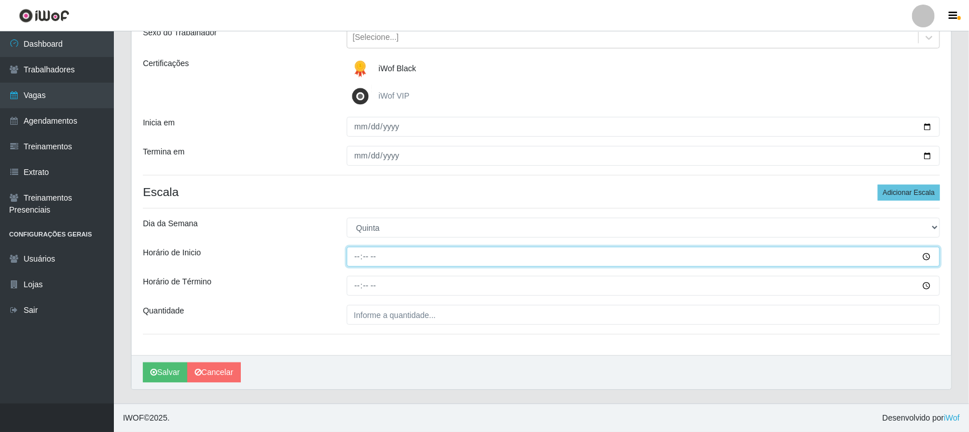
click at [359, 254] on input "Horário de Inicio" at bounding box center [644, 257] width 594 height 20
type input "12:20"
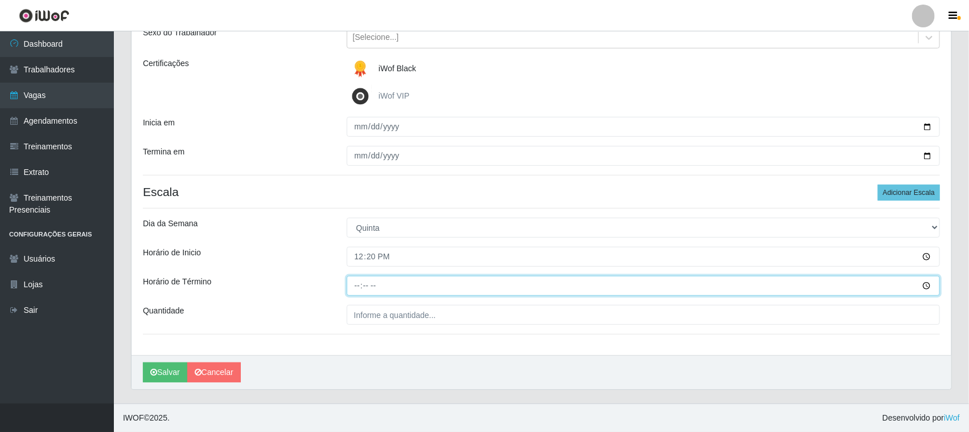
click at [358, 285] on input "Horário de Término" at bounding box center [644, 286] width 594 height 20
type input "18:20"
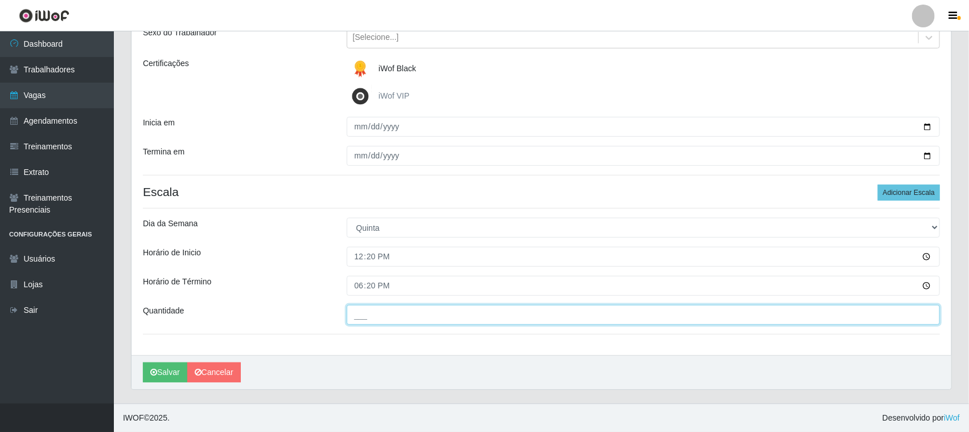
click at [376, 317] on input "___" at bounding box center [644, 315] width 594 height 20
type input "01_"
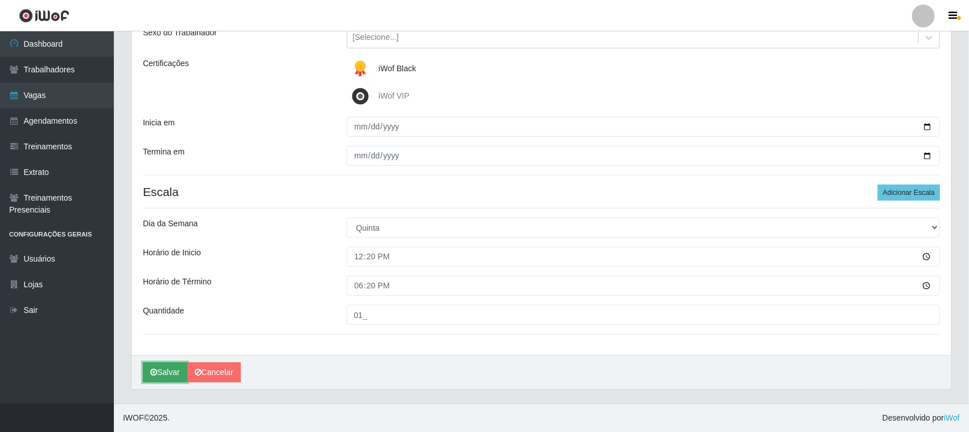
click at [172, 374] on button "Salvar" at bounding box center [165, 372] width 44 height 20
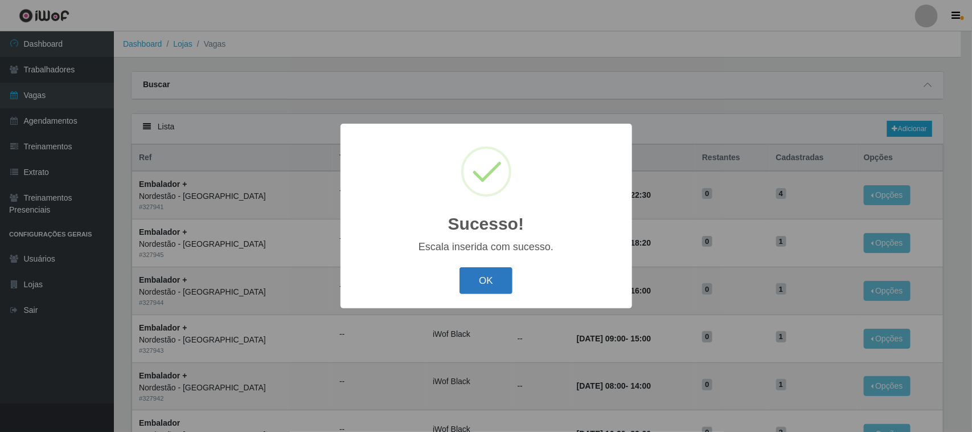
click at [482, 277] on button "OK" at bounding box center [485, 280] width 53 height 27
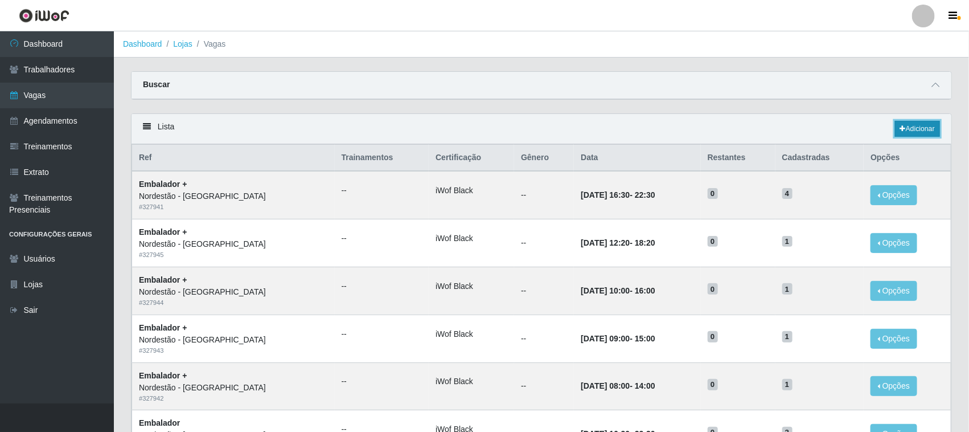
click at [934, 126] on link "Adicionar" at bounding box center [917, 129] width 45 height 16
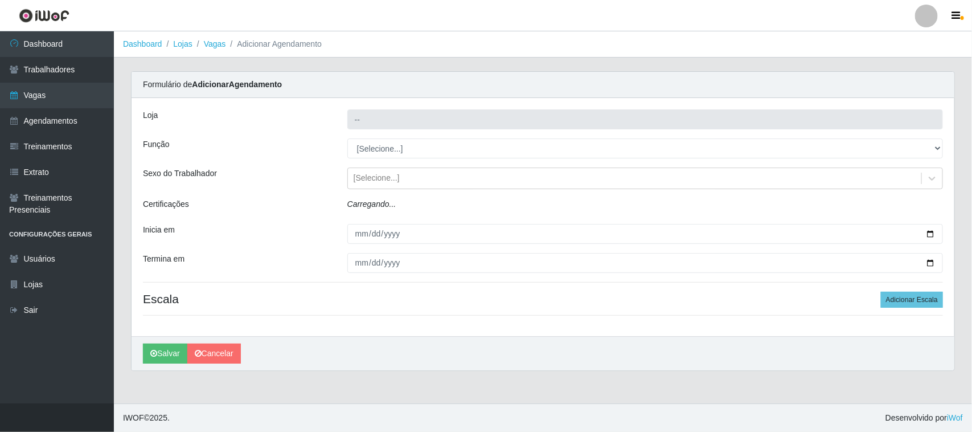
type input "Nordestão - [GEOGRAPHIC_DATA]"
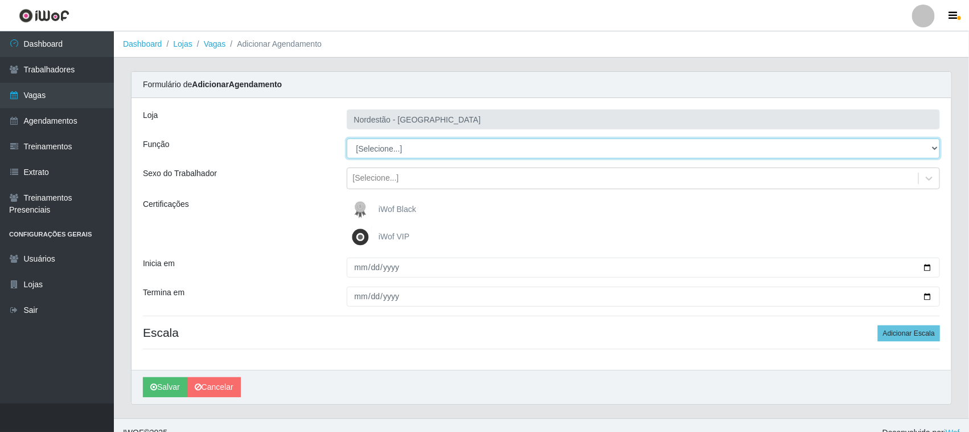
click at [436, 147] on select "[Selecione...] Embalador Embalador + Embalador ++ Operador de Caixa Operador de…" at bounding box center [644, 148] width 594 height 20
select select "22"
click at [347, 138] on select "[Selecione...] Embalador Embalador + Embalador ++ Operador de Caixa Operador de…" at bounding box center [644, 148] width 594 height 20
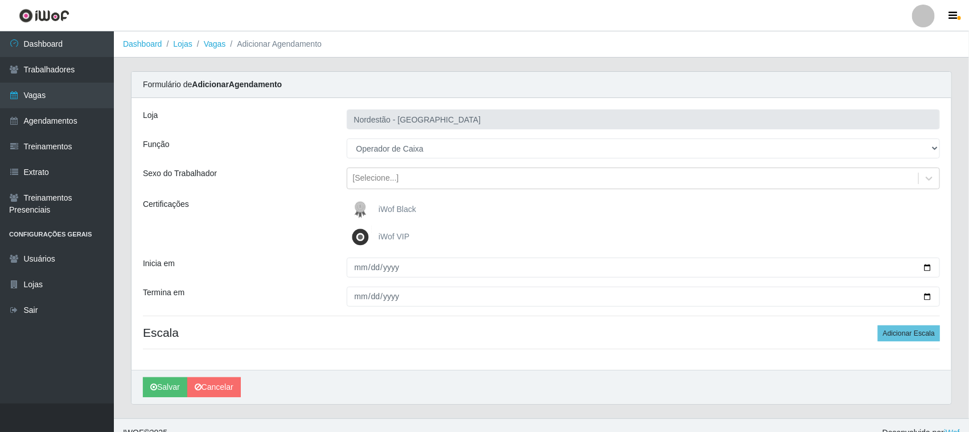
click at [369, 208] on img at bounding box center [362, 209] width 27 height 23
click at [0, 0] on input "iWof Black" at bounding box center [0, 0] width 0 height 0
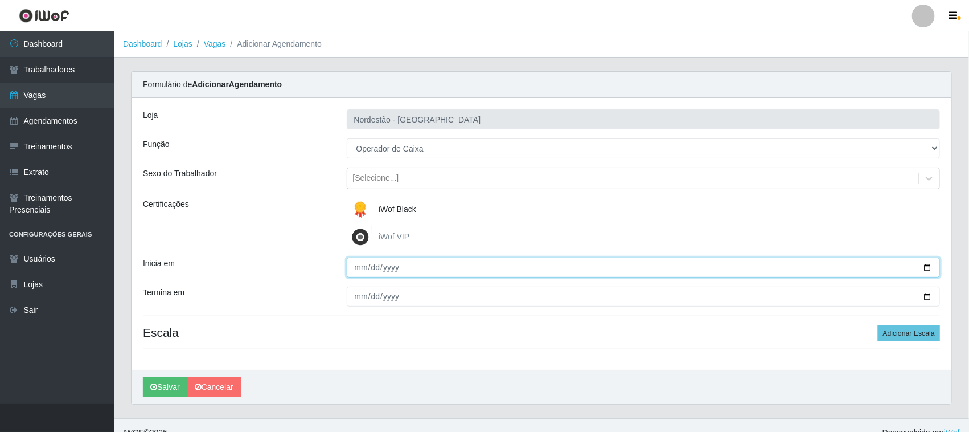
click at [927, 265] on input "Inicia em" at bounding box center [644, 267] width 594 height 20
type input "[DATE]"
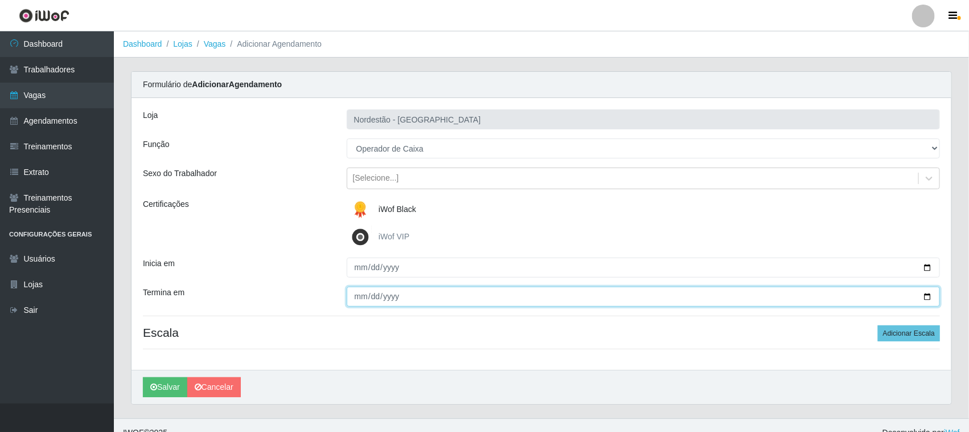
click at [929, 297] on input "Termina em" at bounding box center [644, 296] width 594 height 20
type input "[DATE]"
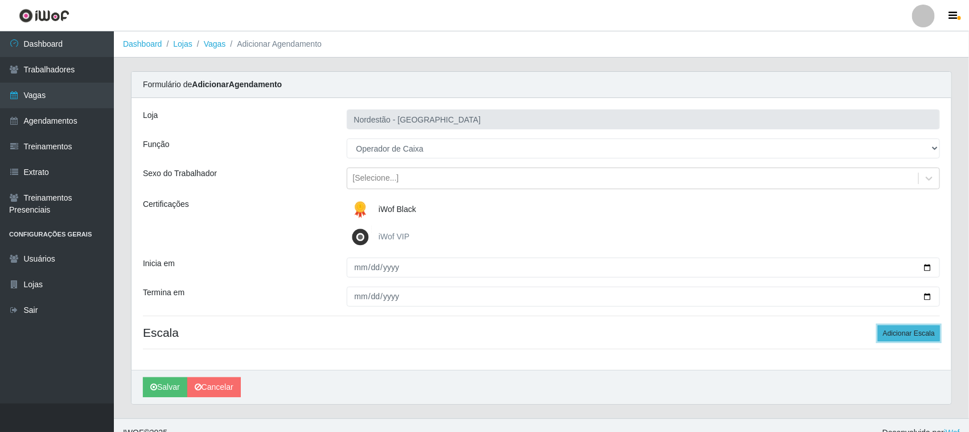
click at [906, 334] on button "Adicionar Escala" at bounding box center [909, 333] width 62 height 16
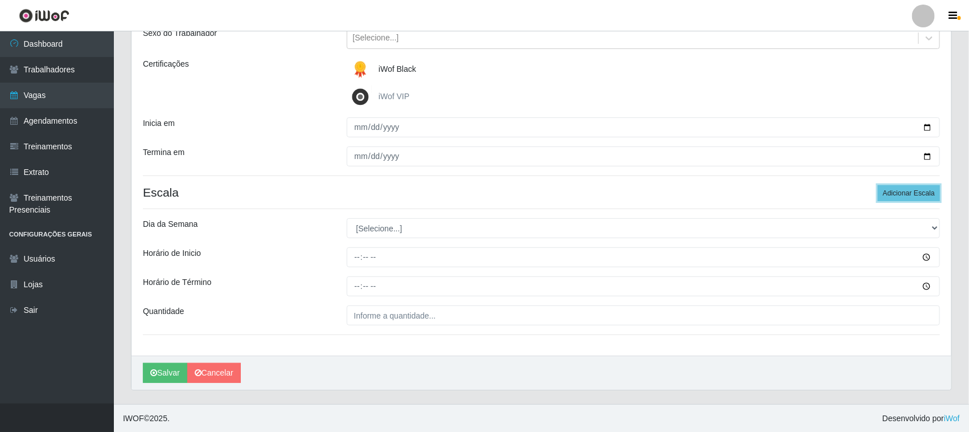
scroll to position [141, 0]
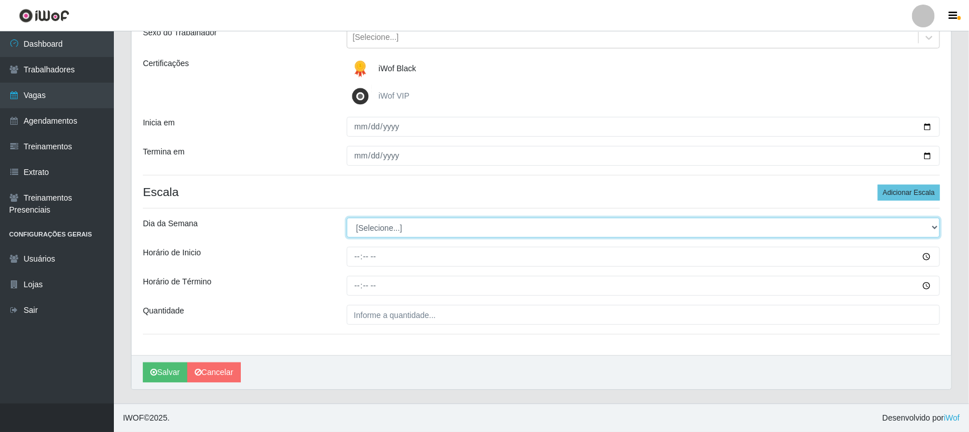
click at [400, 231] on select "[Selecione...] Segunda Terça Quarta Quinta Sexta Sábado Domingo" at bounding box center [644, 228] width 594 height 20
select select "5"
click at [347, 218] on select "[Selecione...] Segunda Terça Quarta Quinta Sexta Sábado Domingo" at bounding box center [644, 228] width 594 height 20
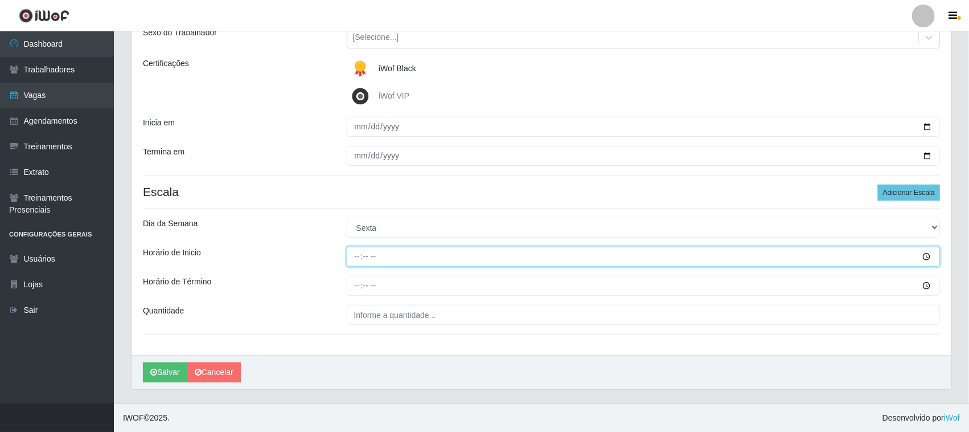
click at [359, 252] on input "Horário de Inicio" at bounding box center [644, 257] width 594 height 20
type input "12:20"
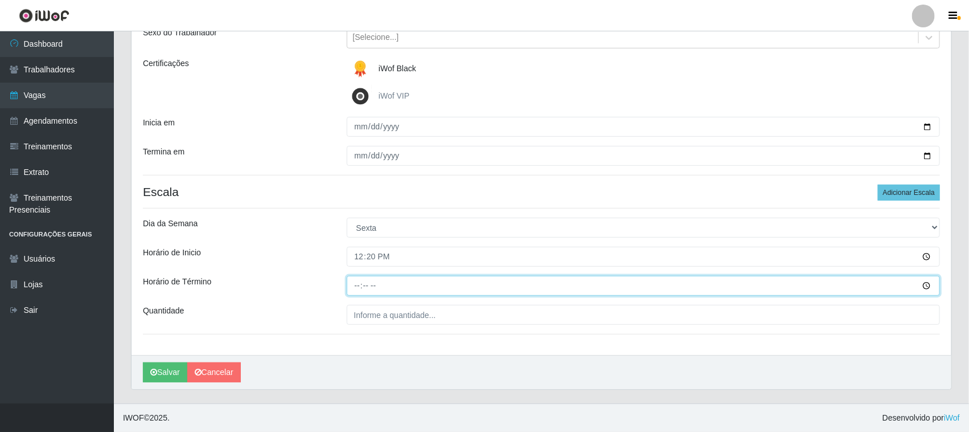
click at [352, 282] on input "Horário de Término" at bounding box center [644, 286] width 594 height 20
type input "18:20"
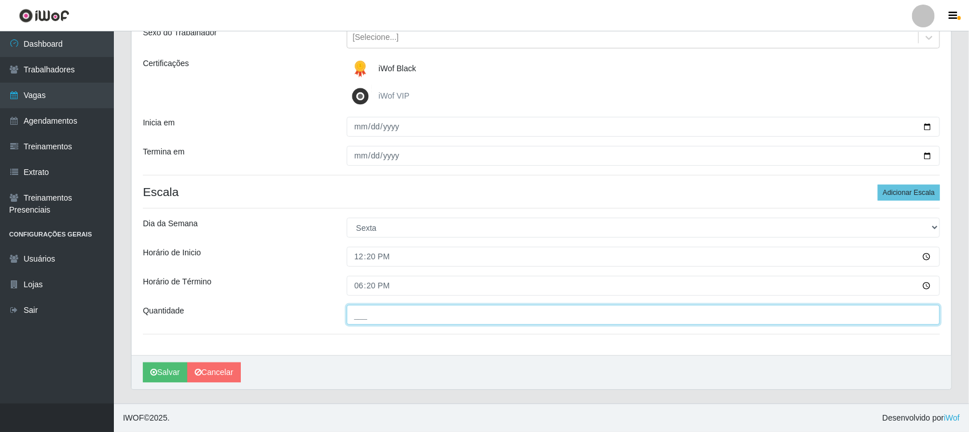
click at [358, 311] on input "___" at bounding box center [644, 315] width 594 height 20
type input "01_"
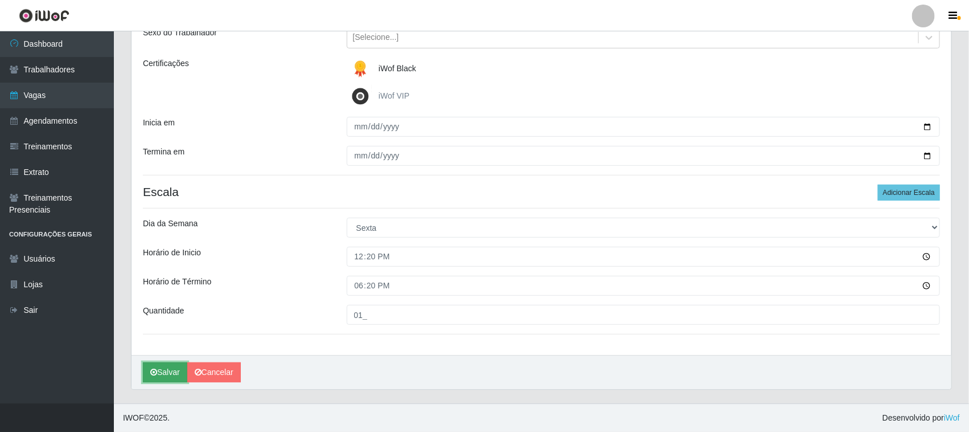
click at [171, 371] on button "Salvar" at bounding box center [165, 372] width 44 height 20
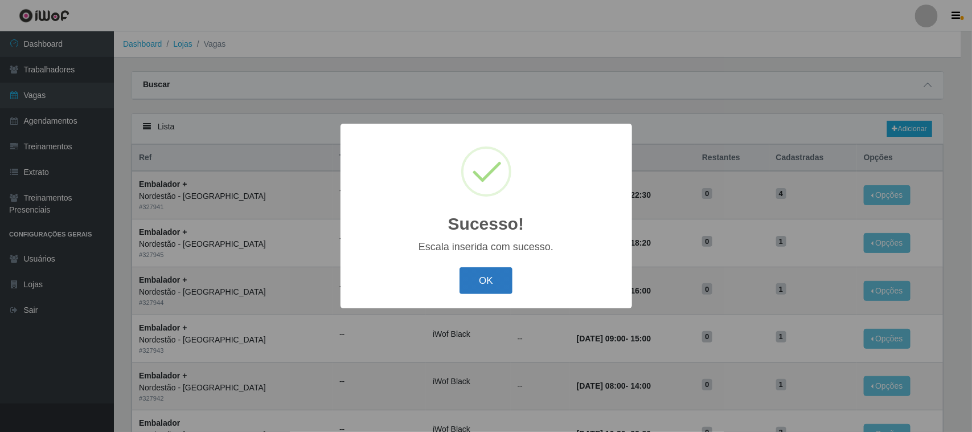
click at [473, 279] on button "OK" at bounding box center [485, 280] width 53 height 27
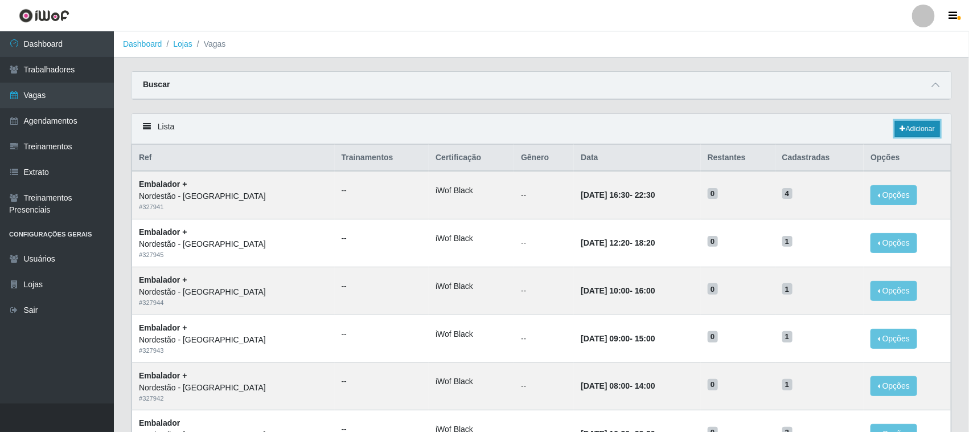
click at [924, 135] on link "Adicionar" at bounding box center [917, 129] width 45 height 16
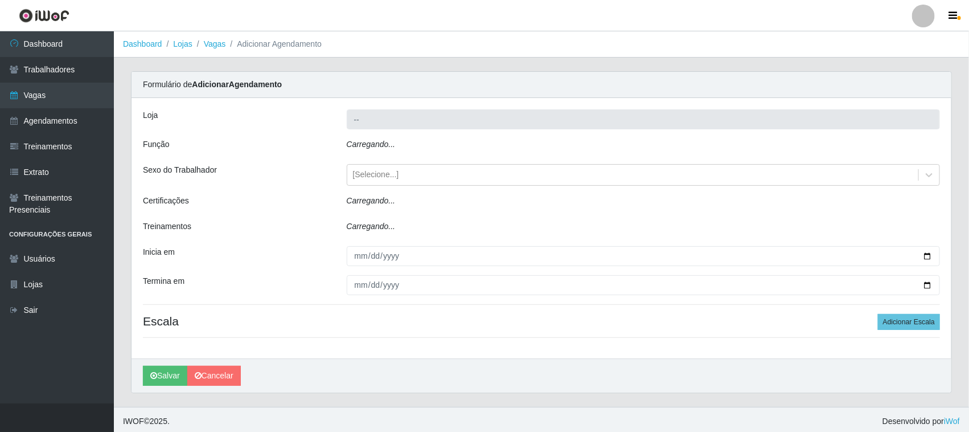
type input "Nordestão - [GEOGRAPHIC_DATA]"
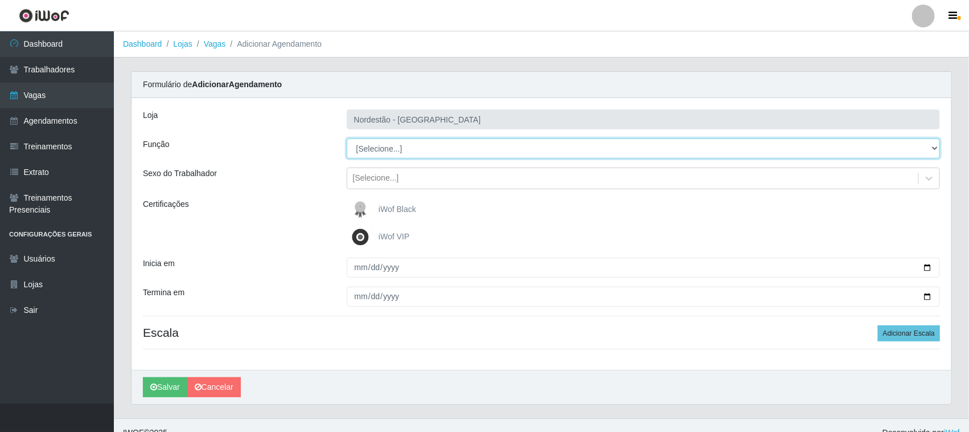
click at [378, 150] on select "[Selecione...] Embalador Embalador + Embalador ++ Operador de Caixa Operador de…" at bounding box center [644, 148] width 594 height 20
select select "22"
click at [347, 138] on select "[Selecione...] Embalador Embalador + Embalador ++ Operador de Caixa Operador de…" at bounding box center [644, 148] width 594 height 20
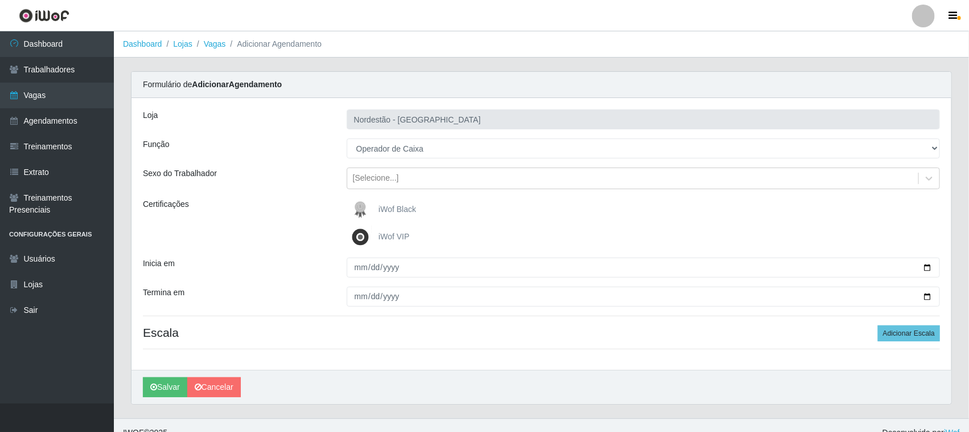
click at [379, 212] on span "iWof Black" at bounding box center [398, 208] width 38 height 9
click at [0, 0] on input "iWof Black" at bounding box center [0, 0] width 0 height 0
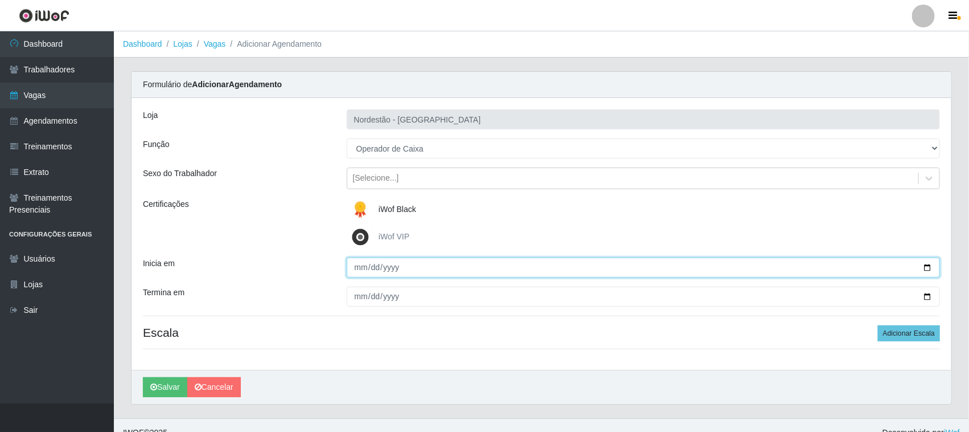
click at [928, 265] on input "Inicia em" at bounding box center [644, 267] width 594 height 20
type input "[DATE]"
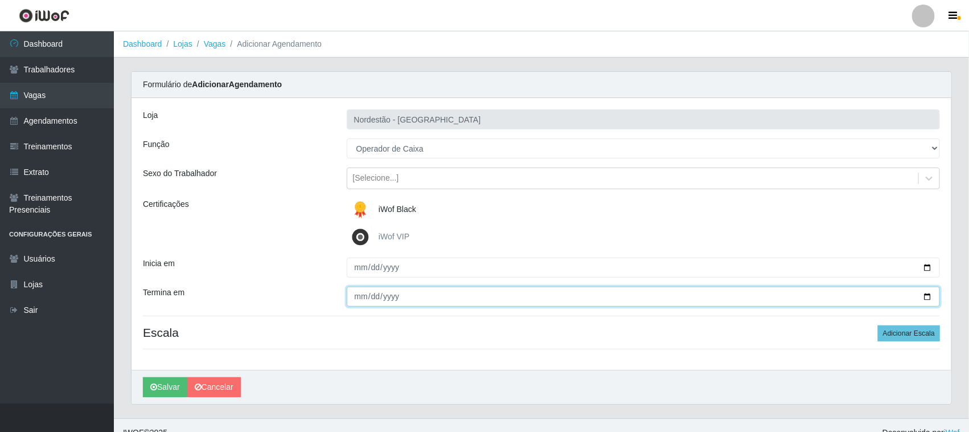
click at [927, 297] on input "Termina em" at bounding box center [644, 296] width 594 height 20
type input "[DATE]"
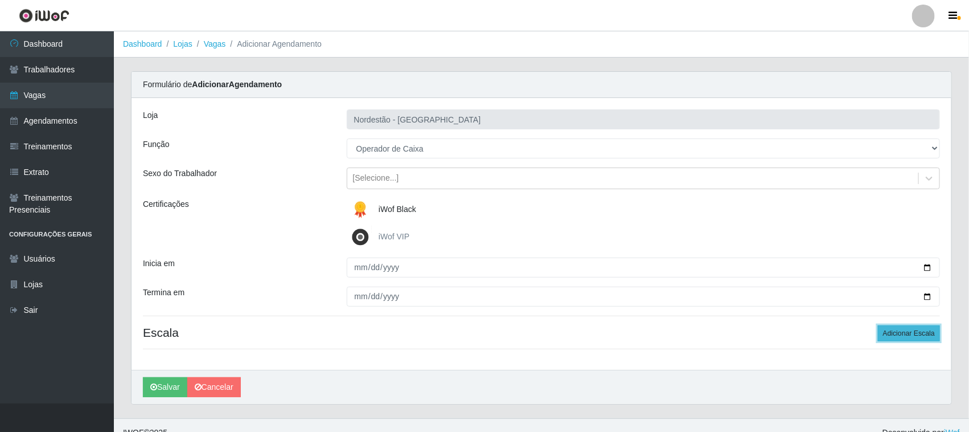
click at [911, 334] on button "Adicionar Escala" at bounding box center [909, 333] width 62 height 16
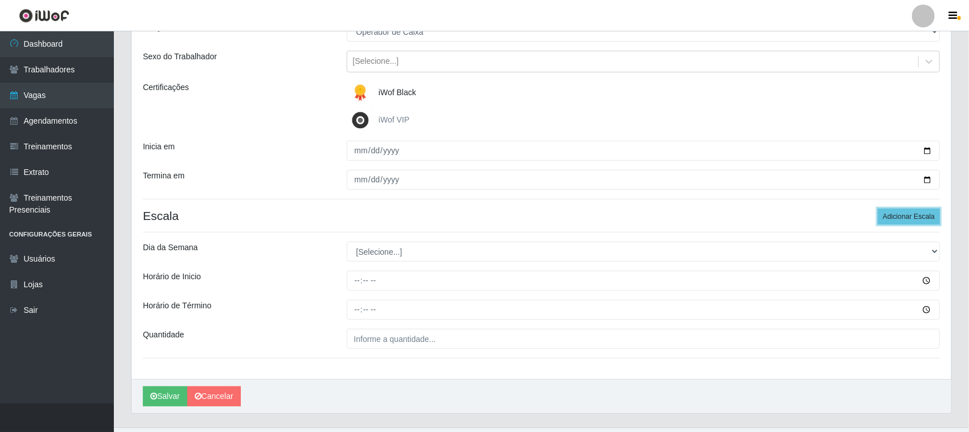
scroll to position [141, 0]
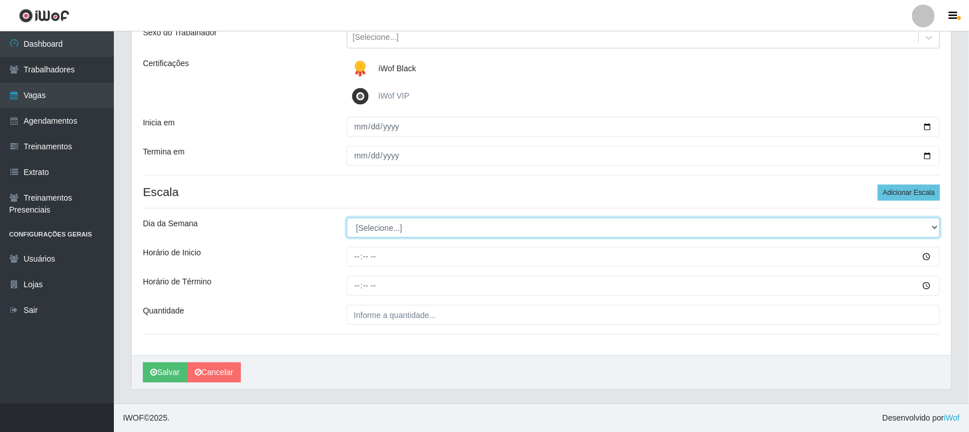
click at [406, 225] on select "[Selecione...] Segunda Terça Quarta Quinta Sexta Sábado Domingo" at bounding box center [644, 228] width 594 height 20
select select "5"
click at [347, 218] on select "[Selecione...] Segunda Terça Quarta Quinta Sexta Sábado Domingo" at bounding box center [644, 228] width 594 height 20
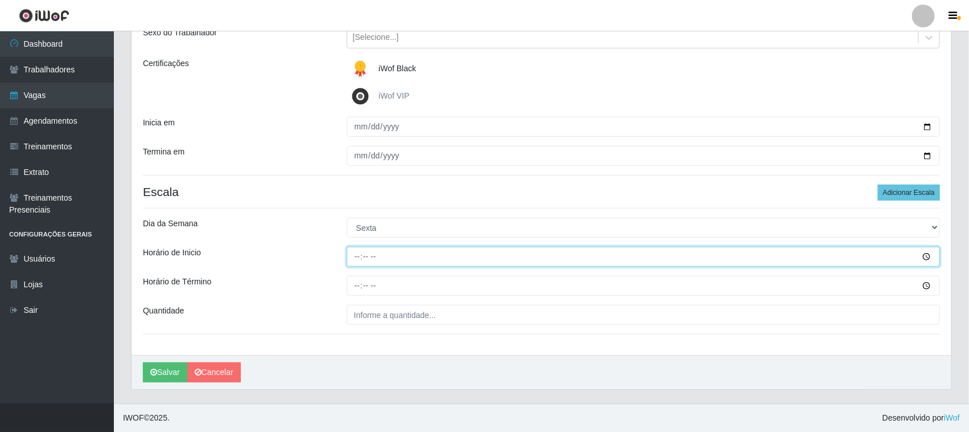
click at [355, 251] on input "Horário de Inicio" at bounding box center [644, 257] width 594 height 20
type input "10:00"
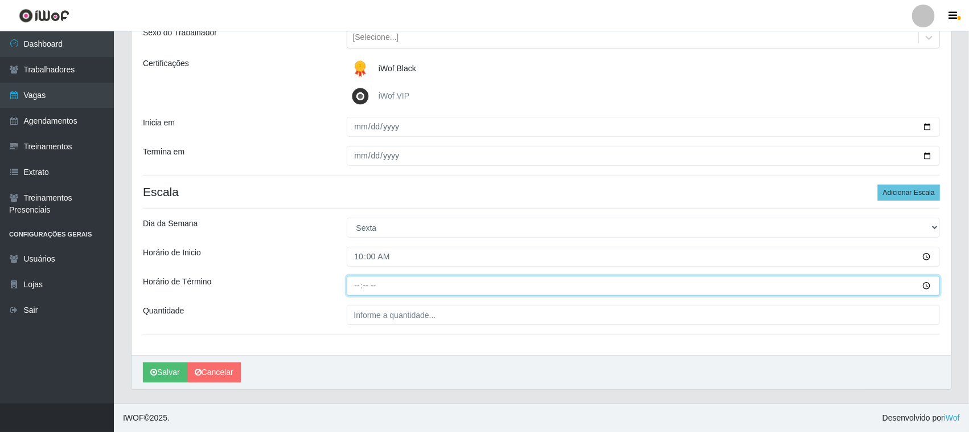
click at [350, 286] on input "Horário de Término" at bounding box center [644, 286] width 594 height 20
type input "16:00"
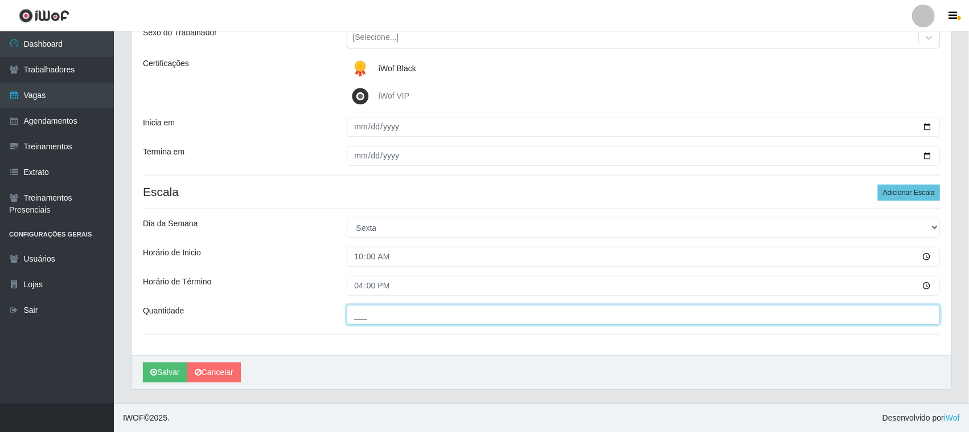
drag, startPoint x: 418, startPoint y: 319, endPoint x: 421, endPoint y: 309, distance: 11.2
click at [418, 319] on input "___" at bounding box center [644, 315] width 594 height 20
type input "01_"
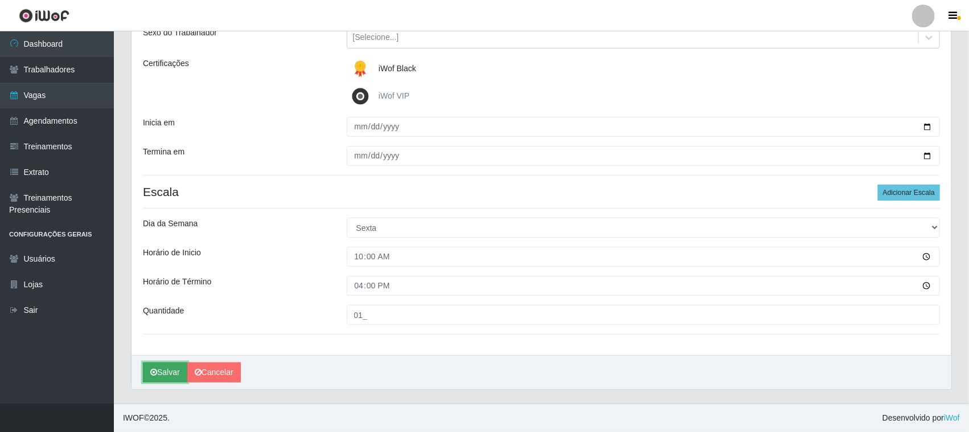
click at [172, 374] on button "Salvar" at bounding box center [165, 372] width 44 height 20
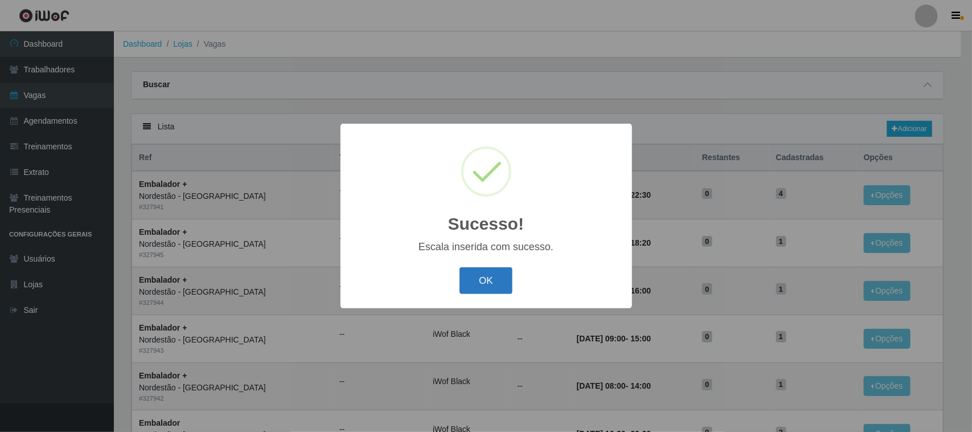
click at [480, 280] on button "OK" at bounding box center [485, 280] width 53 height 27
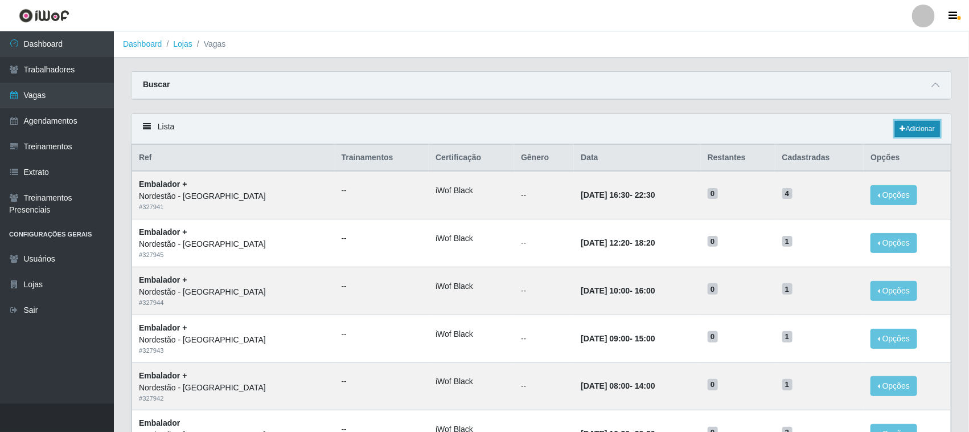
click at [924, 129] on link "Adicionar" at bounding box center [917, 129] width 45 height 16
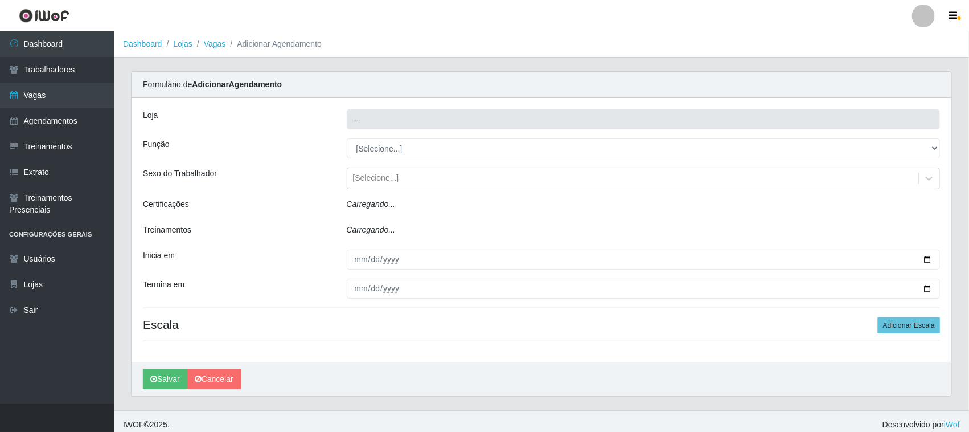
type input "Nordestão - [GEOGRAPHIC_DATA]"
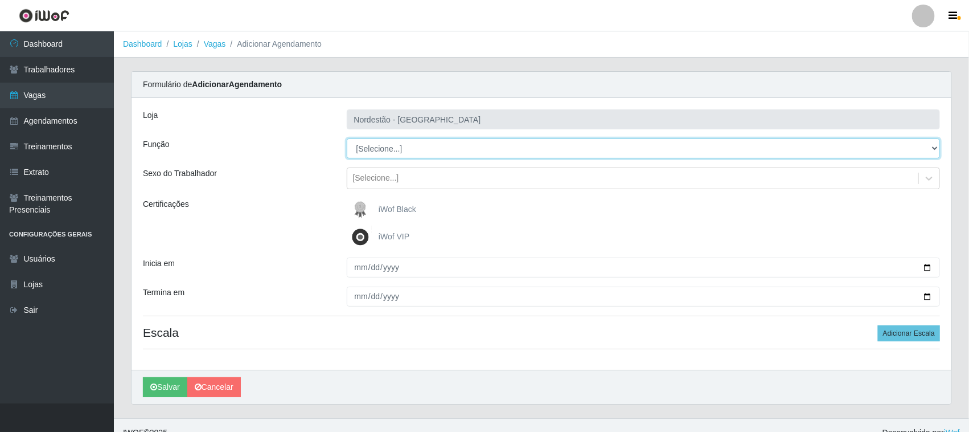
click at [366, 146] on select "[Selecione...] Embalador Embalador + Embalador ++ Operador de Caixa Operador de…" at bounding box center [644, 148] width 594 height 20
select select "22"
click at [347, 138] on select "[Selecione...] Embalador Embalador + Embalador ++ Operador de Caixa Operador de…" at bounding box center [644, 148] width 594 height 20
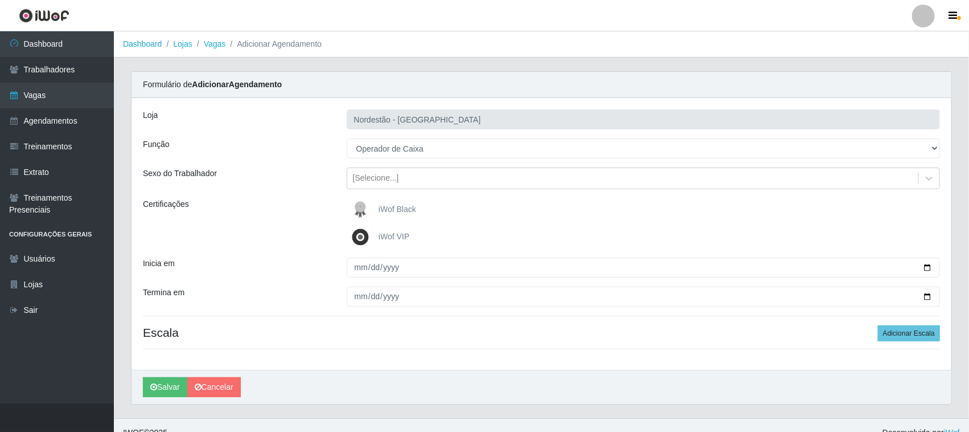
click at [359, 208] on img at bounding box center [362, 209] width 27 height 23
click at [0, 0] on input "iWof Black" at bounding box center [0, 0] width 0 height 0
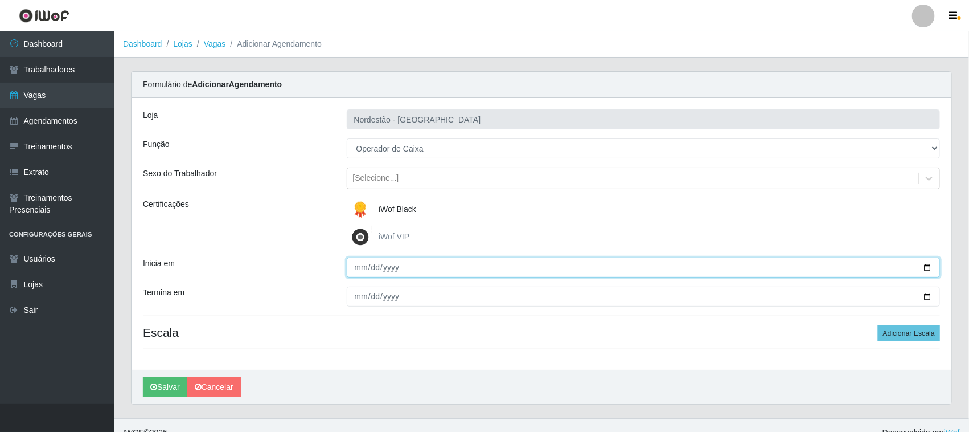
click at [927, 265] on input "Inicia em" at bounding box center [644, 267] width 594 height 20
type input "[DATE]"
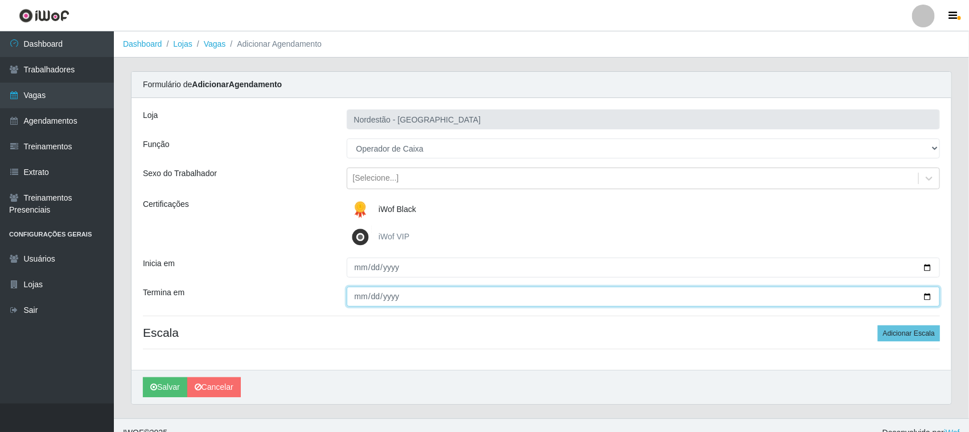
click at [929, 297] on input "Termina em" at bounding box center [644, 296] width 594 height 20
type input "[DATE]"
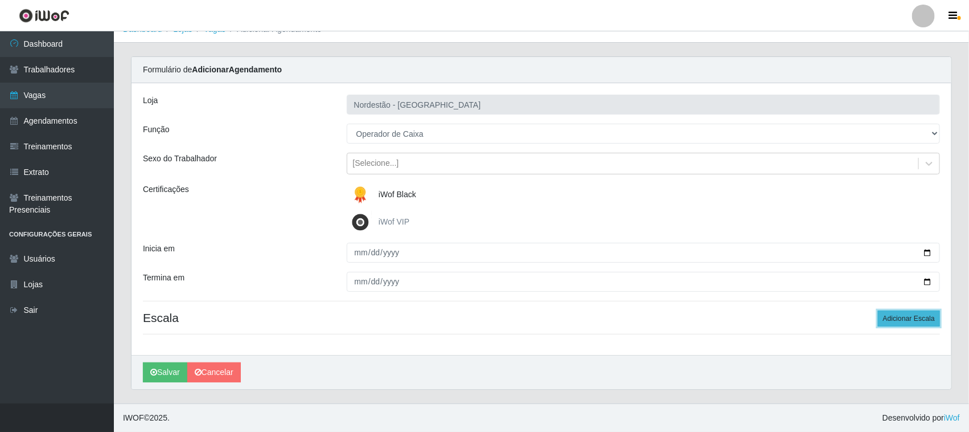
click at [900, 321] on button "Adicionar Escala" at bounding box center [909, 318] width 62 height 16
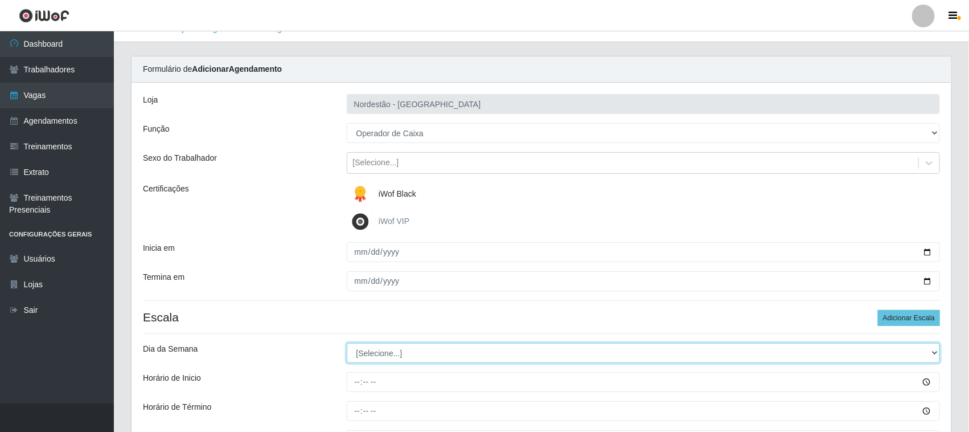
click at [371, 355] on select "[Selecione...] Segunda Terça Quarta Quinta Sexta Sábado Domingo" at bounding box center [644, 353] width 594 height 20
select select "5"
click at [347, 343] on select "[Selecione...] Segunda Terça Quarta Quinta Sexta Sábado Domingo" at bounding box center [644, 353] width 594 height 20
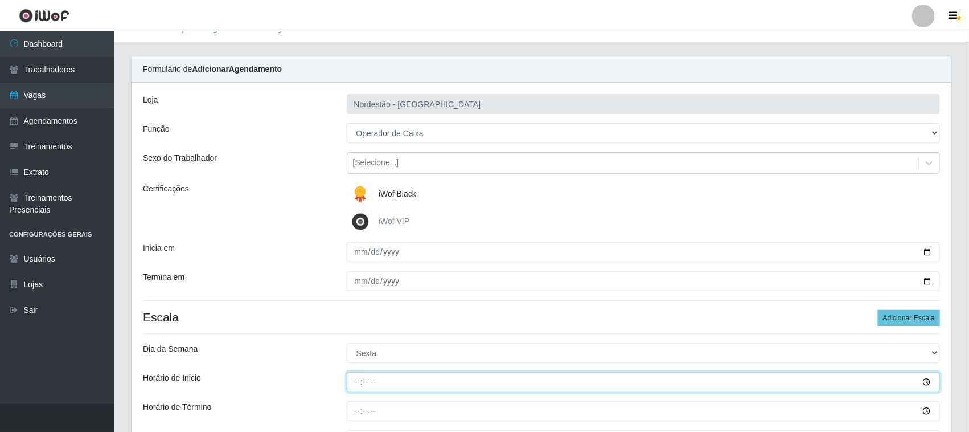
click at [352, 382] on input "Horário de Inicio" at bounding box center [644, 382] width 594 height 20
type input "09:00"
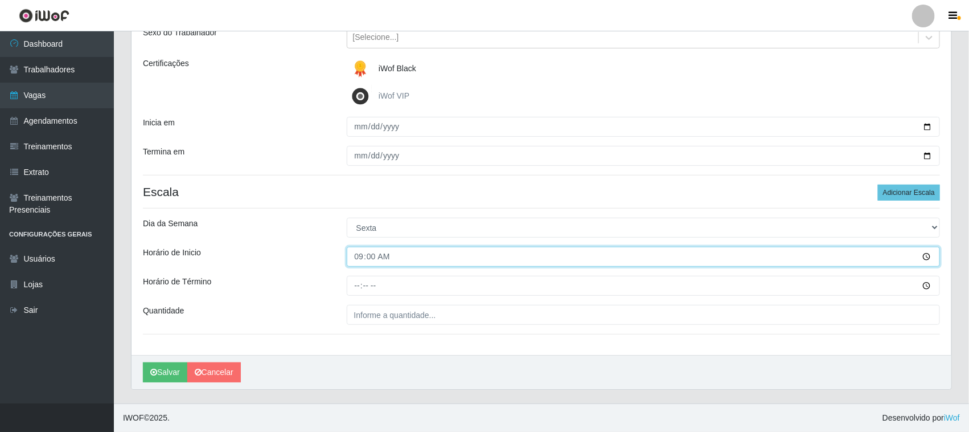
scroll to position [141, 0]
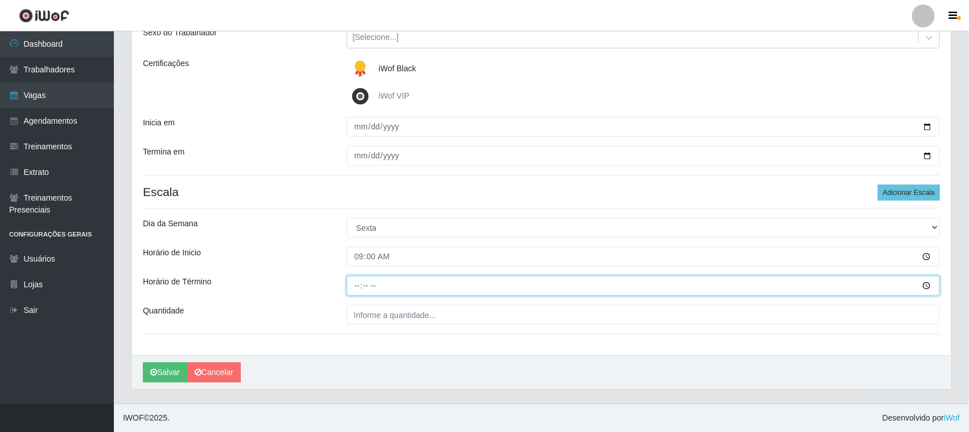
click at [348, 277] on input "Horário de Término" at bounding box center [644, 286] width 594 height 20
type input "15:00"
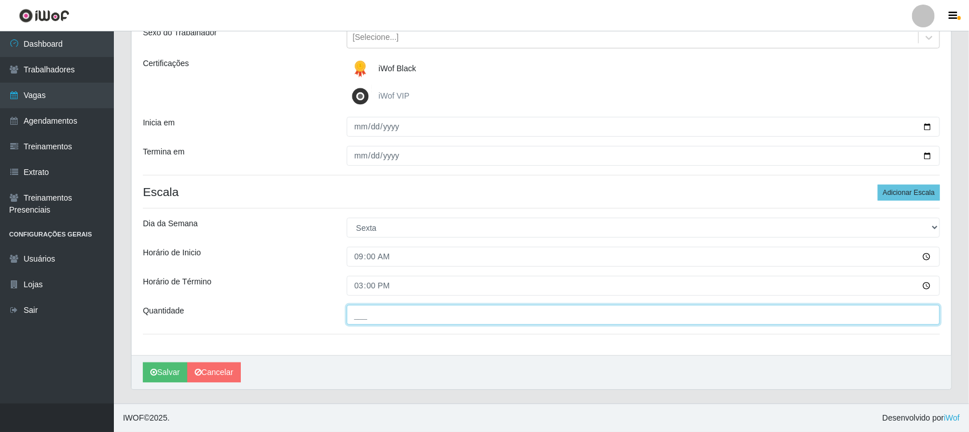
click at [363, 312] on input "___" at bounding box center [644, 315] width 594 height 20
type input "01_"
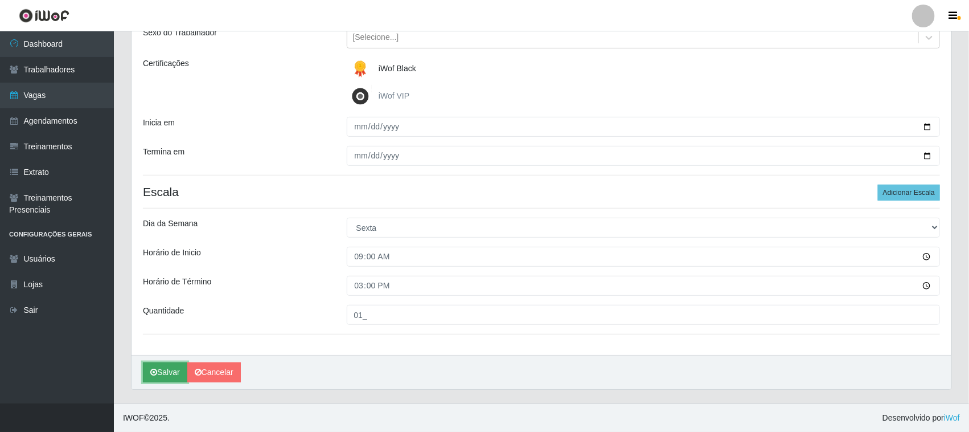
click at [169, 371] on button "Salvar" at bounding box center [165, 372] width 44 height 20
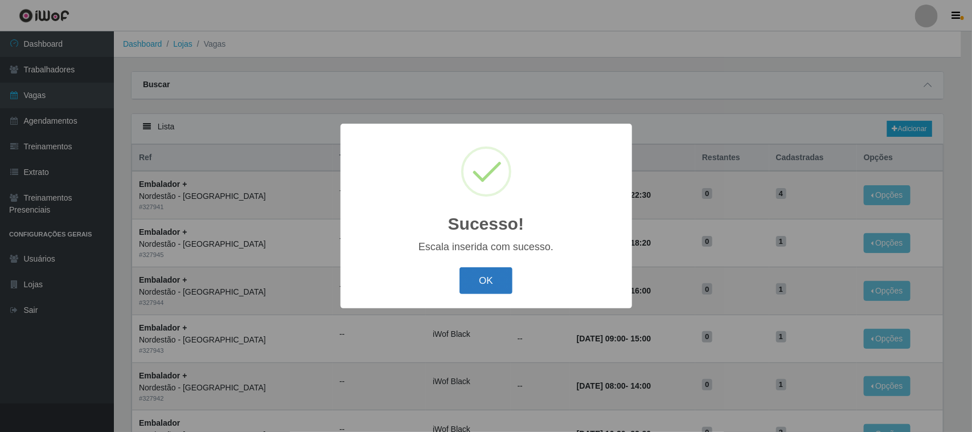
click at [495, 279] on button "OK" at bounding box center [485, 280] width 53 height 27
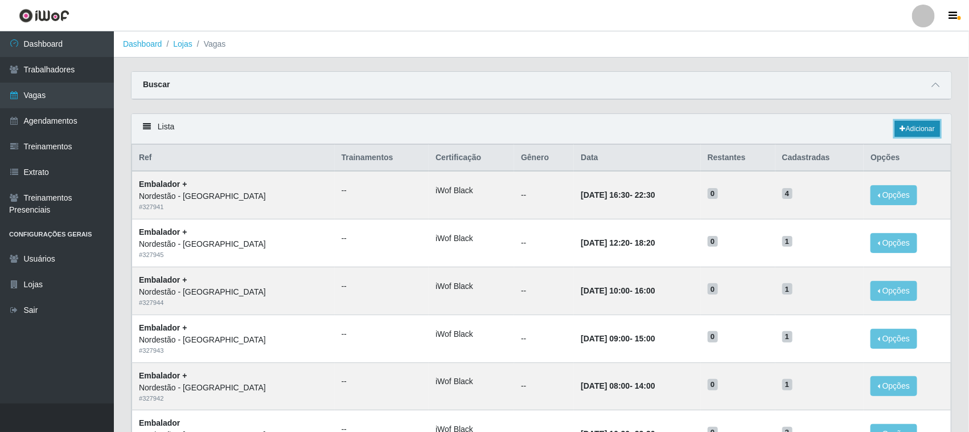
click at [932, 133] on link "Adicionar" at bounding box center [917, 129] width 45 height 16
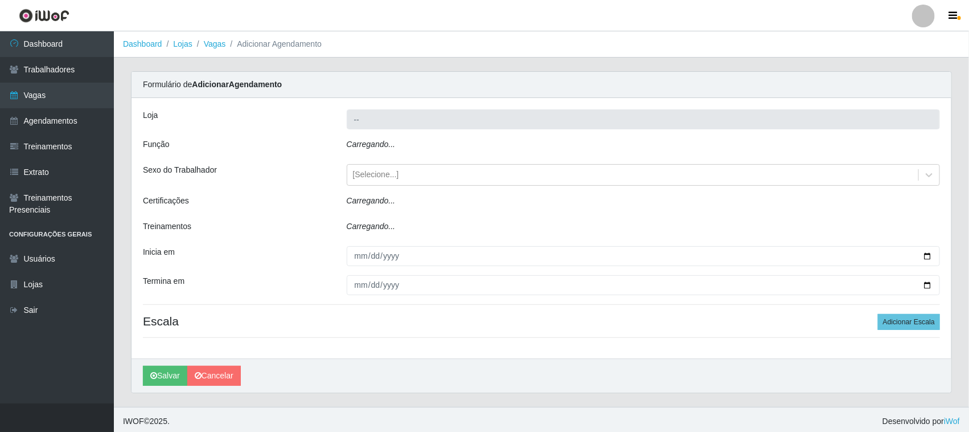
type input "Nordestão - [GEOGRAPHIC_DATA]"
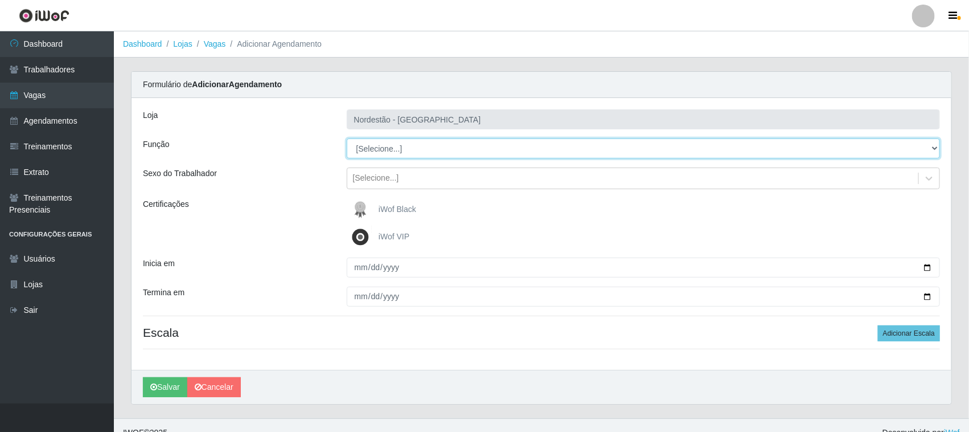
click at [388, 144] on select "[Selecione...] Embalador Embalador + Embalador ++ Operador de Caixa Operador de…" at bounding box center [644, 148] width 594 height 20
click at [347, 138] on select "[Selecione...] Embalador Embalador + Embalador ++ Operador de Caixa Operador de…" at bounding box center [644, 148] width 594 height 20
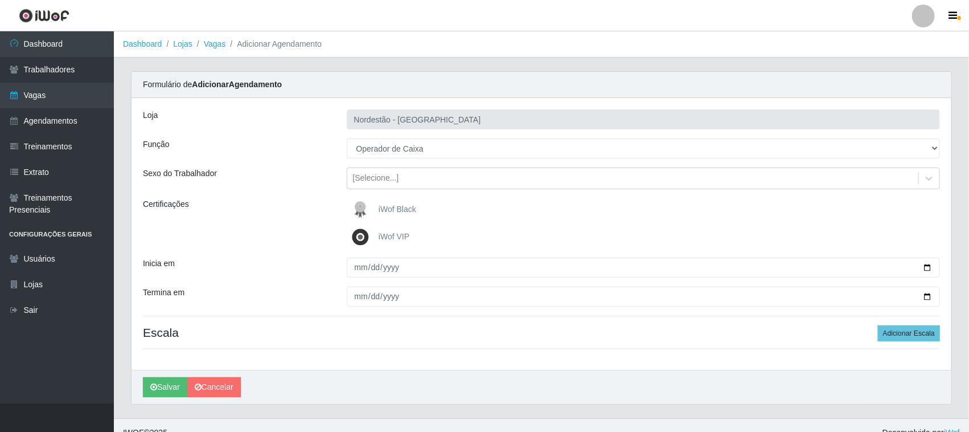
click at [365, 208] on img at bounding box center [362, 209] width 27 height 23
click at [0, 0] on input "iWof Black" at bounding box center [0, 0] width 0 height 0
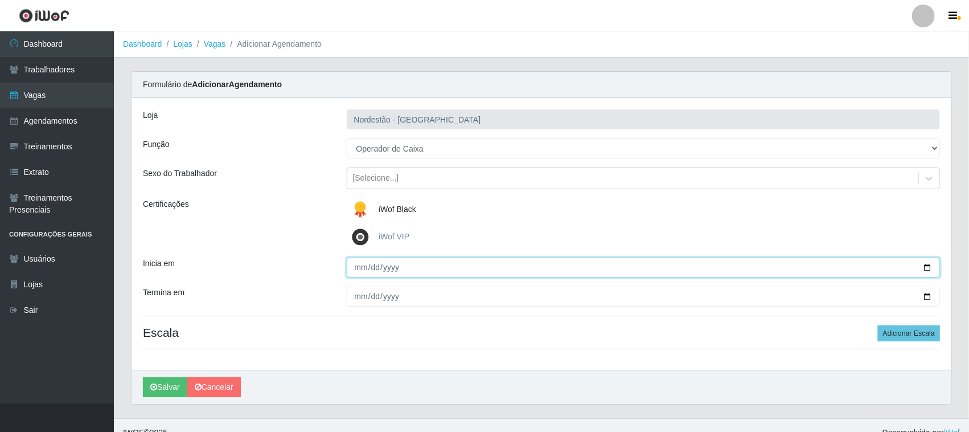
click at [927, 270] on input "Inicia em" at bounding box center [644, 267] width 594 height 20
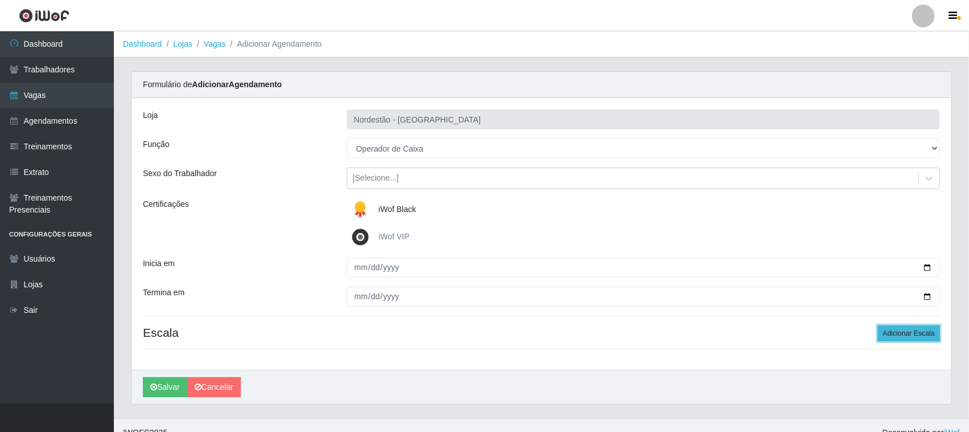
click at [895, 331] on button "Adicionar Escala" at bounding box center [909, 333] width 62 height 16
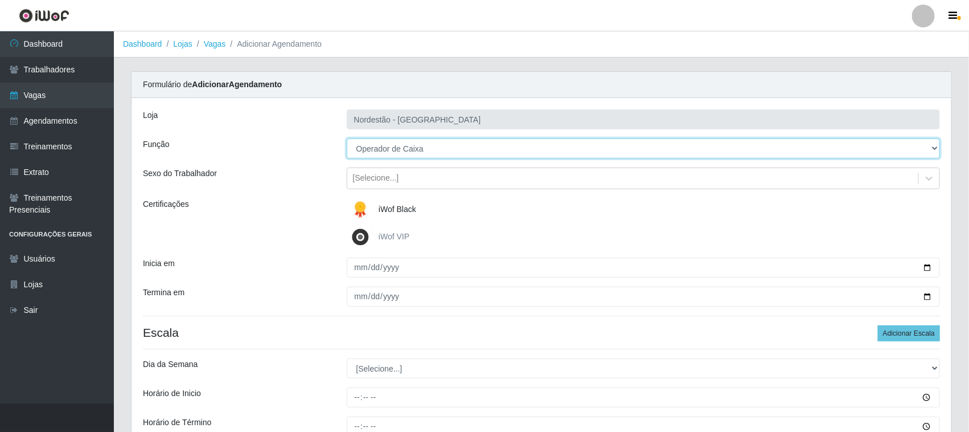
click at [418, 146] on select "[Selecione...] Embalador Embalador + Embalador ++ Operador de Caixa Operador de…" at bounding box center [644, 148] width 594 height 20
select select "72"
click at [347, 138] on select "[Selecione...] Embalador Embalador + Embalador ++ Operador de Caixa Operador de…" at bounding box center [644, 148] width 594 height 20
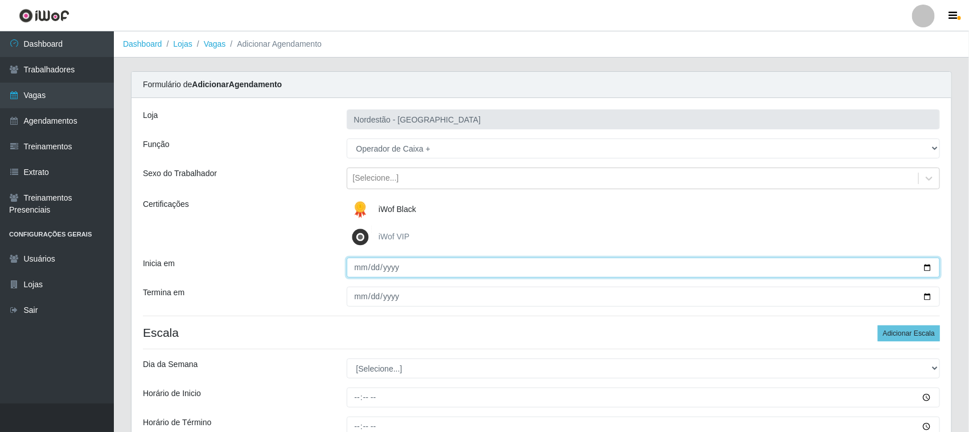
click at [923, 266] on input "Inicia em" at bounding box center [644, 267] width 594 height 20
type input "[DATE]"
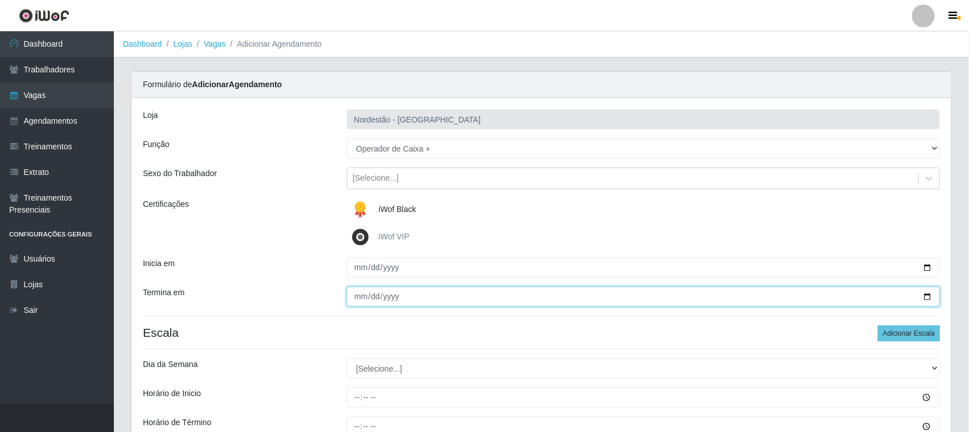
click at [925, 292] on input "Termina em" at bounding box center [644, 296] width 594 height 20
type input "[DATE]"
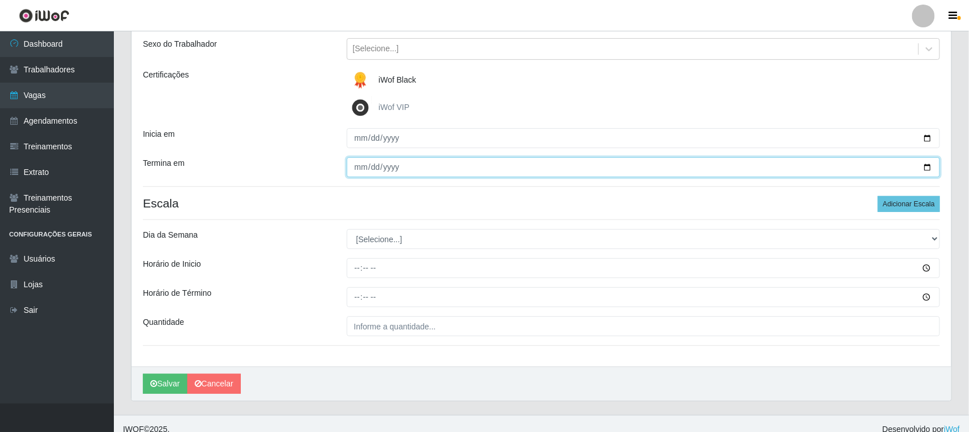
scroll to position [141, 0]
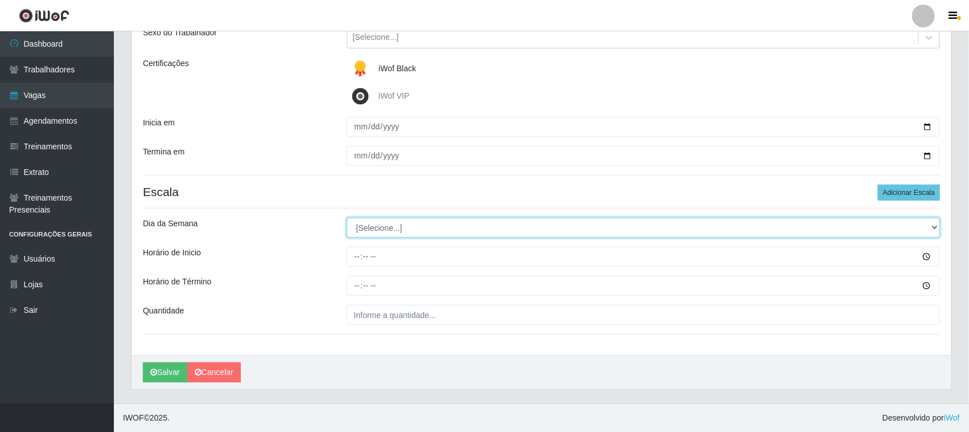
click at [386, 224] on select "[Selecione...] Segunda Terça Quarta Quinta Sexta Sábado Domingo" at bounding box center [644, 228] width 594 height 20
select select "6"
click at [347, 218] on select "[Selecione...] Segunda Terça Quarta Quinta Sexta Sábado Domingo" at bounding box center [644, 228] width 594 height 20
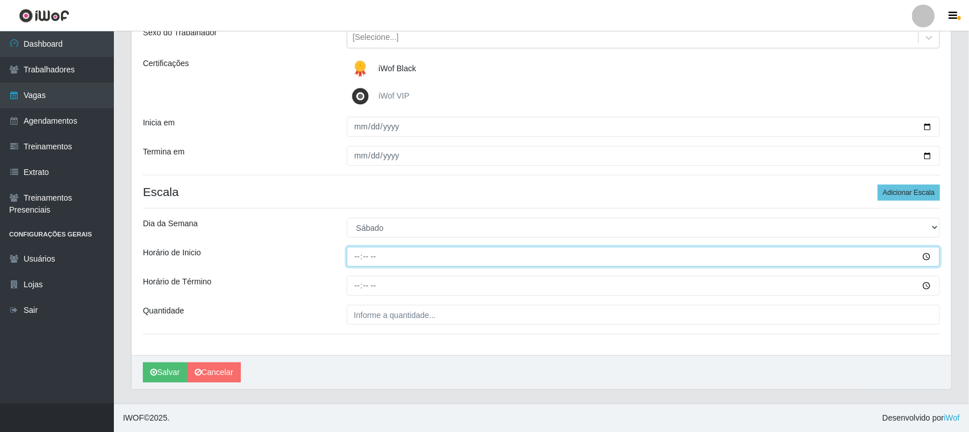
click at [355, 249] on input "Horário de Inicio" at bounding box center [644, 257] width 594 height 20
type input "16:30"
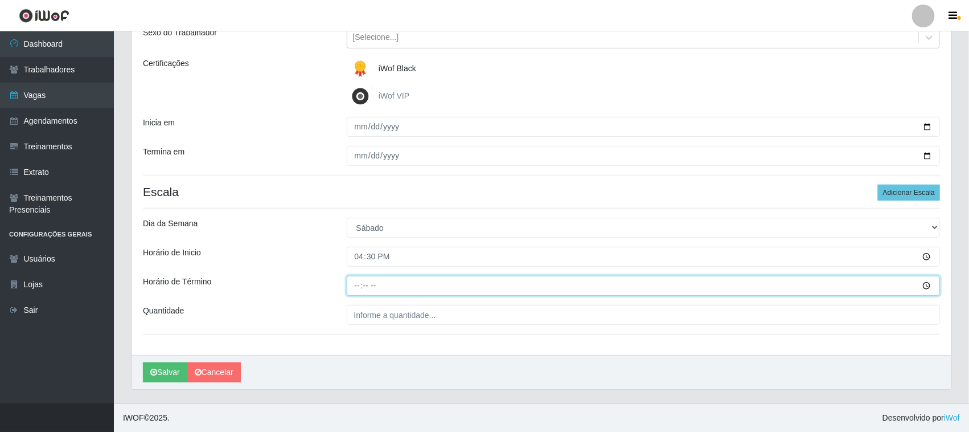
click at [355, 280] on input "Horário de Término" at bounding box center [644, 286] width 594 height 20
type input "22:30"
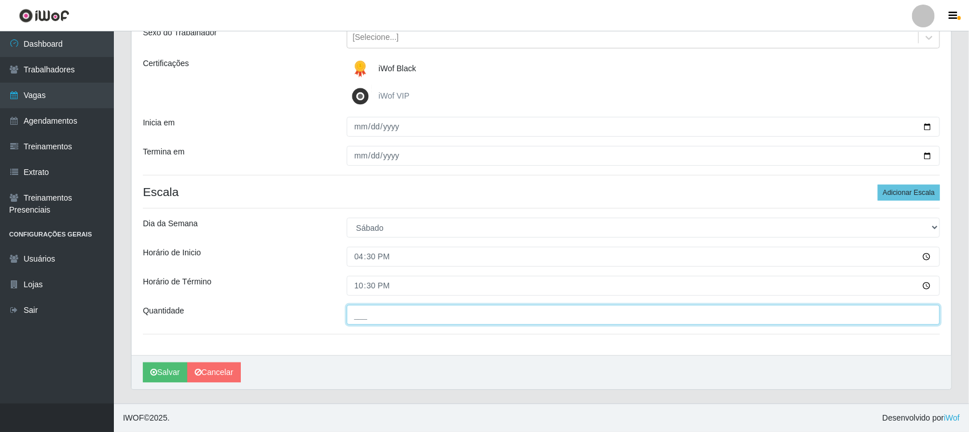
click at [363, 311] on input "___" at bounding box center [644, 315] width 594 height 20
type input "01_"
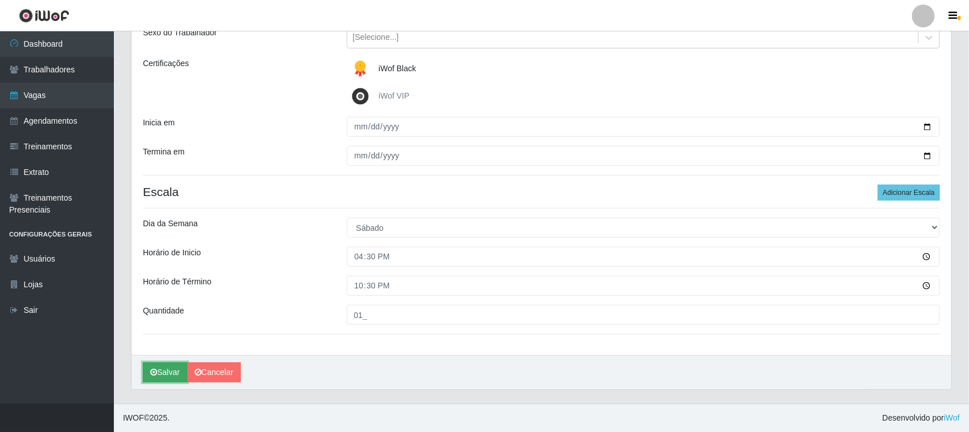
click at [175, 377] on button "Salvar" at bounding box center [165, 372] width 44 height 20
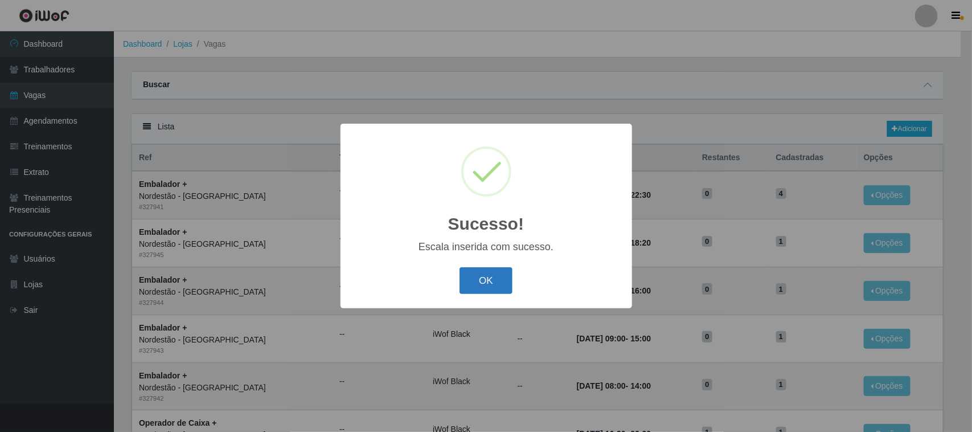
click at [467, 282] on button "OK" at bounding box center [485, 280] width 53 height 27
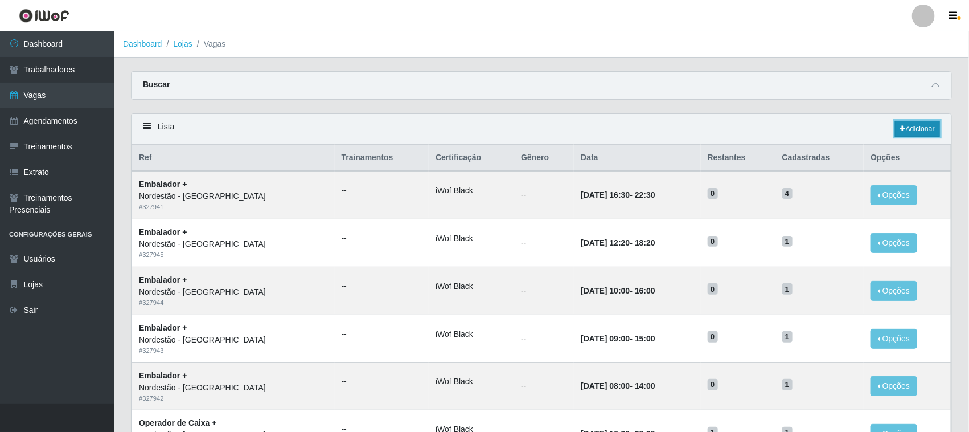
click at [934, 131] on link "Adicionar" at bounding box center [917, 129] width 45 height 16
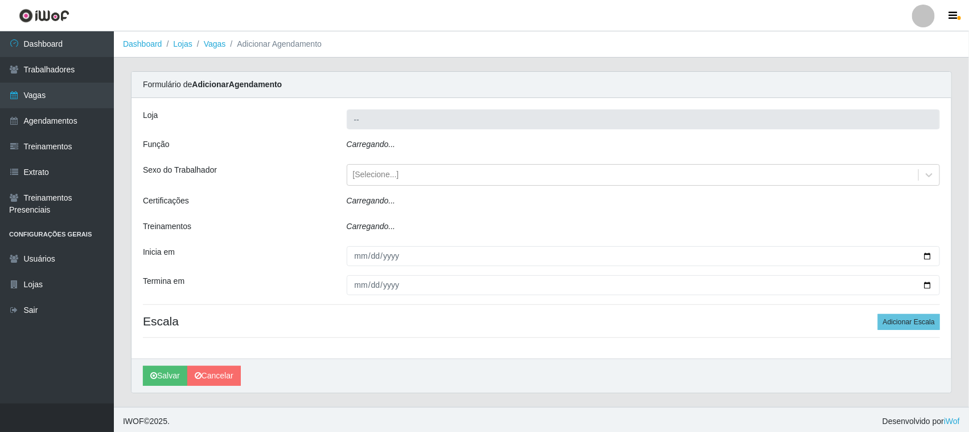
type input "Nordestão - [GEOGRAPHIC_DATA]"
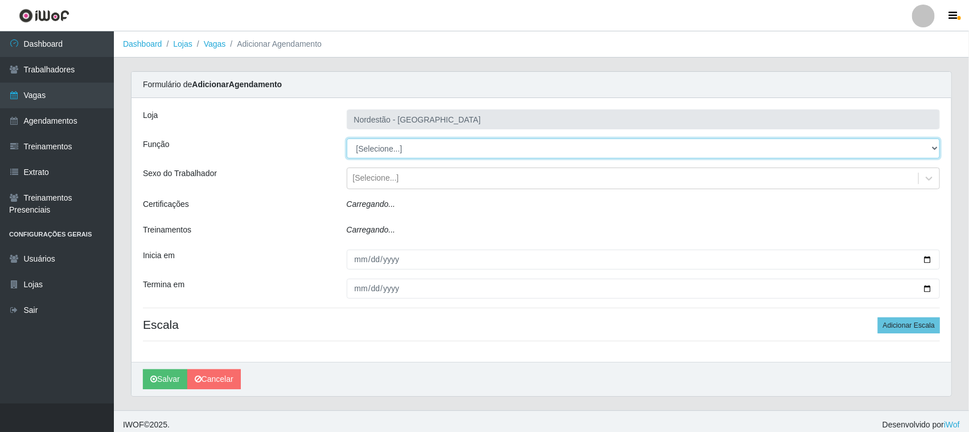
click at [383, 145] on select "[Selecione...] Embalador Embalador + Embalador ++ Operador de Caixa Operador de…" at bounding box center [644, 148] width 594 height 20
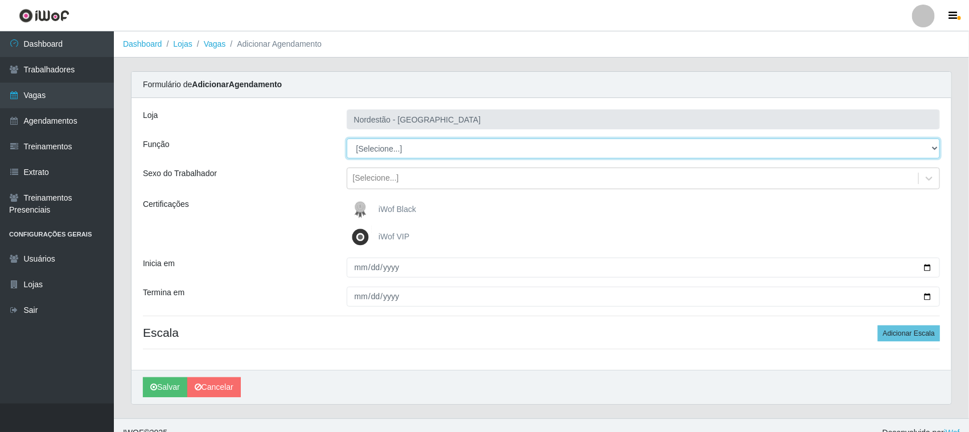
select select "72"
click at [347, 138] on select "[Selecione...] Embalador Embalador + Embalador ++ Operador de Caixa Operador de…" at bounding box center [644, 148] width 594 height 20
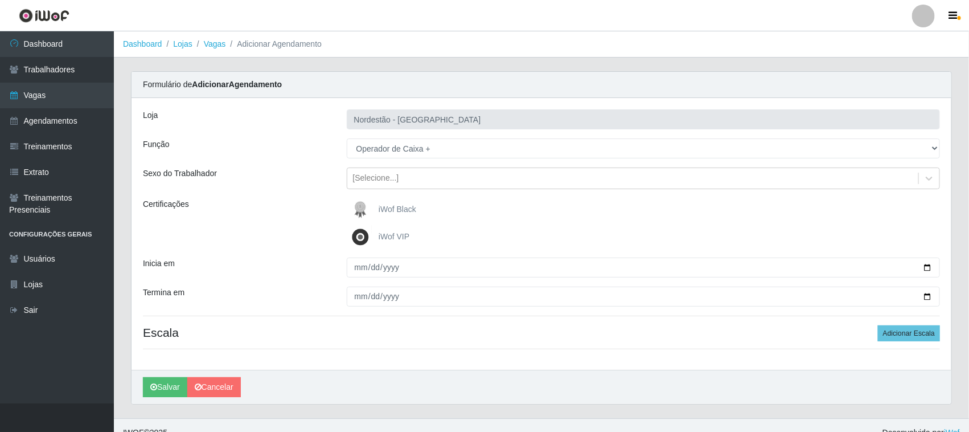
click at [383, 210] on span "iWof Black" at bounding box center [398, 208] width 38 height 9
click at [0, 0] on input "iWof Black" at bounding box center [0, 0] width 0 height 0
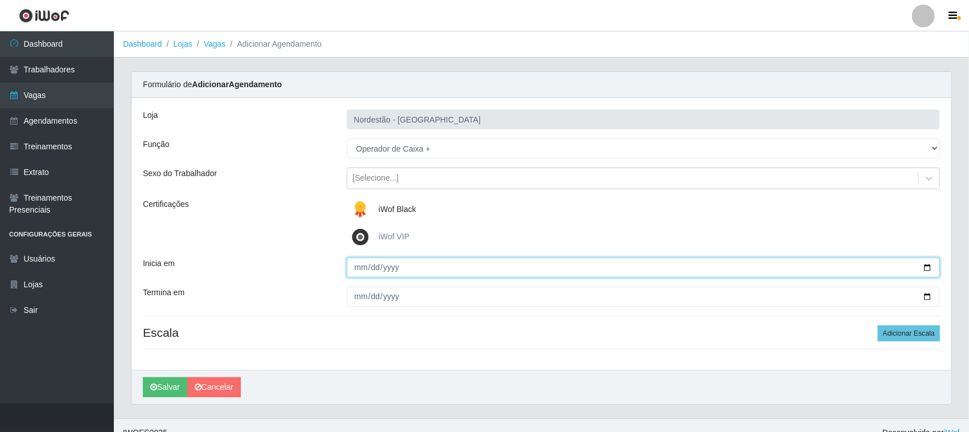
click at [927, 270] on input "Inicia em" at bounding box center [644, 267] width 594 height 20
type input "[DATE]"
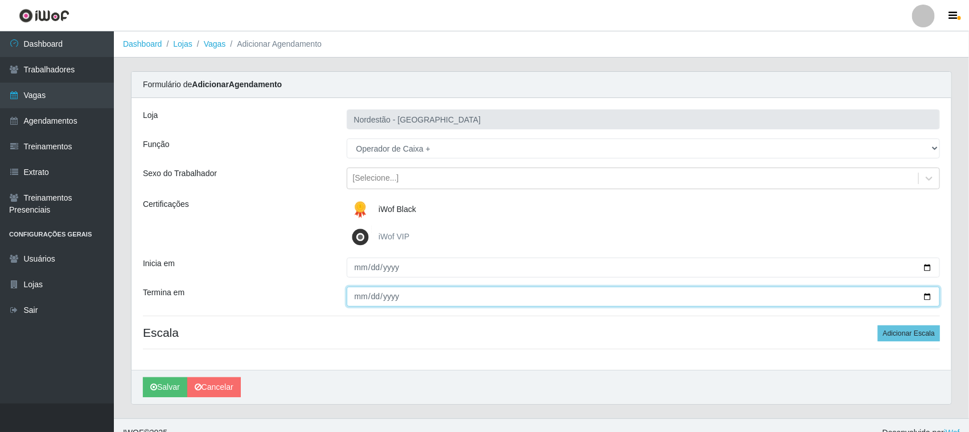
click at [925, 294] on input "Termina em" at bounding box center [644, 296] width 594 height 20
type input "[DATE]"
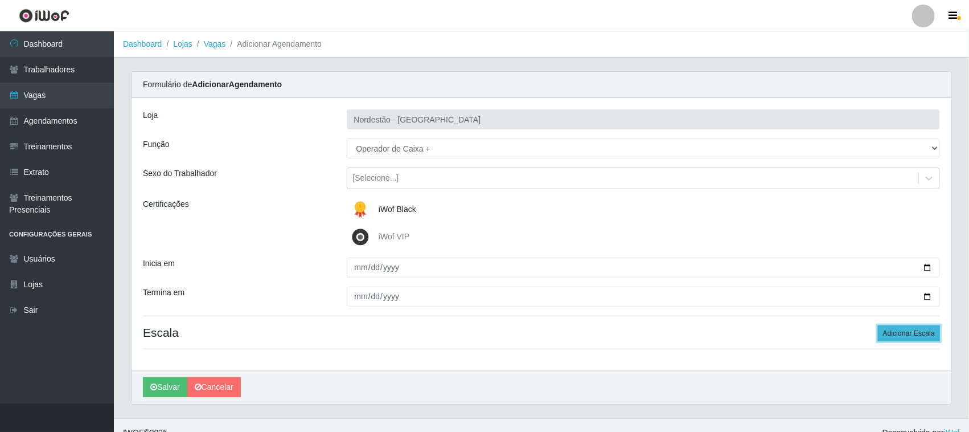
click at [903, 334] on button "Adicionar Escala" at bounding box center [909, 333] width 62 height 16
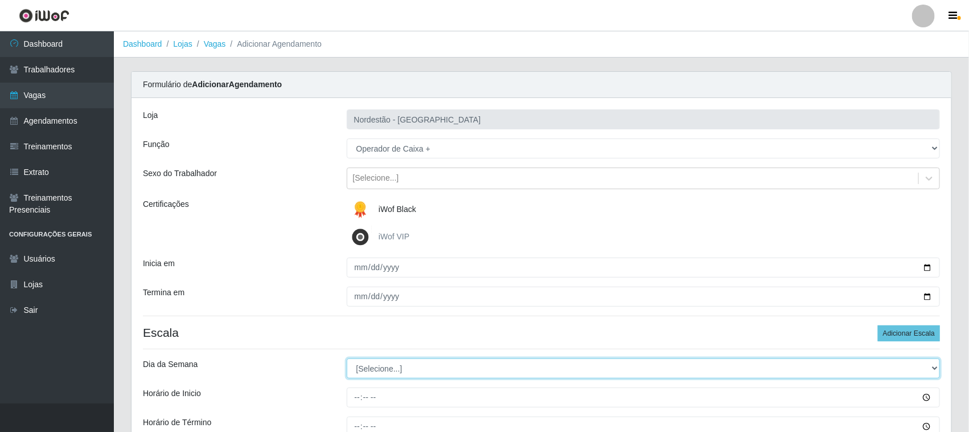
click at [376, 369] on select "[Selecione...] Segunda Terça Quarta Quinta Sexta Sábado Domingo" at bounding box center [644, 368] width 594 height 20
select select "0"
click at [347, 359] on select "[Selecione...] Segunda Terça Quarta Quinta Sexta Sábado Domingo" at bounding box center [644, 368] width 594 height 20
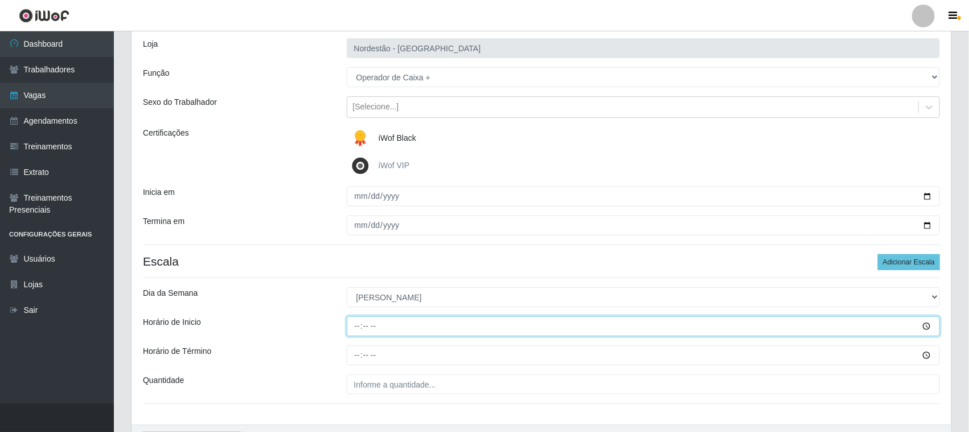
click at [359, 327] on input "Horário de Inicio" at bounding box center [644, 326] width 594 height 20
type input "16:30"
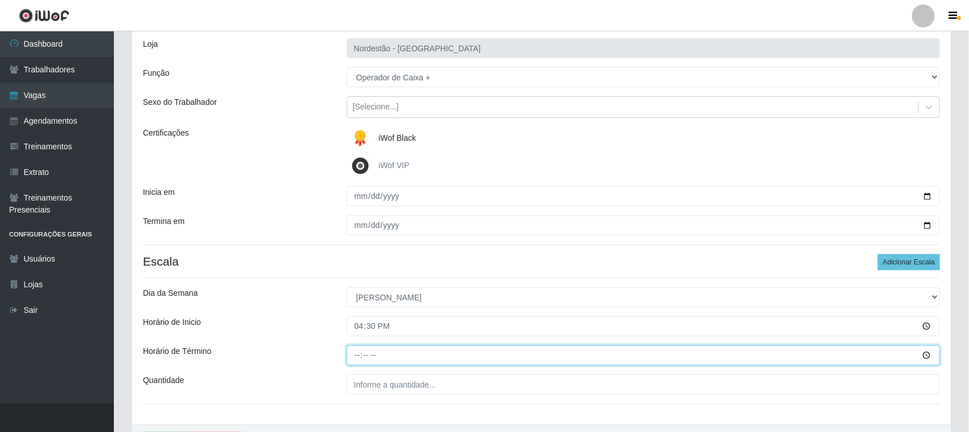
click at [354, 356] on input "Horário de Término" at bounding box center [644, 355] width 594 height 20
type input "22:30"
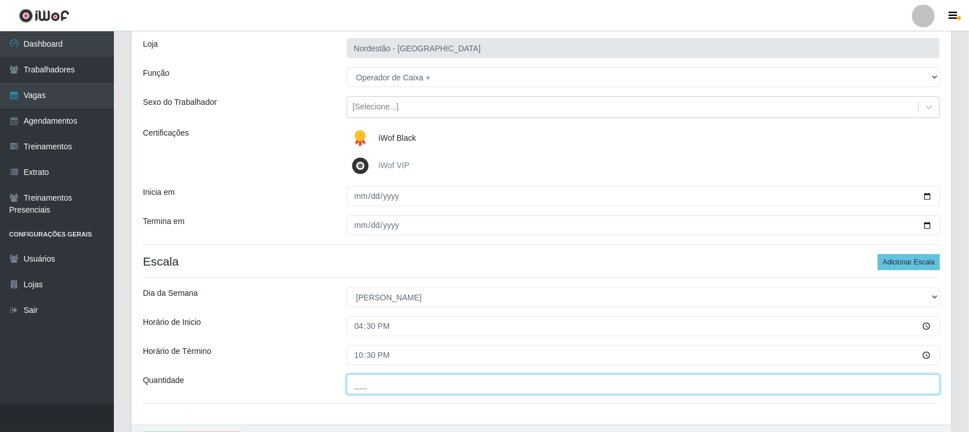
click at [379, 388] on input "___" at bounding box center [644, 384] width 594 height 20
type input "01_"
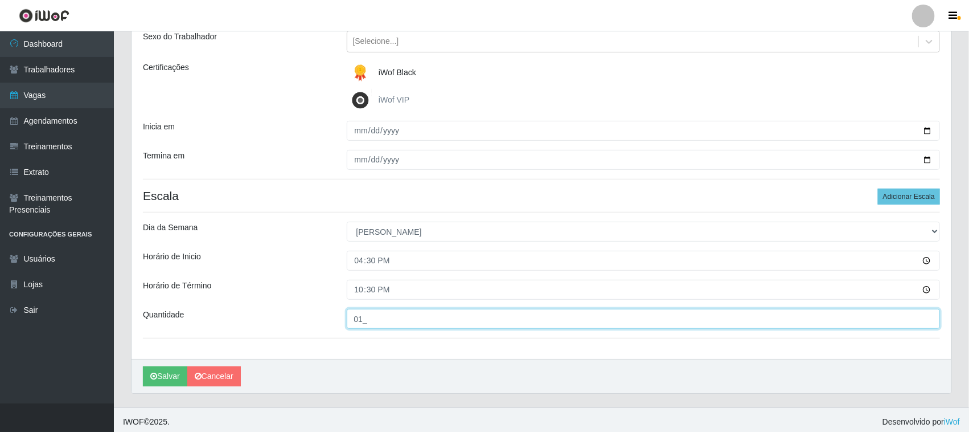
scroll to position [141, 0]
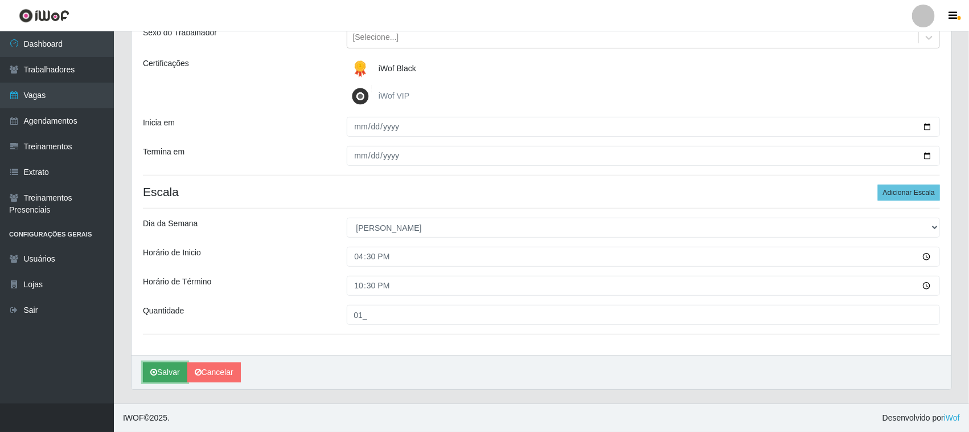
click at [172, 374] on button "Salvar" at bounding box center [165, 372] width 44 height 20
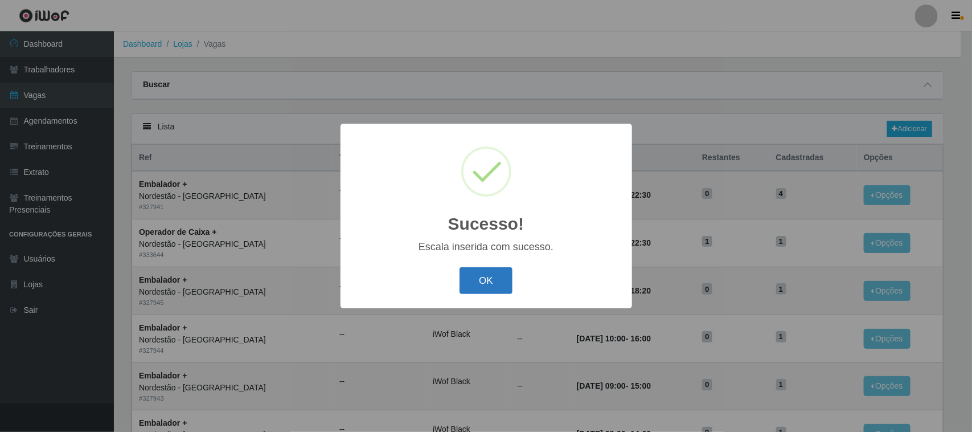
click at [470, 284] on button "OK" at bounding box center [485, 280] width 53 height 27
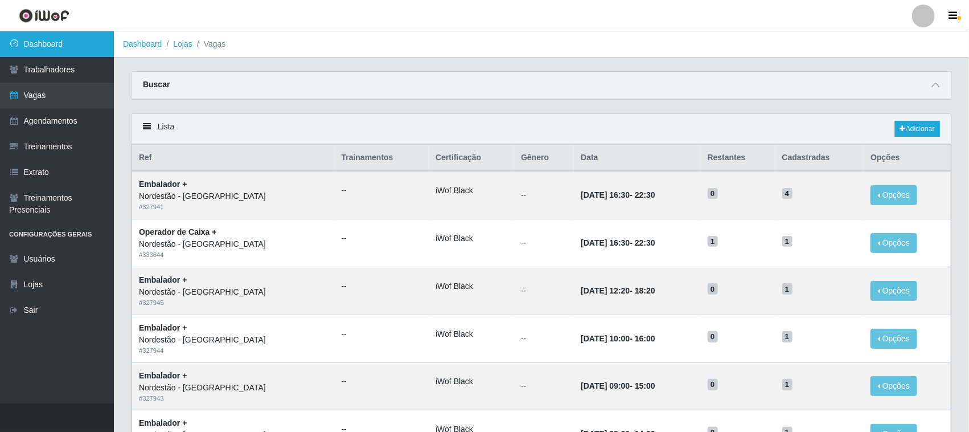
click at [56, 35] on link "Dashboard" at bounding box center [57, 44] width 114 height 26
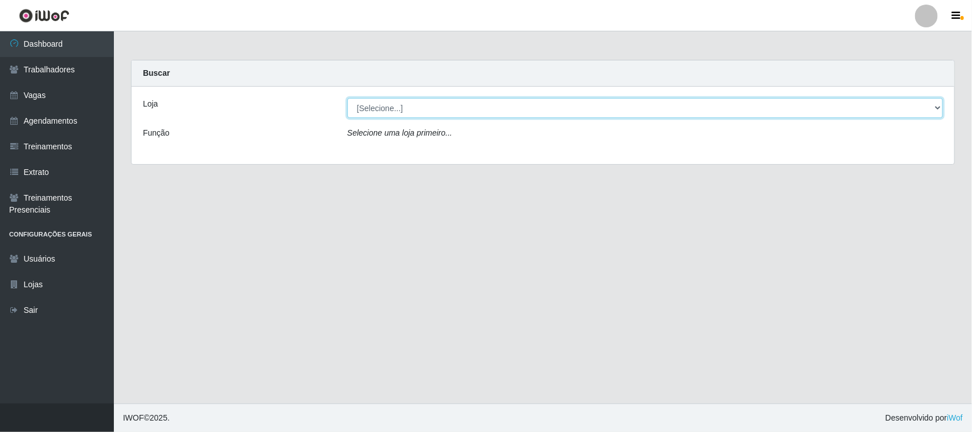
click at [935, 104] on select "[Selecione...] Nordestão - [GEOGRAPHIC_DATA]" at bounding box center [645, 108] width 596 height 20
select select "420"
click at [347, 98] on select "[Selecione...] Nordestão - [GEOGRAPHIC_DATA]" at bounding box center [645, 108] width 596 height 20
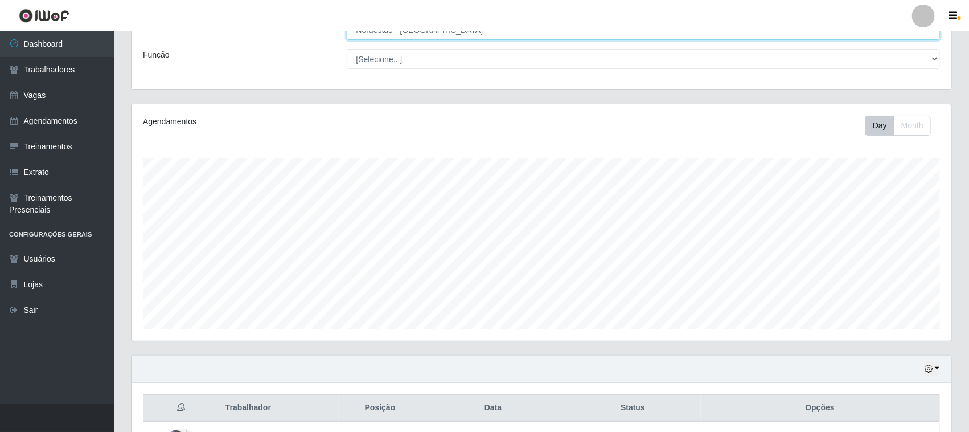
scroll to position [174, 0]
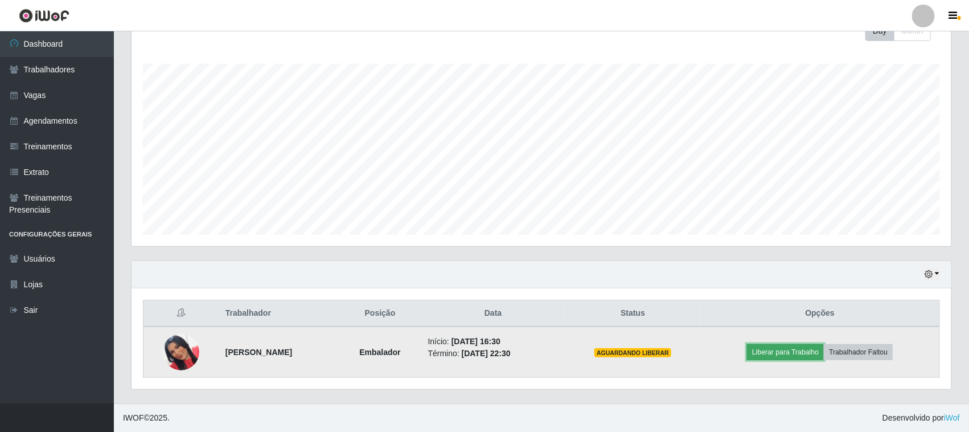
click at [780, 352] on button "Liberar para Trabalho" at bounding box center [785, 352] width 77 height 16
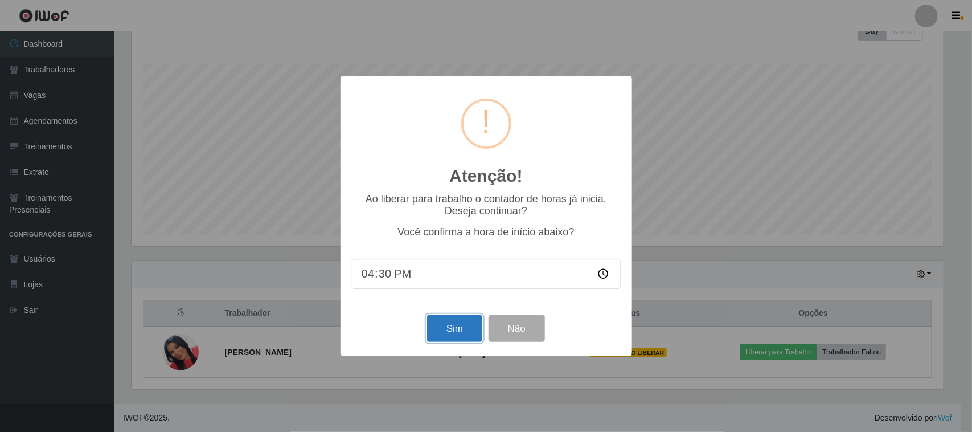
click at [445, 332] on button "Sim" at bounding box center [454, 328] width 55 height 27
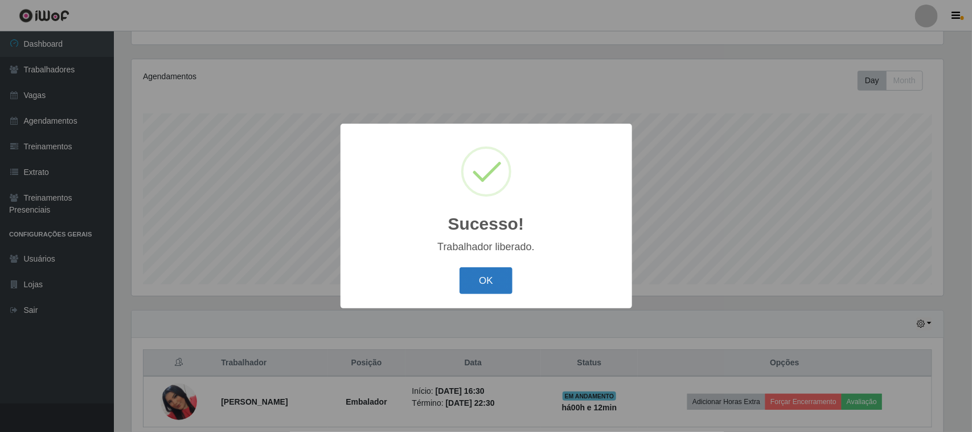
click at [471, 280] on button "OK" at bounding box center [485, 280] width 53 height 27
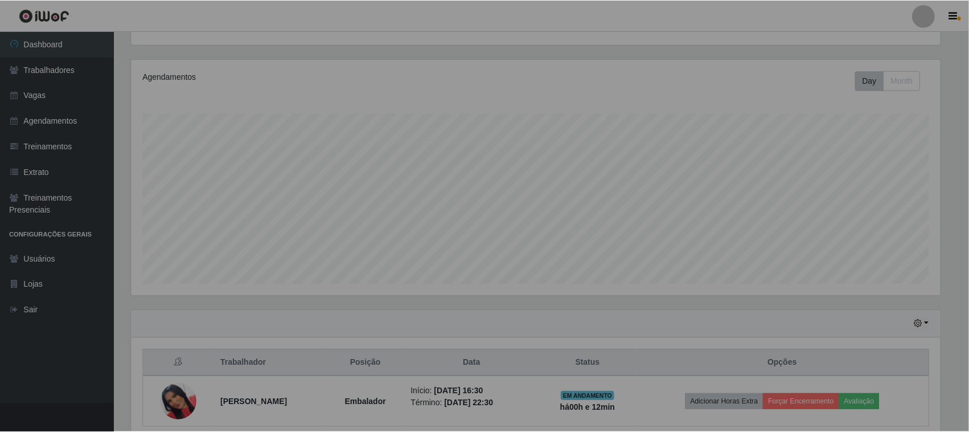
scroll to position [237, 820]
